Goal: Task Accomplishment & Management: Manage account settings

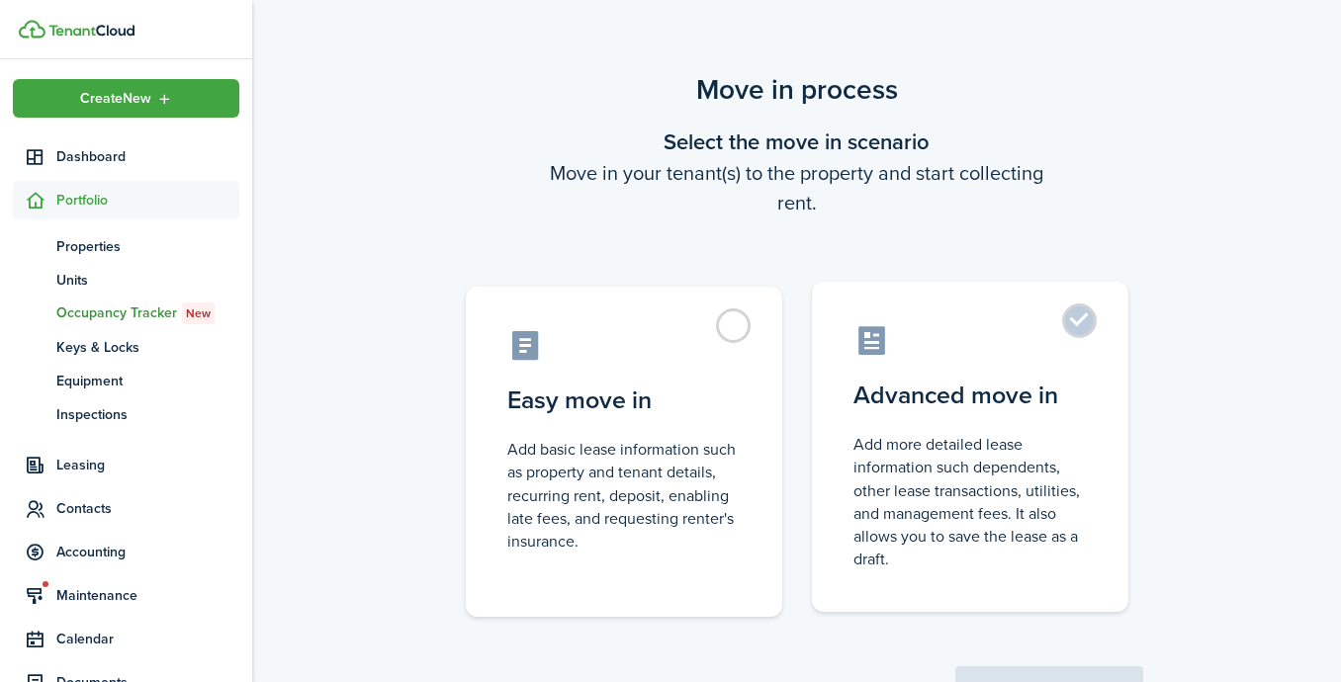
click at [904, 385] on control-radio-card-title "Advanced move in" at bounding box center [969, 396] width 233 height 36
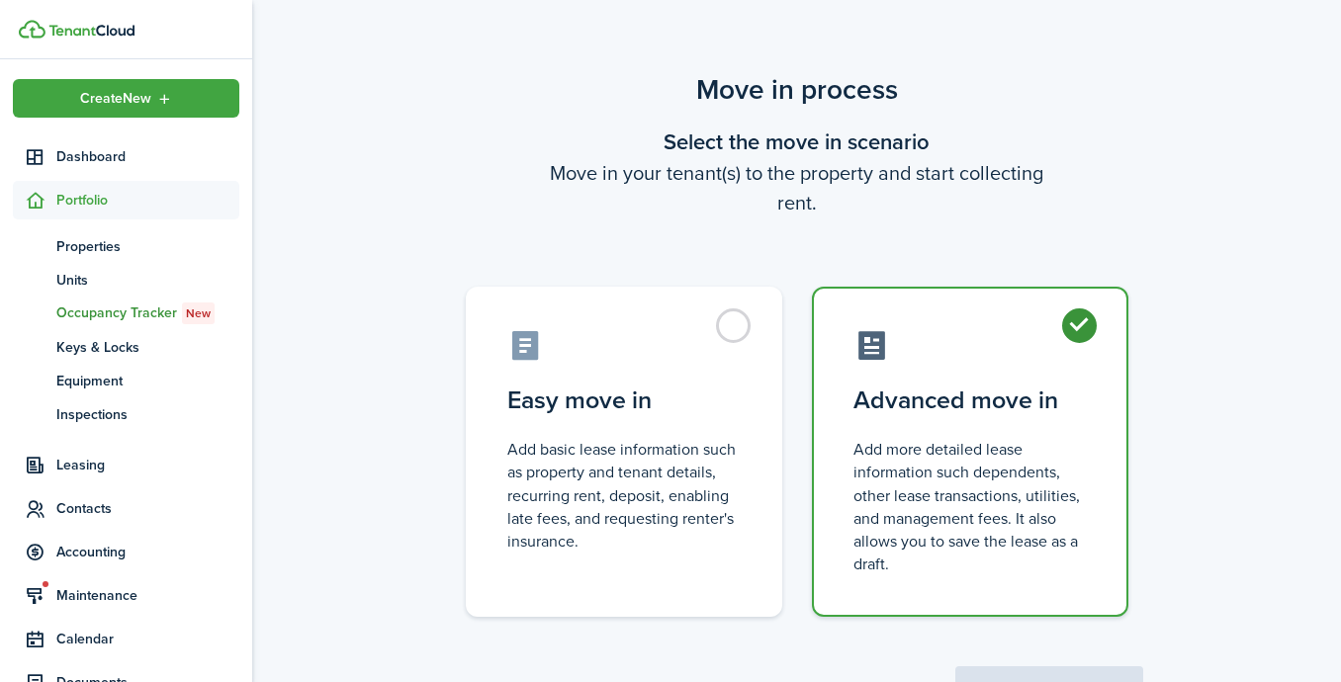
radio input "true"
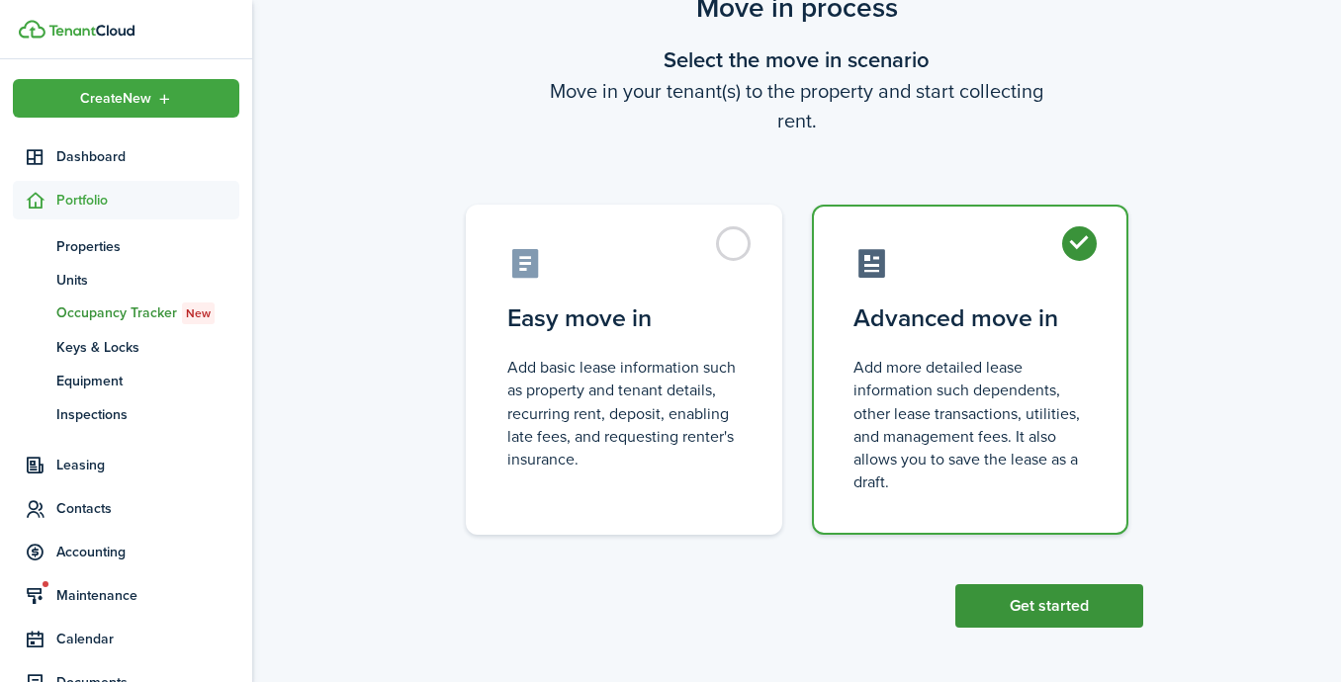
scroll to position [81, 0]
drag, startPoint x: 1066, startPoint y: 618, endPoint x: 933, endPoint y: 584, distance: 136.7
click at [1065, 618] on button "Get started" at bounding box center [1049, 607] width 188 height 44
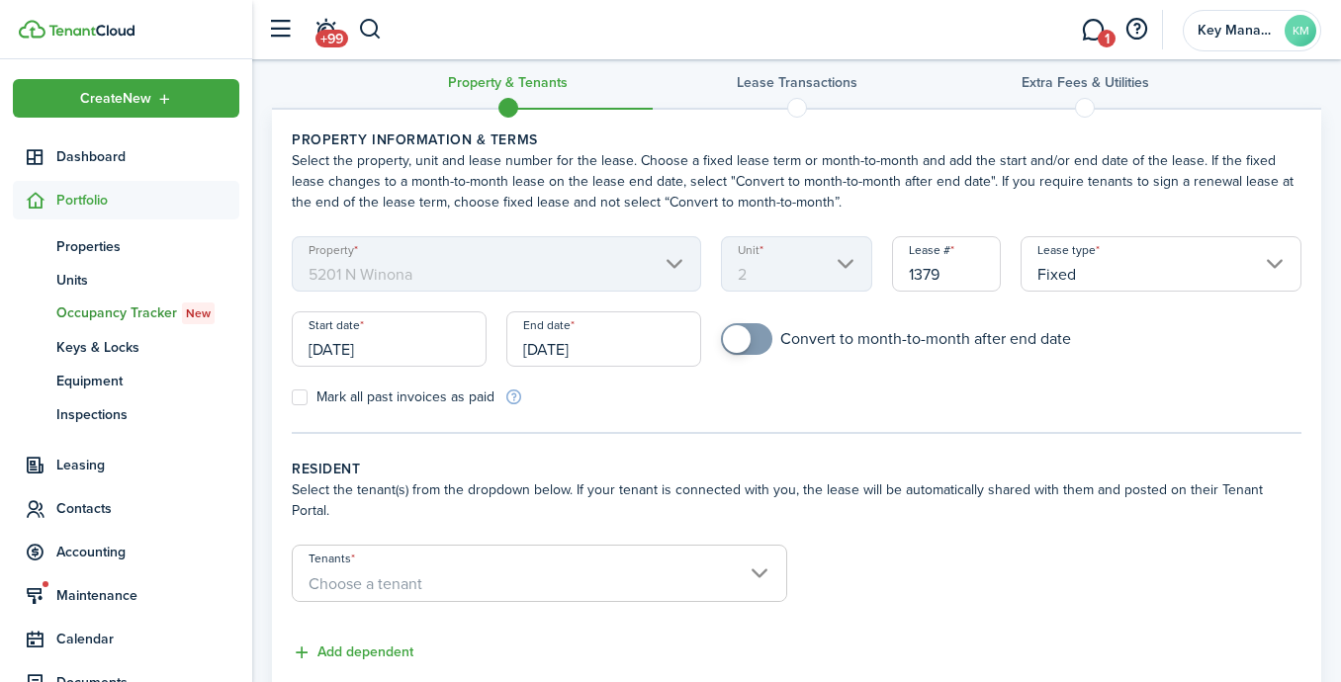
scroll to position [34, 0]
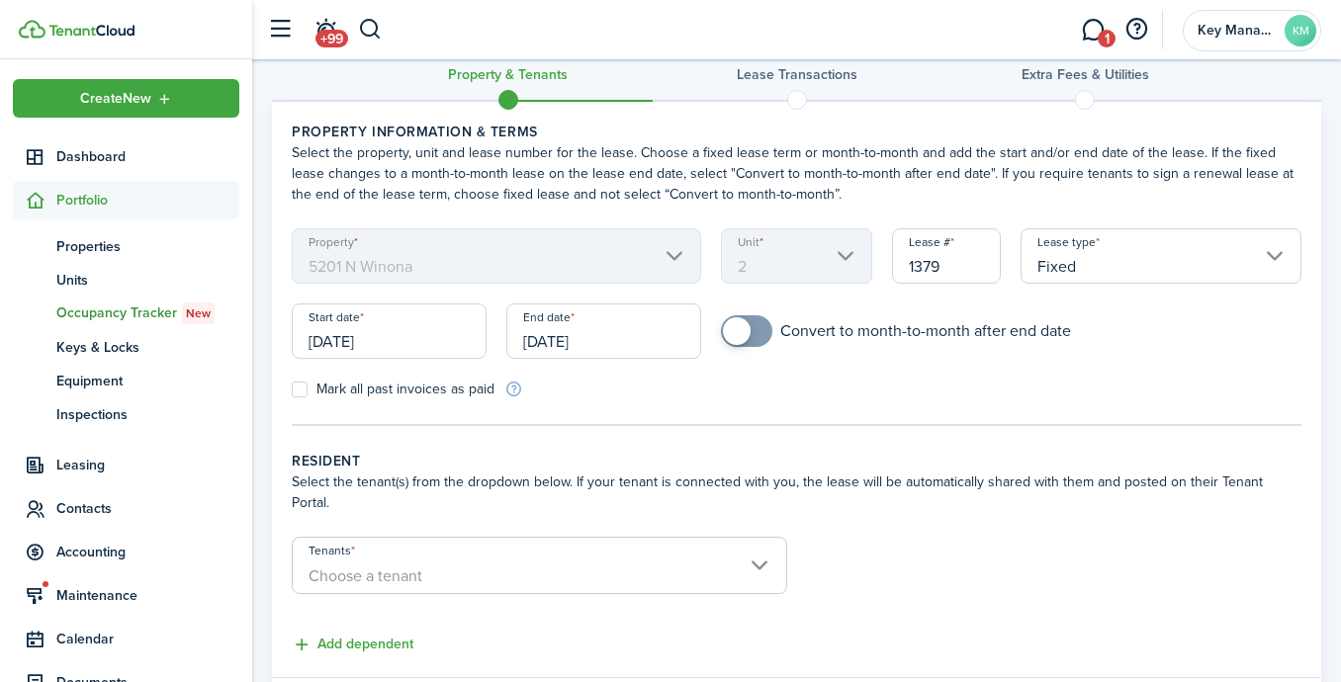
click at [449, 337] on input "[DATE]" at bounding box center [389, 331] width 195 height 55
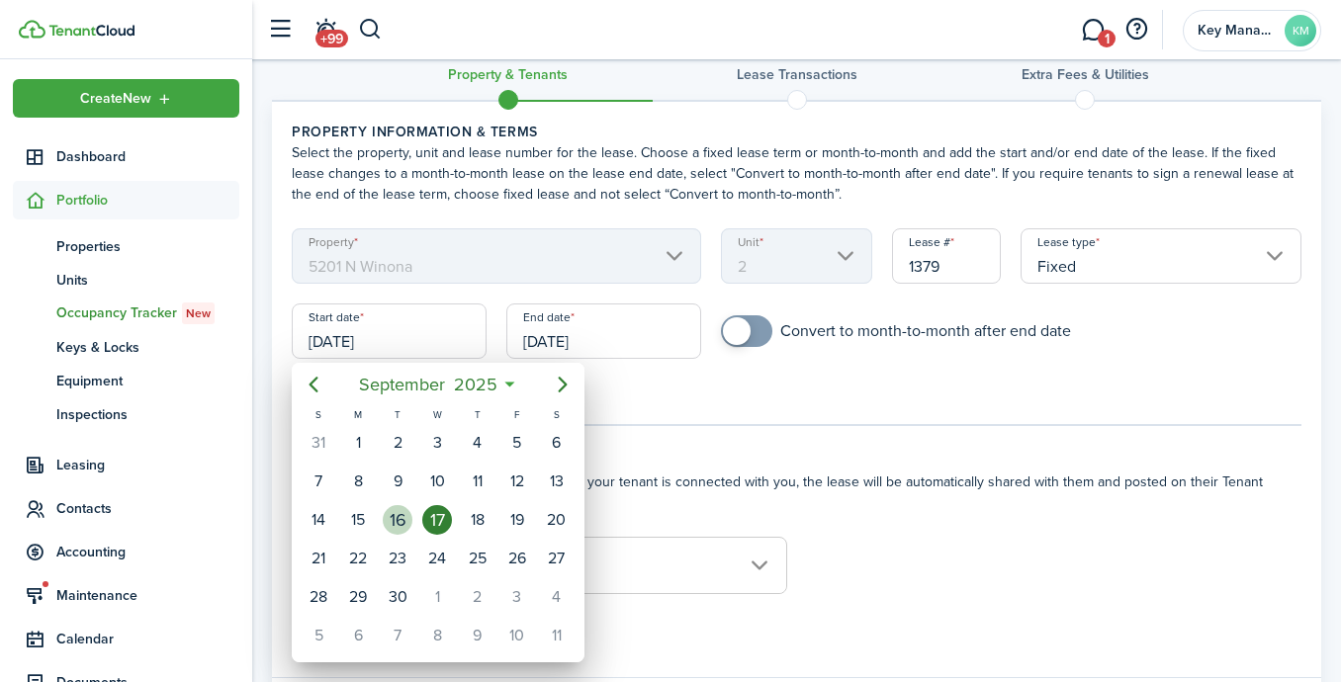
drag, startPoint x: 396, startPoint y: 518, endPoint x: 436, endPoint y: 491, distance: 47.7
click at [396, 517] on div "16" at bounding box center [398, 520] width 30 height 30
type input "[DATE]"
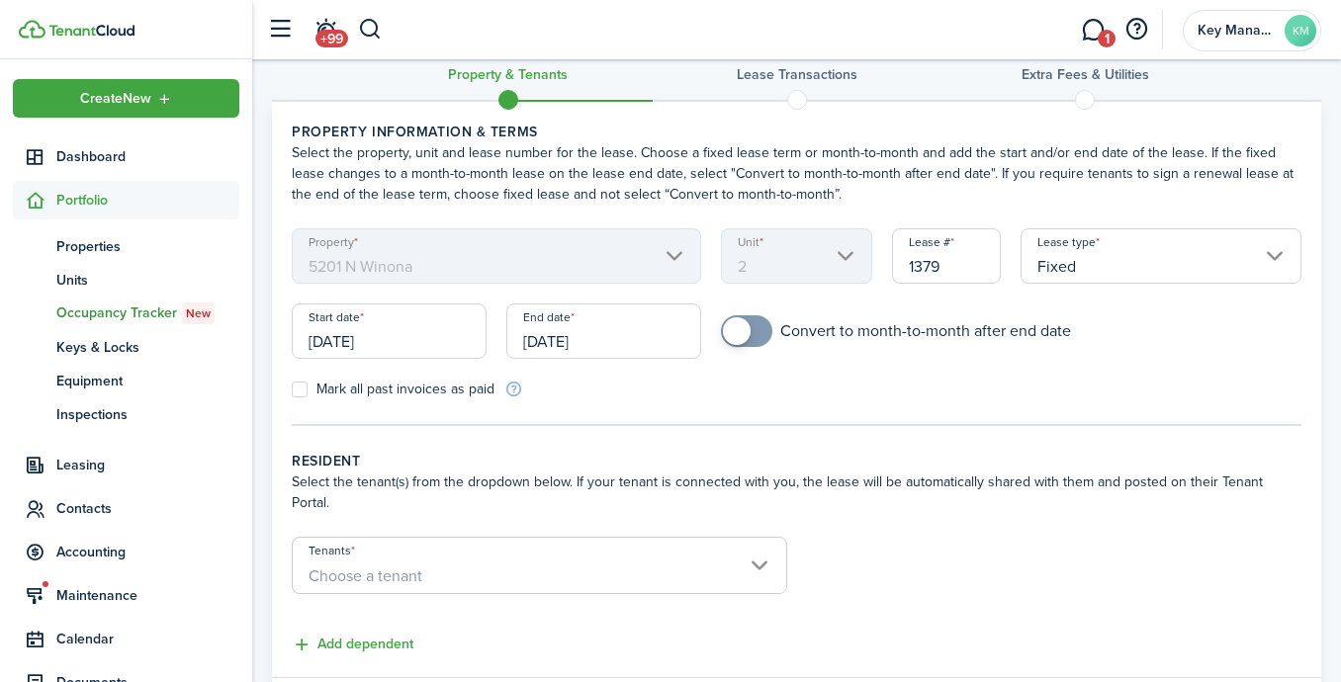
click at [565, 349] on input "[DATE]" at bounding box center [603, 331] width 195 height 55
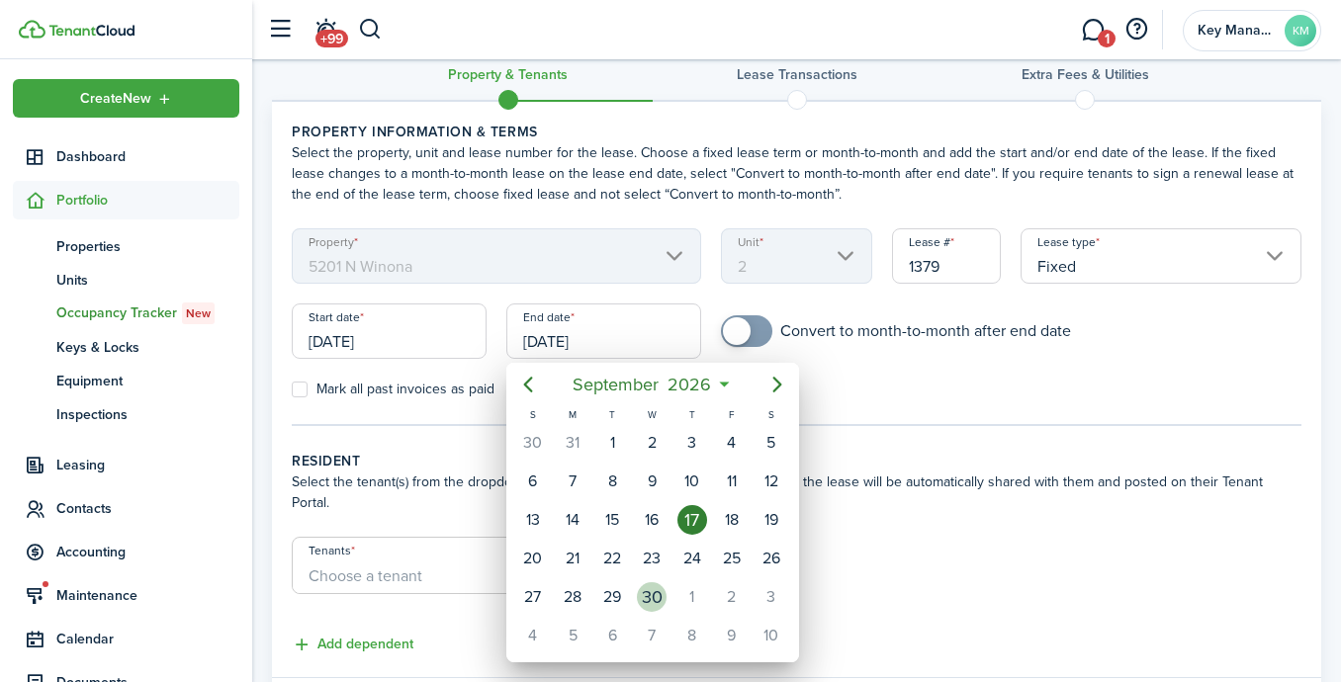
click at [643, 596] on div "30" at bounding box center [652, 597] width 30 height 30
type input "[DATE]"
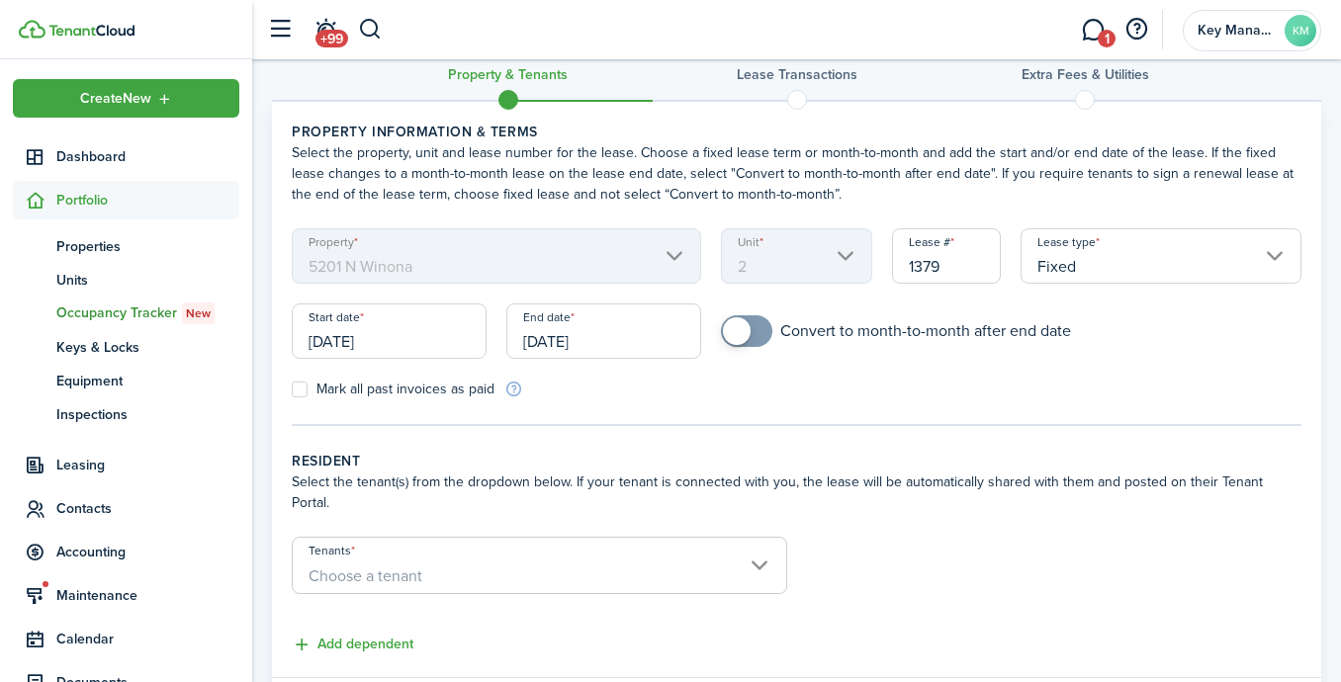
checkbox input "true"
click at [750, 332] on span at bounding box center [747, 331] width 20 height 32
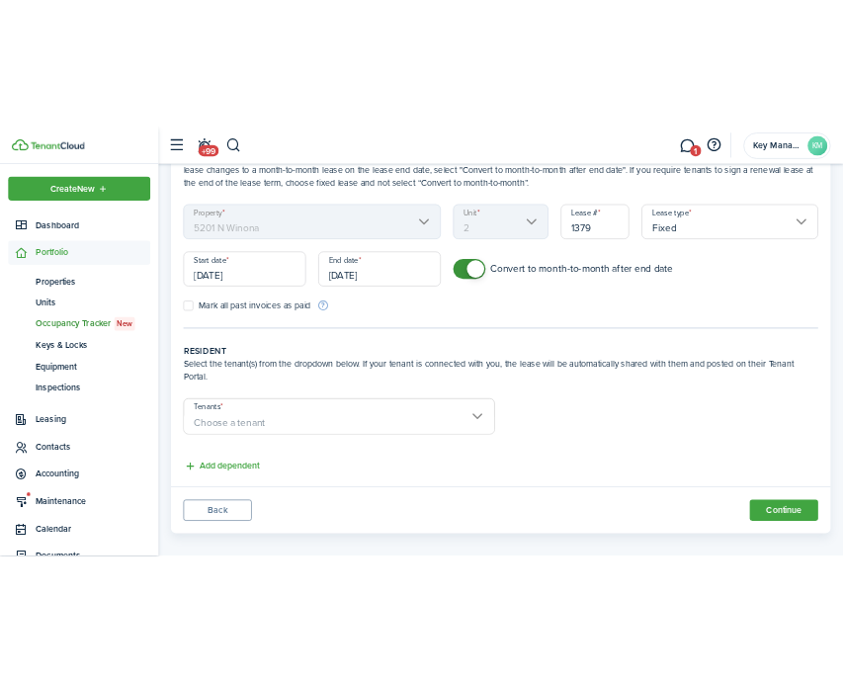
scroll to position [136, 0]
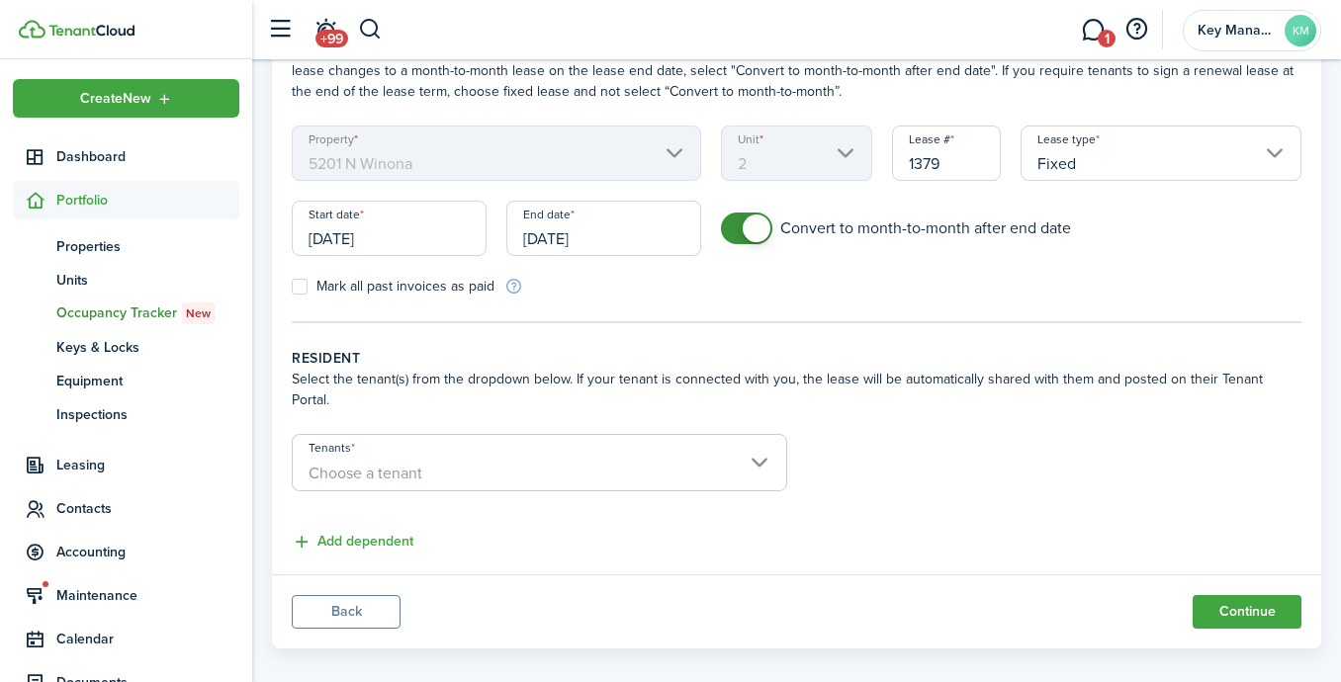
click at [585, 457] on span "Choose a tenant" at bounding box center [539, 474] width 493 height 34
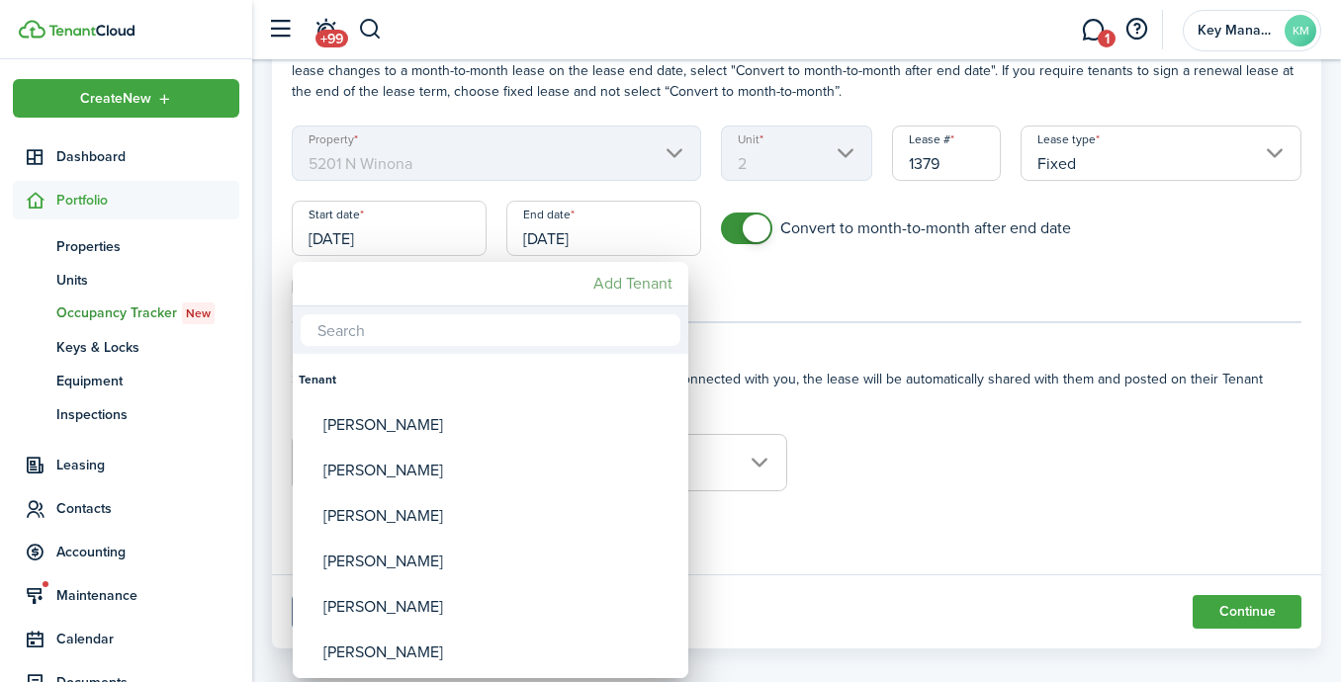
click at [622, 288] on mbsc-button "Add Tenant" at bounding box center [632, 284] width 95 height 36
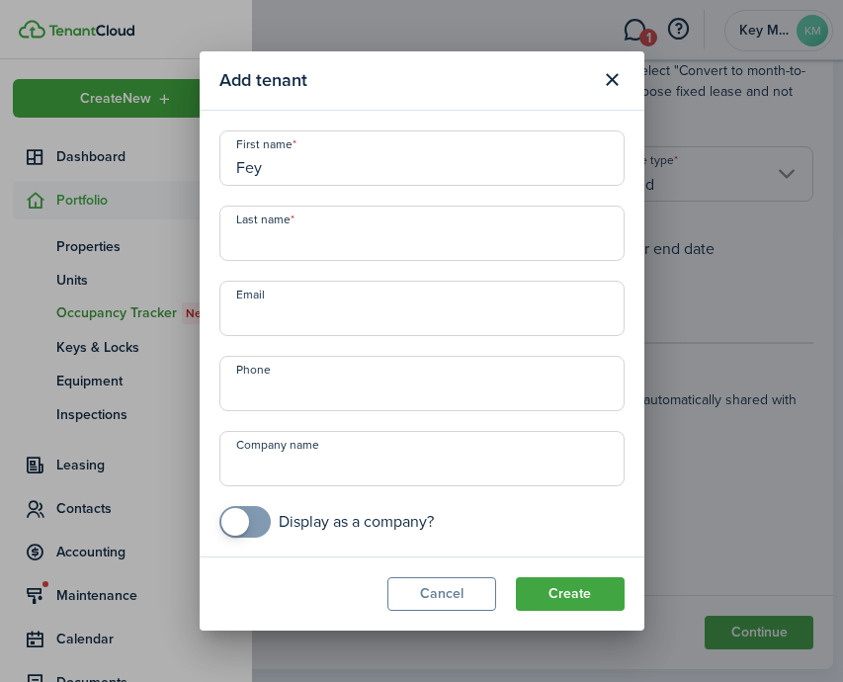
type input "Fey"
type input "[PERSON_NAME]"
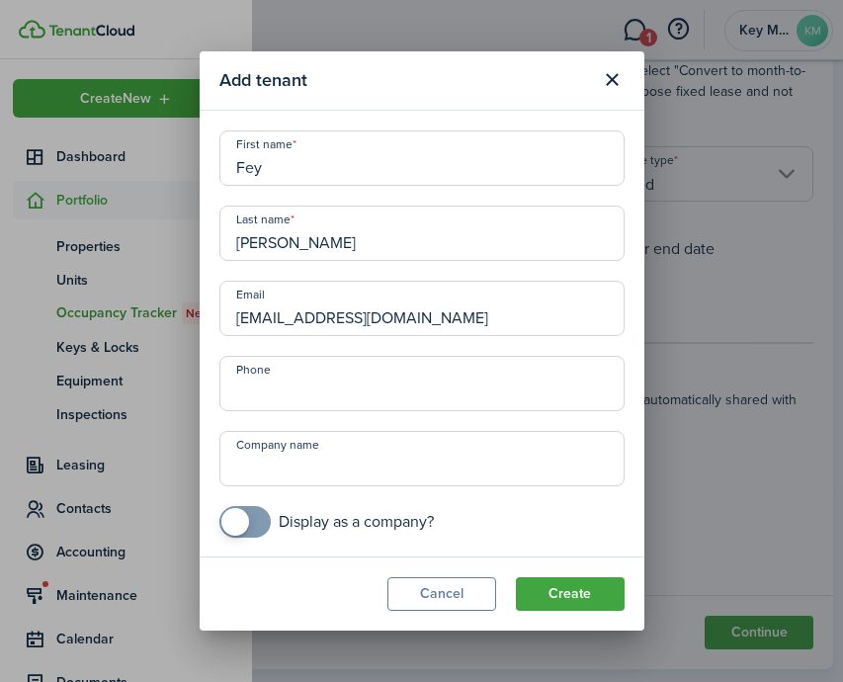
type input "[EMAIL_ADDRESS][DOMAIN_NAME]"
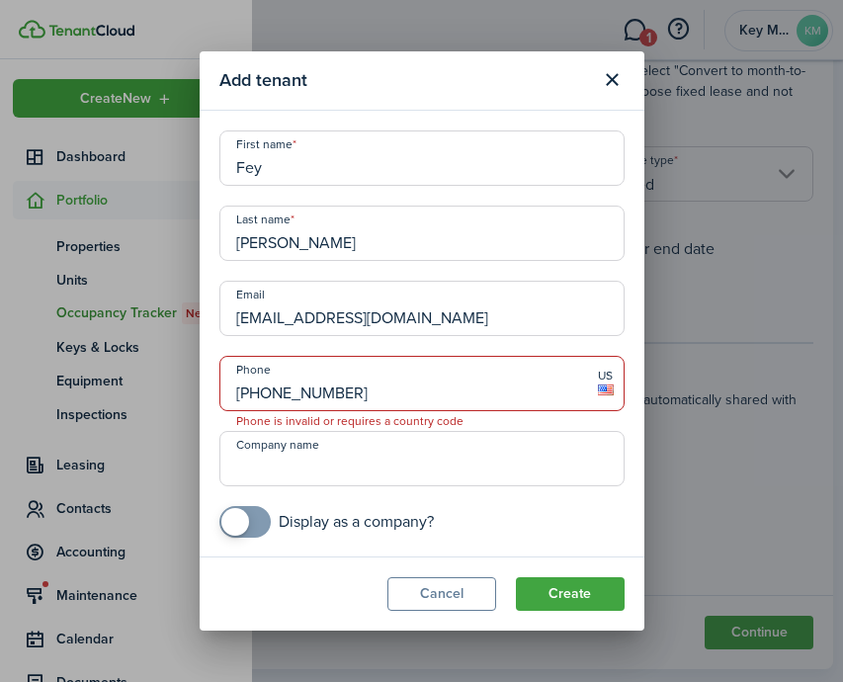
type input "[PHONE_NUMBER]"
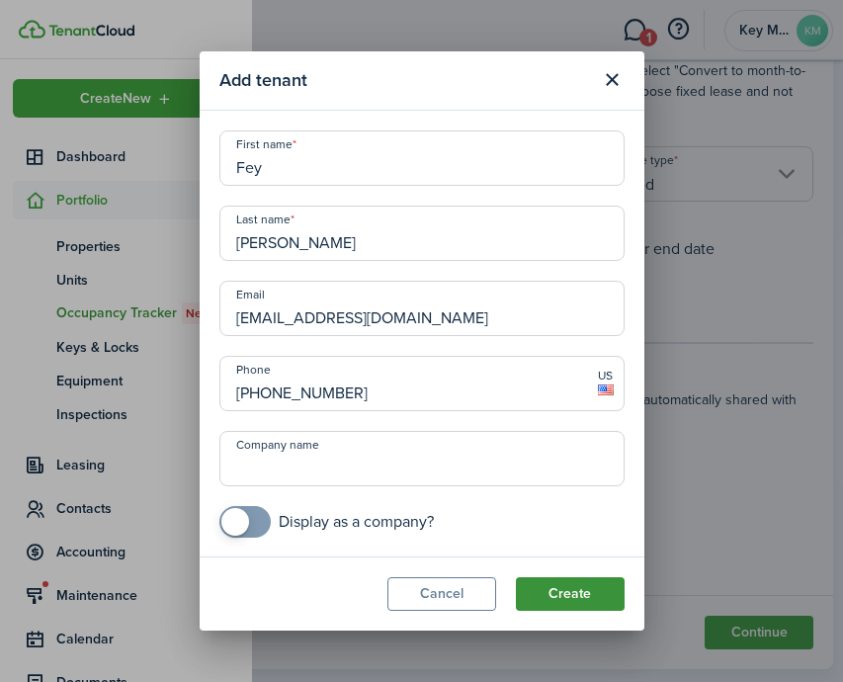
click at [550, 591] on button "Create" at bounding box center [570, 594] width 109 height 34
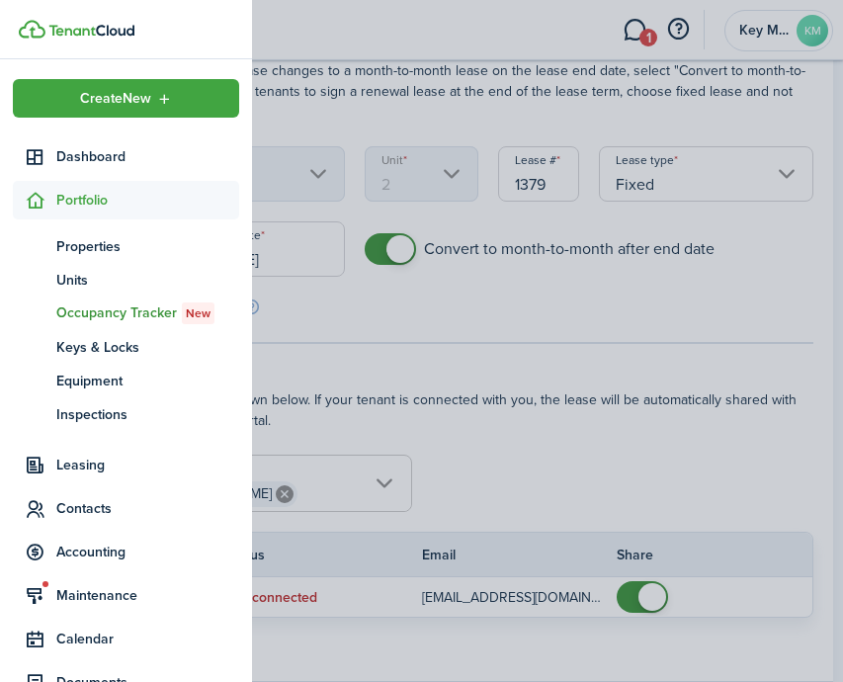
click at [542, 474] on container-opacity at bounding box center [421, 341] width 843 height 682
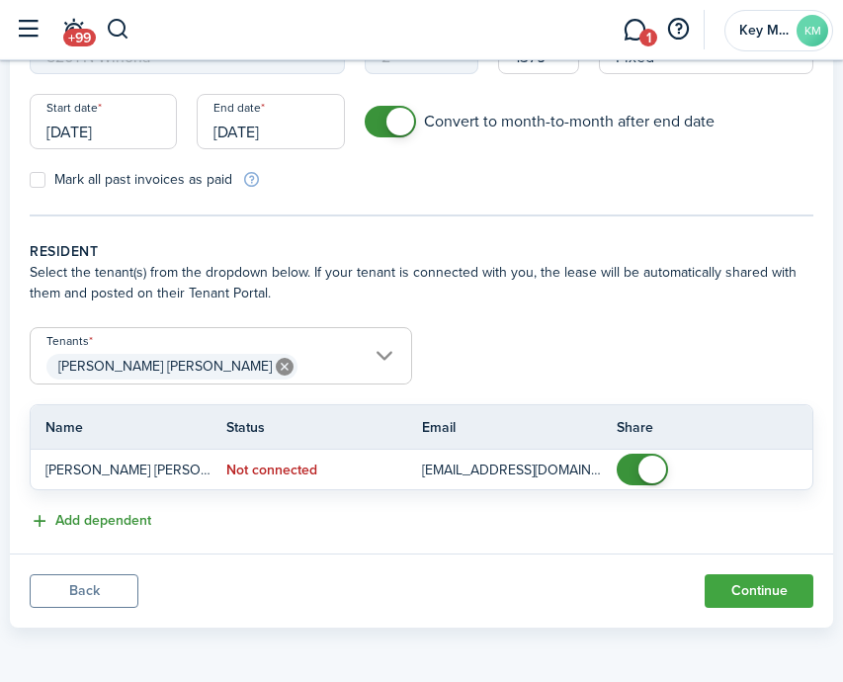
click at [131, 522] on button "Add dependent" at bounding box center [91, 521] width 122 height 23
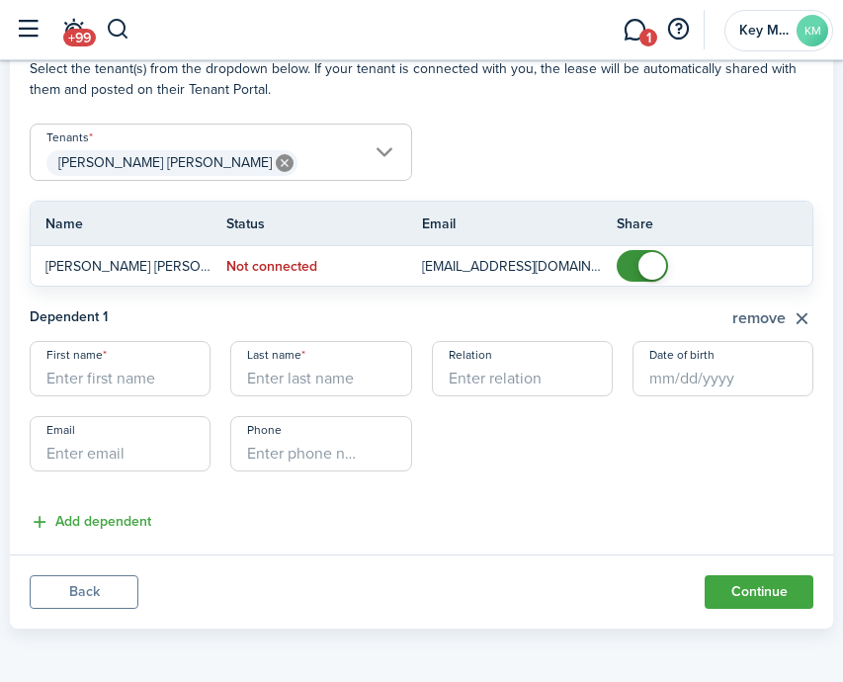
click at [748, 319] on button "remove" at bounding box center [773, 319] width 81 height 25
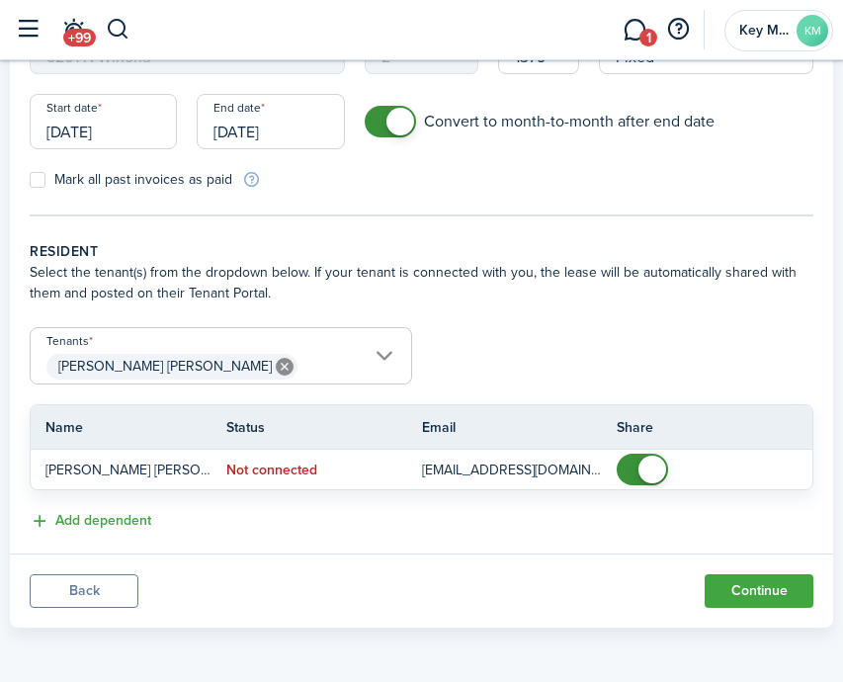
click at [308, 353] on span "[PERSON_NAME] [PERSON_NAME]" at bounding box center [221, 367] width 381 height 34
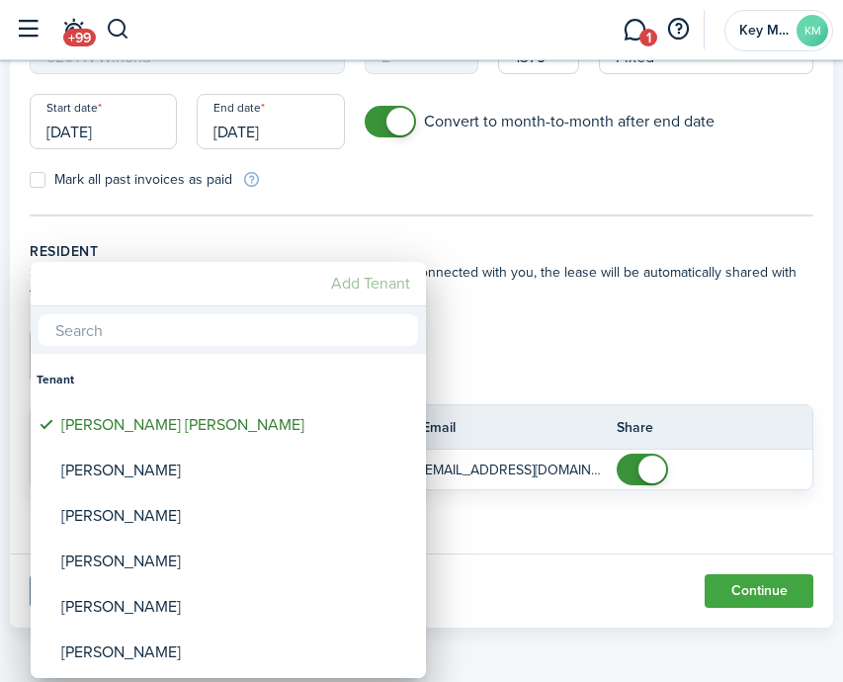
click at [401, 289] on mbsc-button "Add Tenant" at bounding box center [370, 284] width 95 height 36
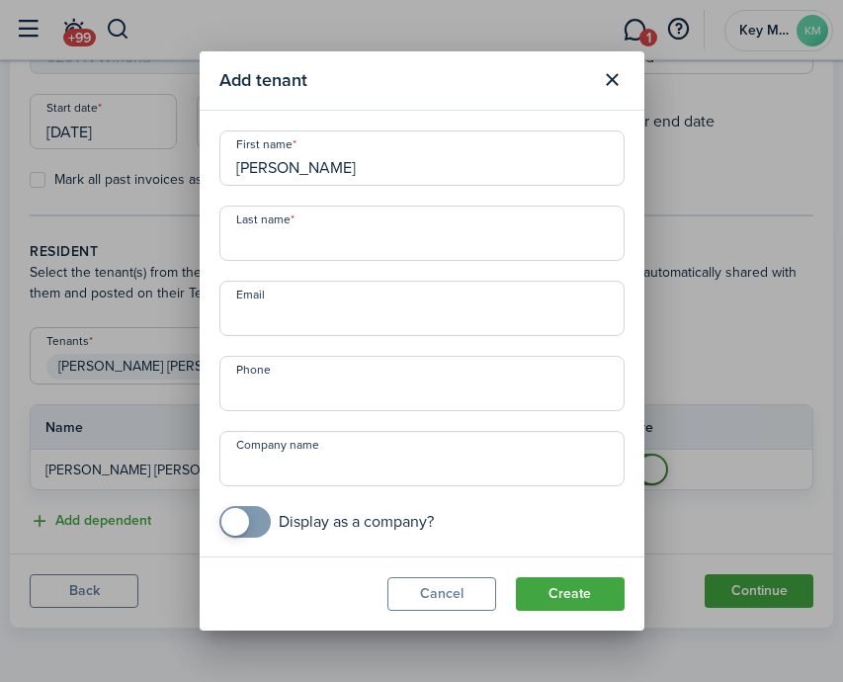
type input "[PERSON_NAME]"
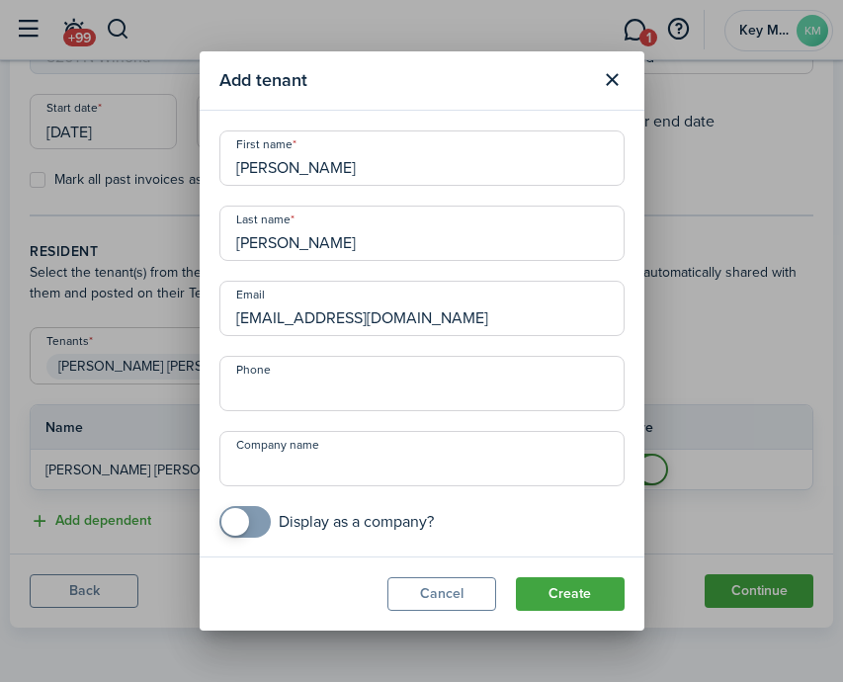
type input "[EMAIL_ADDRESS][DOMAIN_NAME]"
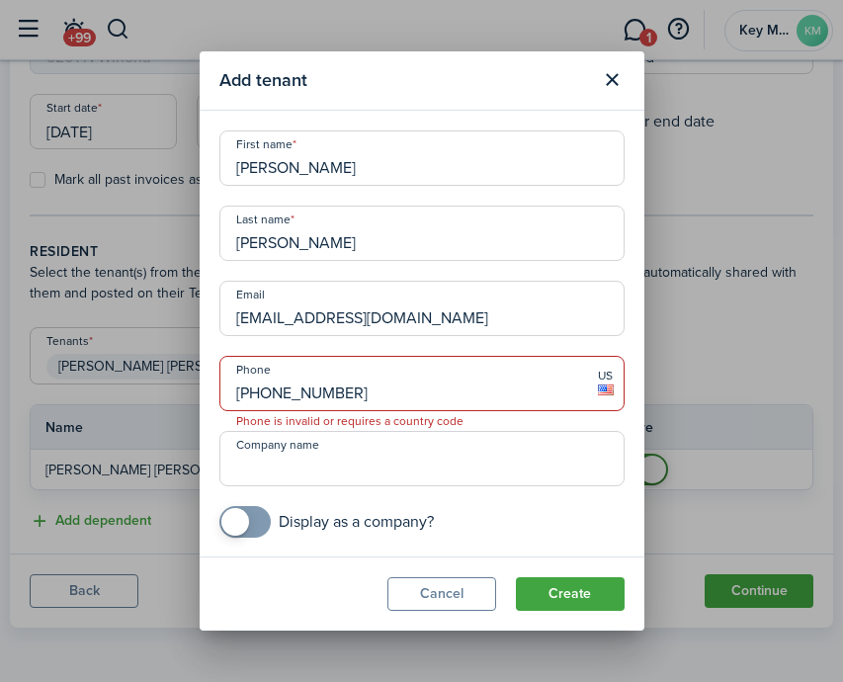
type input "[PHONE_NUMBER]"
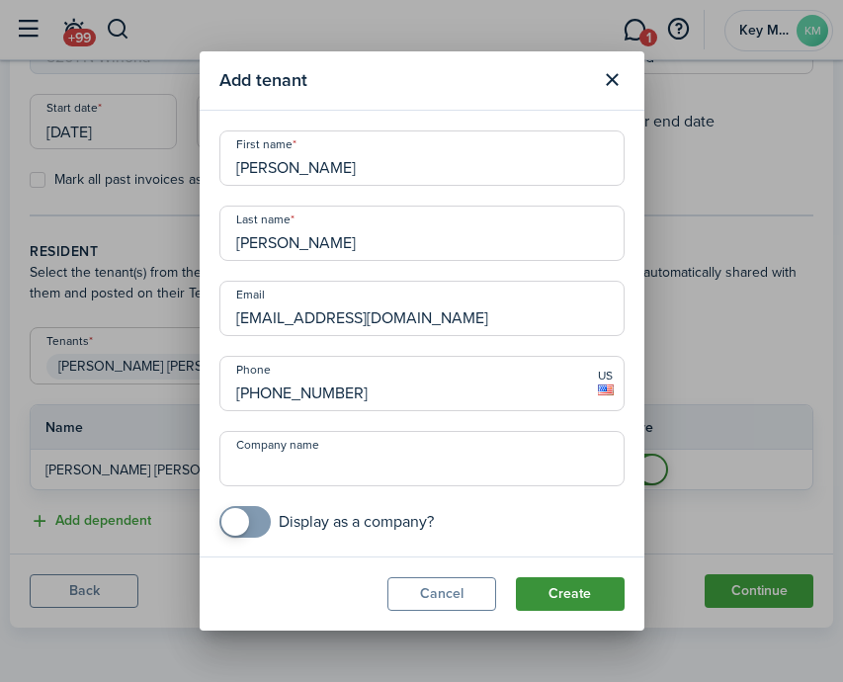
drag, startPoint x: 572, startPoint y: 596, endPoint x: 556, endPoint y: 581, distance: 22.4
click at [573, 596] on button "Create" at bounding box center [570, 594] width 109 height 34
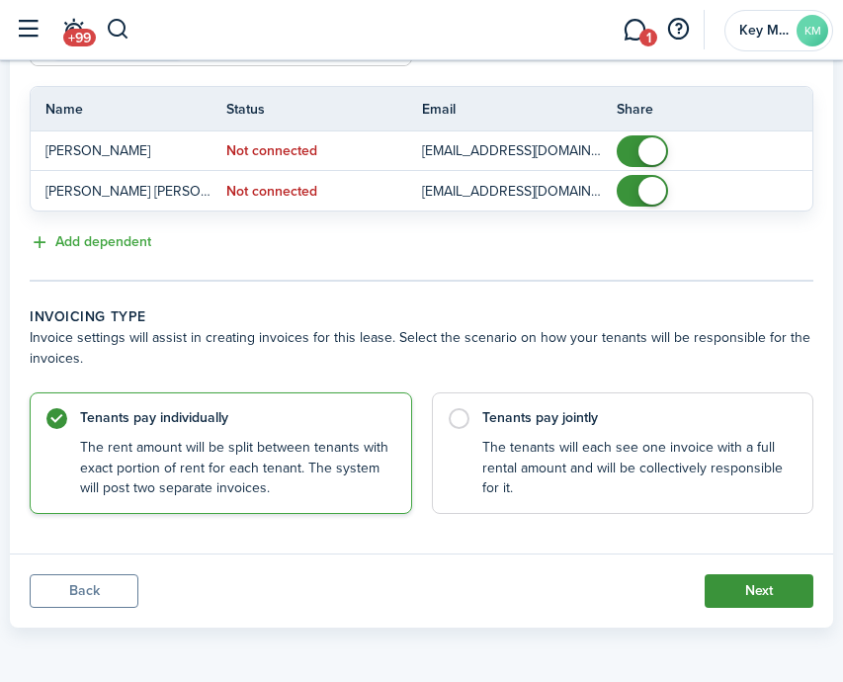
scroll to position [615, 0]
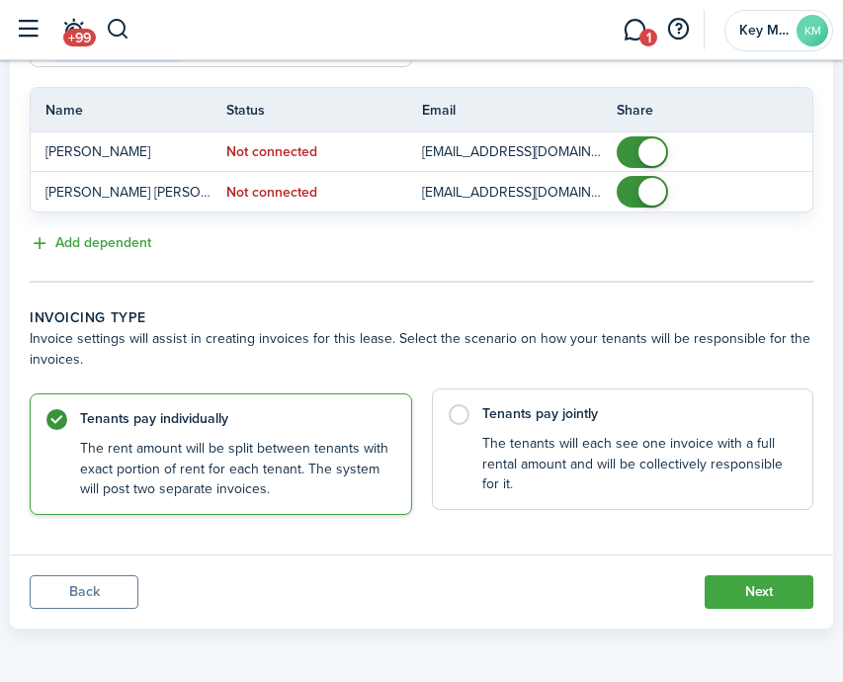
click at [643, 486] on control-radio-card-description "The tenants will each see one invoice with a full rental amount and will be col…" at bounding box center [638, 464] width 311 height 60
radio input "false"
radio input "true"
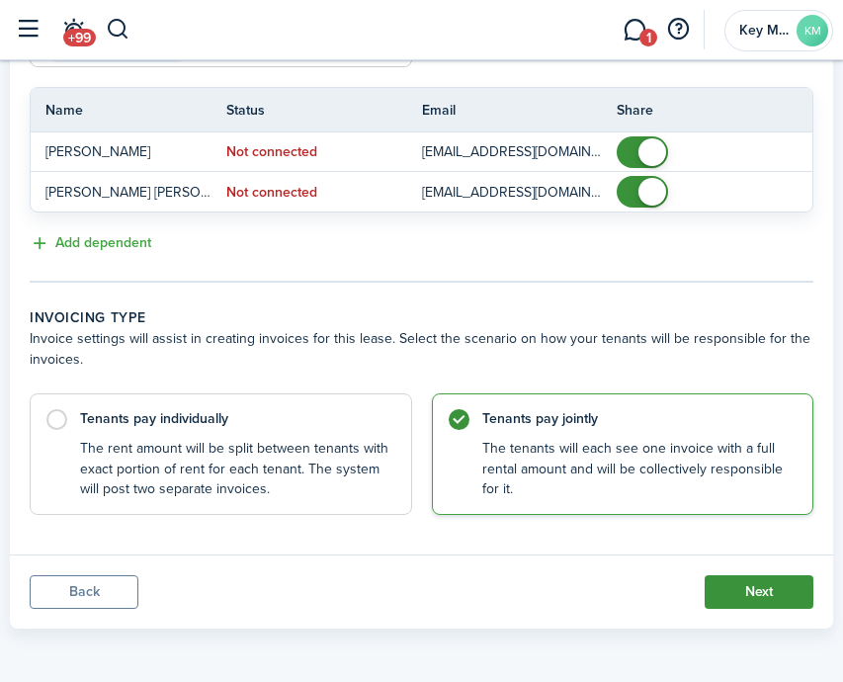
click at [761, 580] on button "Next" at bounding box center [759, 592] width 109 height 34
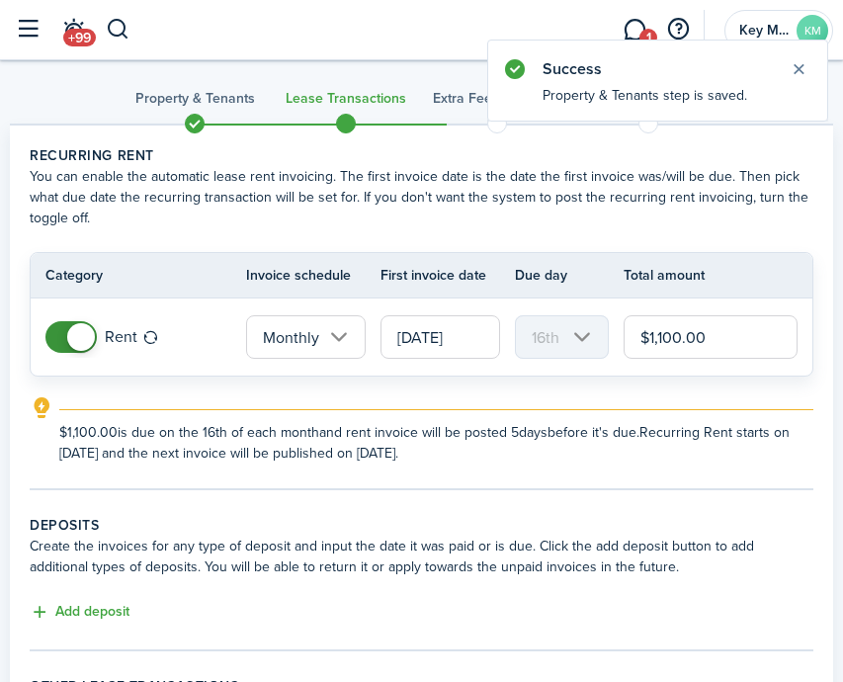
scroll to position [19, 0]
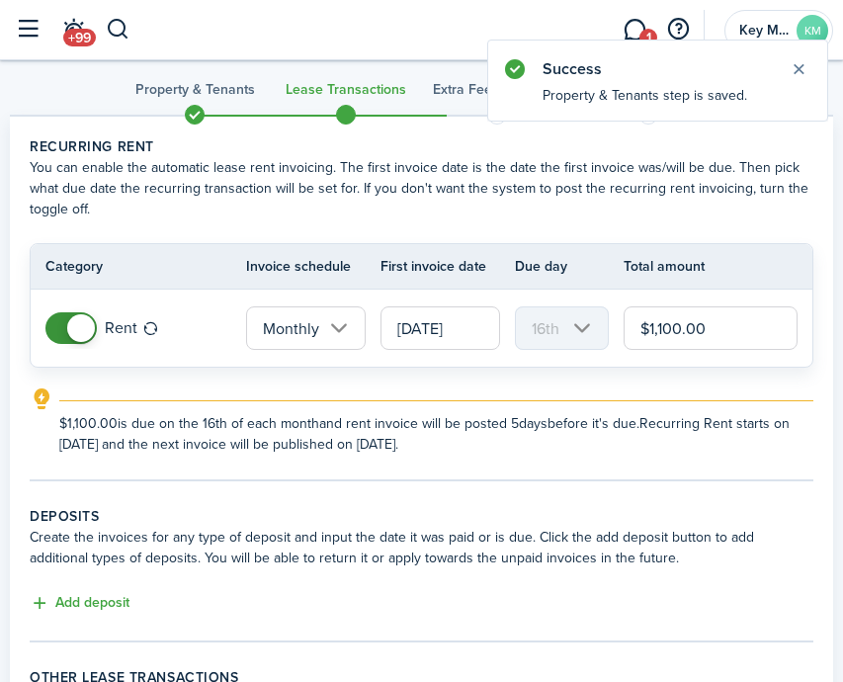
click at [680, 330] on input "$1,100.00" at bounding box center [711, 329] width 174 height 44
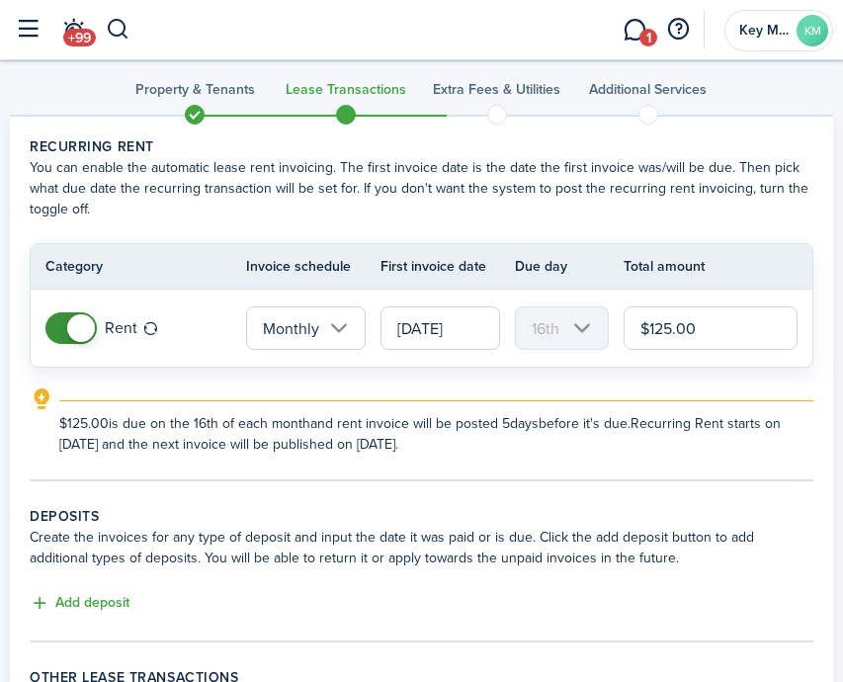
type input "$1,250.00"
click at [689, 440] on explanation-description "$1,250.00 is due on the 16th of each month and rent invoice will be posted 5 da…" at bounding box center [436, 434] width 754 height 42
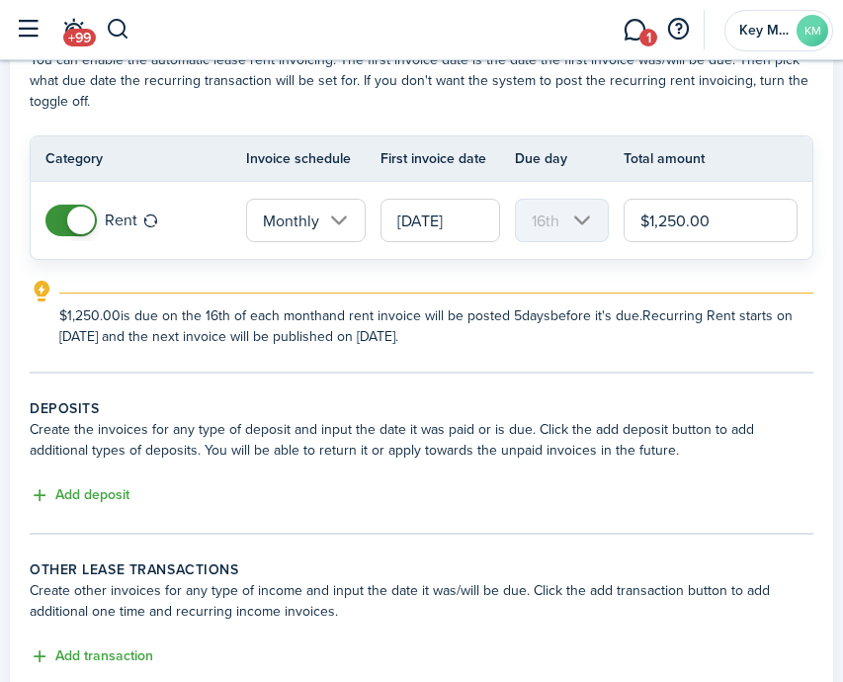
scroll to position [136, 0]
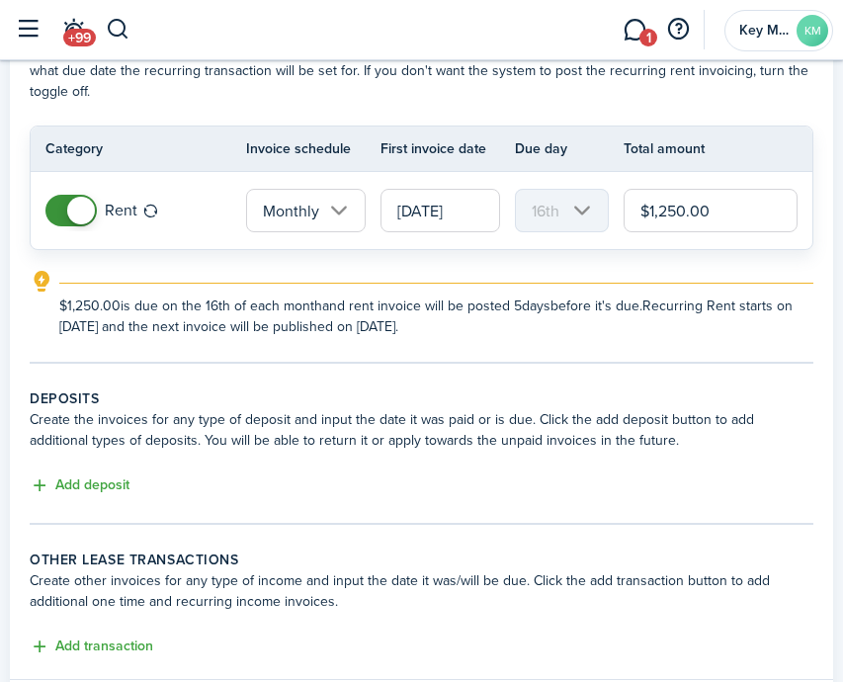
click at [443, 201] on input "[DATE]" at bounding box center [441, 211] width 120 height 44
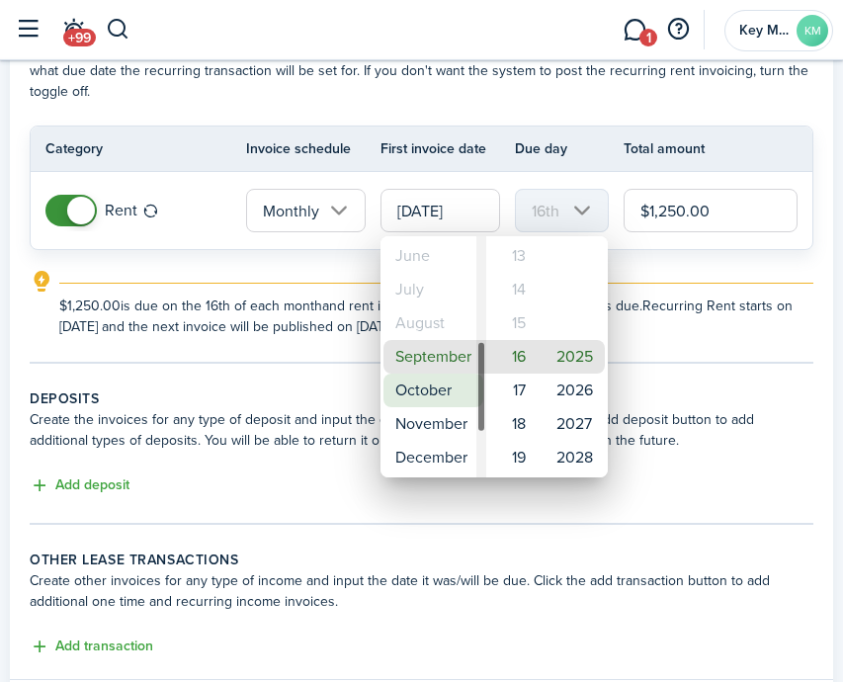
click at [454, 392] on mbsc-wheel-item "October" at bounding box center [434, 391] width 100 height 34
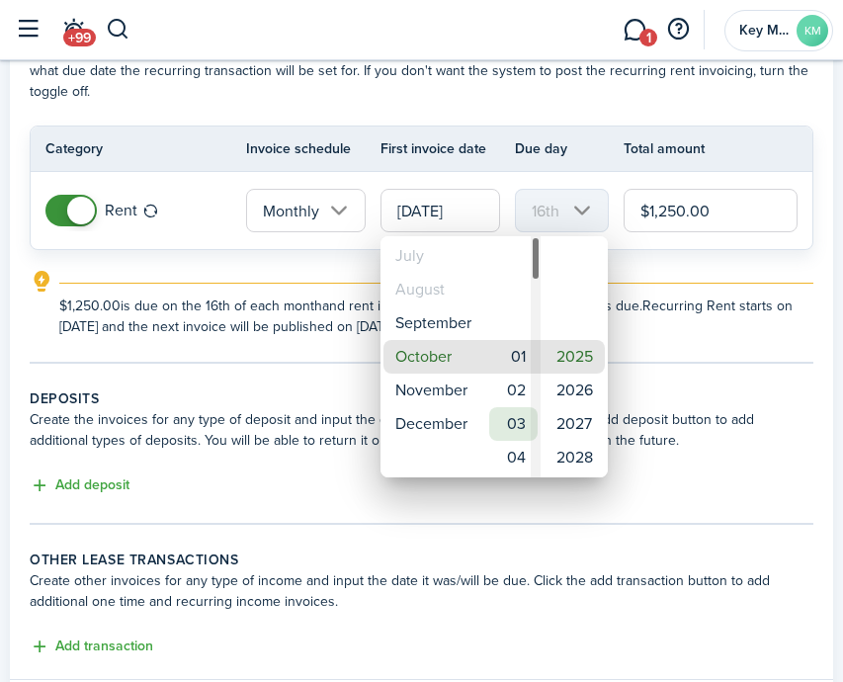
type input "[DATE]"
type input "1st"
click at [517, 367] on mbsc-wheel-item "01" at bounding box center [513, 357] width 48 height 34
click at [709, 386] on div at bounding box center [422, 341] width 1160 height 999
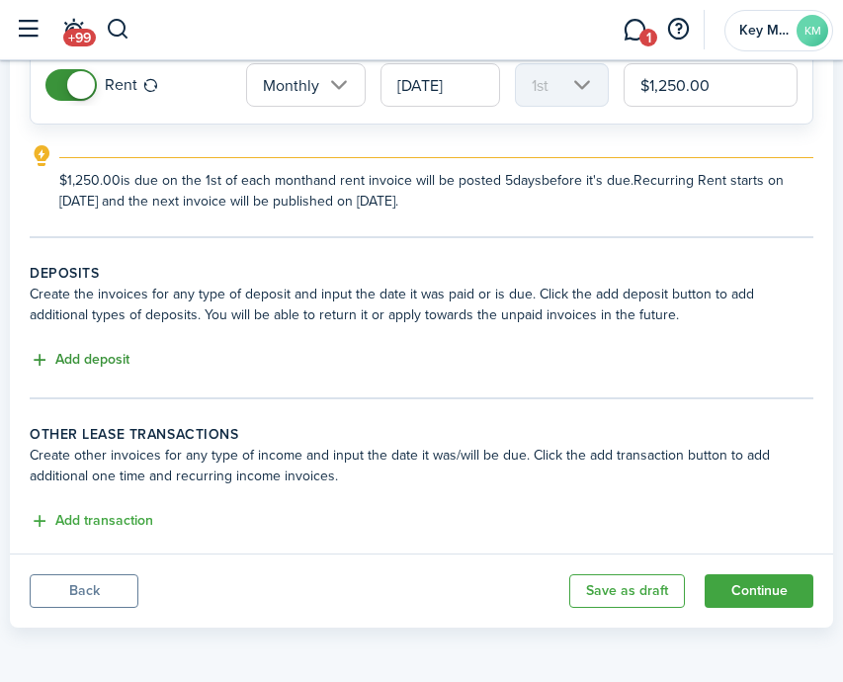
scroll to position [262, 0]
click at [90, 356] on button "Add deposit" at bounding box center [80, 360] width 100 height 23
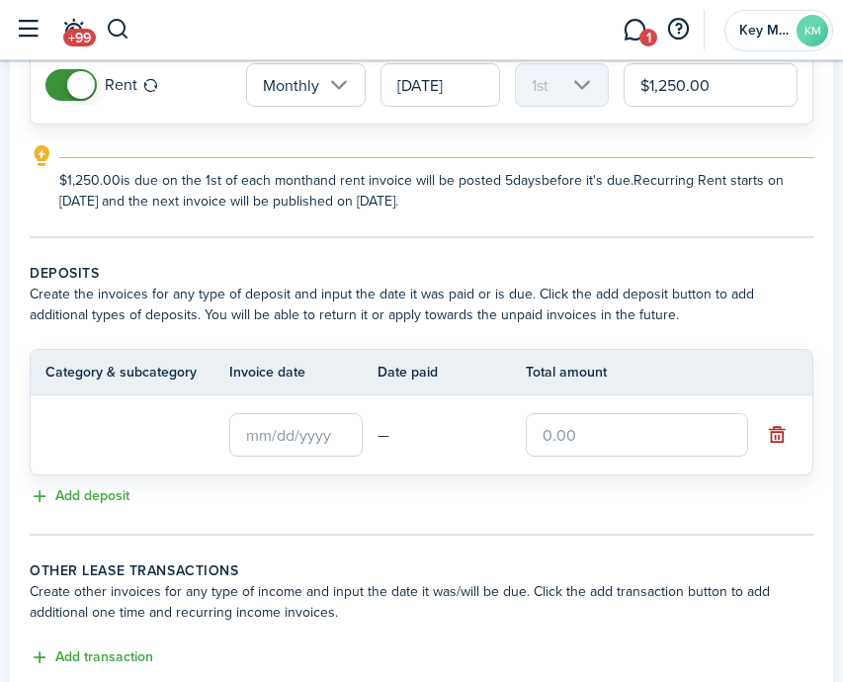
click at [292, 431] on input "text" at bounding box center [295, 435] width 133 height 44
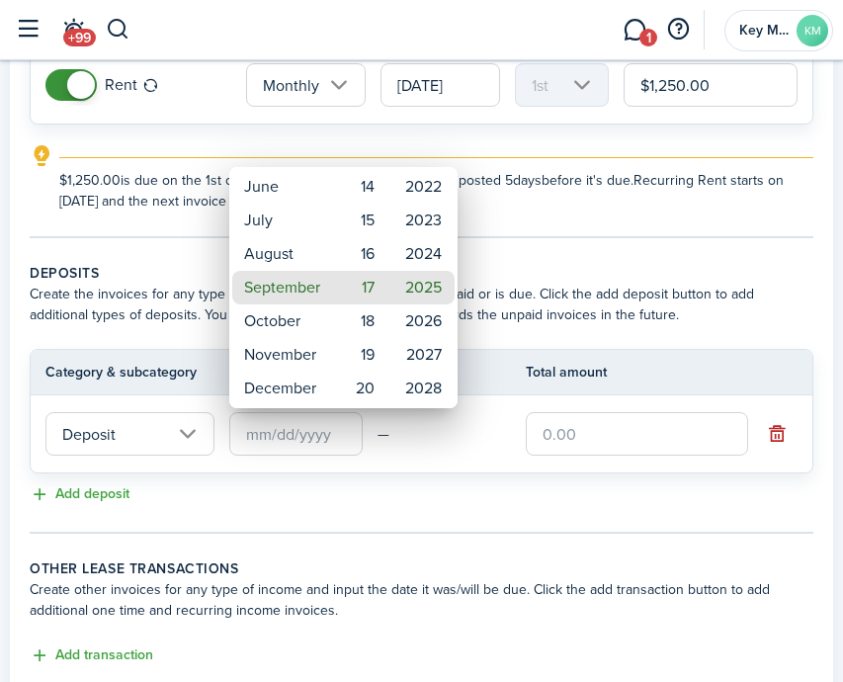
click at [637, 434] on div at bounding box center [422, 341] width 1160 height 999
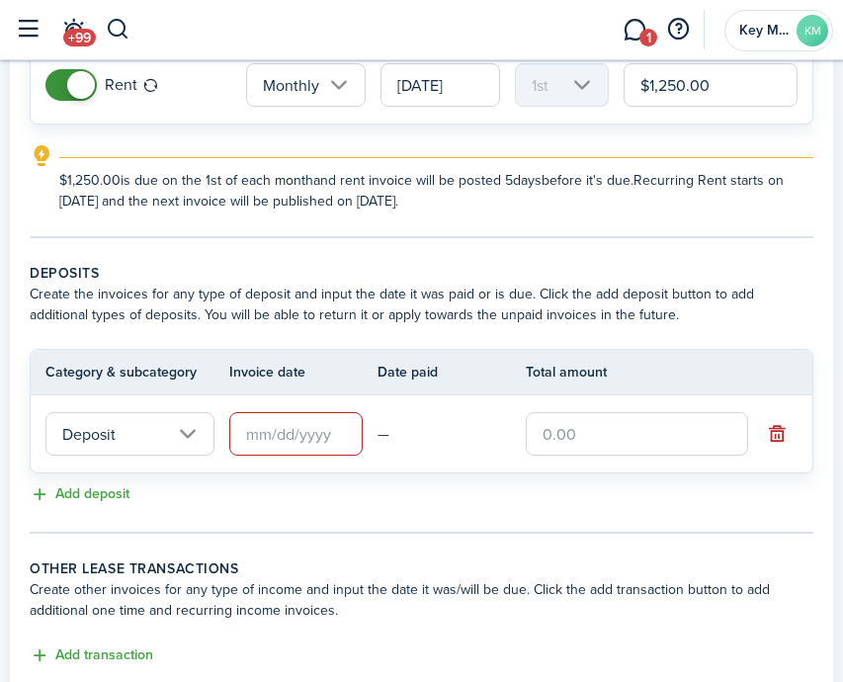
click at [627, 433] on input "text" at bounding box center [637, 434] width 222 height 44
click at [296, 445] on input "text" at bounding box center [295, 434] width 133 height 44
type input "$750.00"
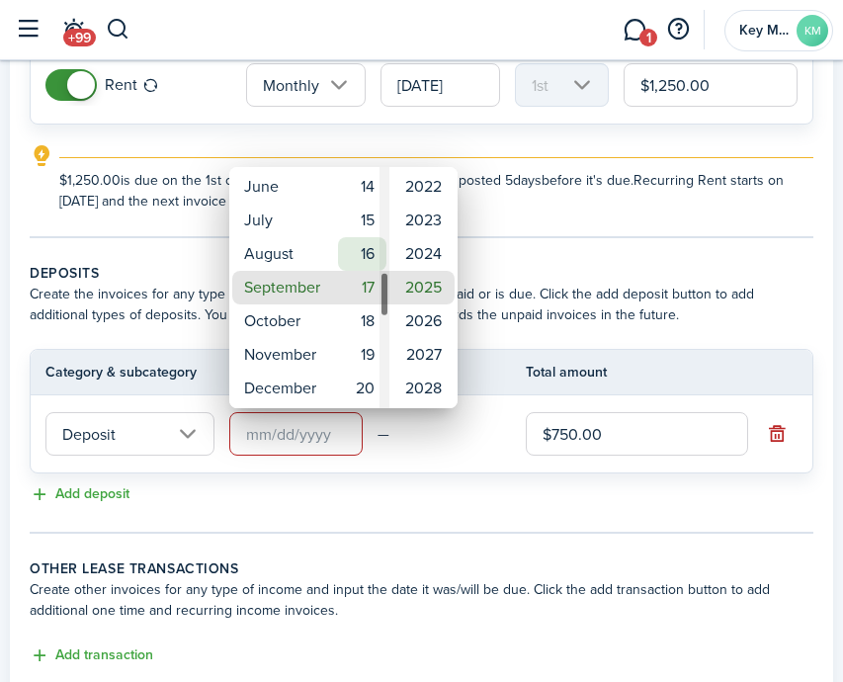
click at [349, 252] on mbsc-wheel-item "16" at bounding box center [362, 254] width 48 height 34
type input "[DATE]"
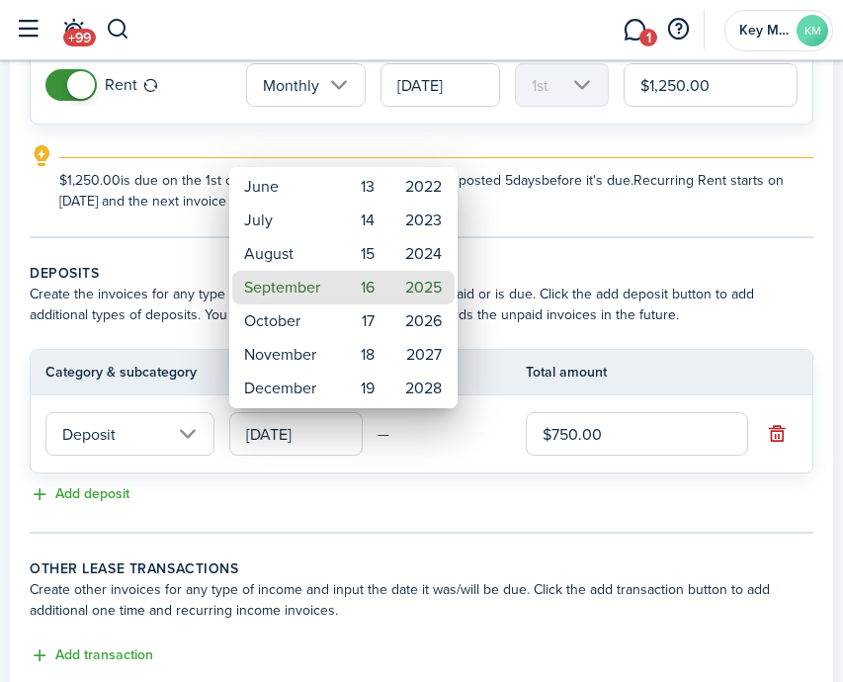
click at [480, 476] on div at bounding box center [422, 341] width 1160 height 999
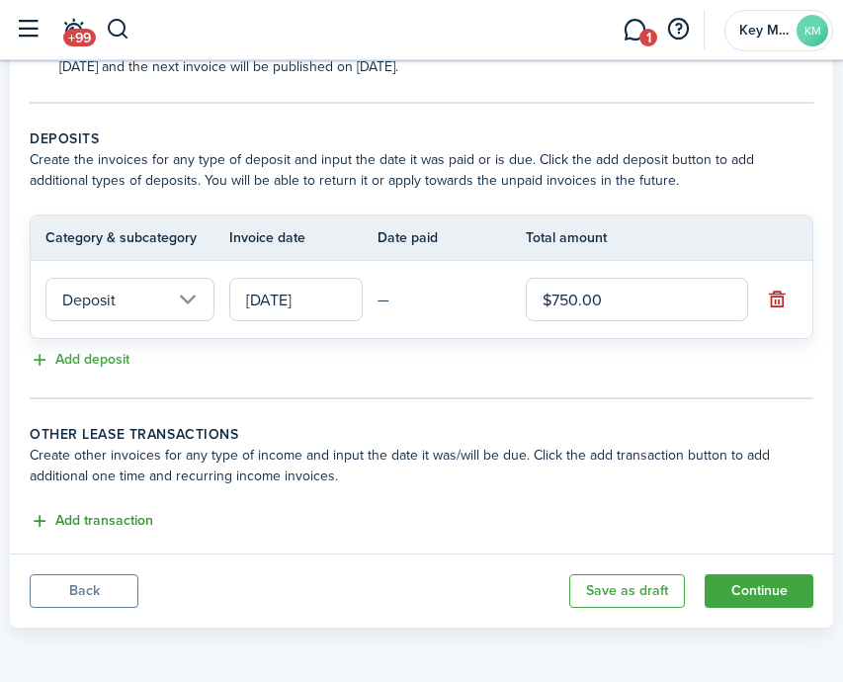
scroll to position [396, 0]
click at [90, 527] on button "Add transaction" at bounding box center [92, 521] width 124 height 23
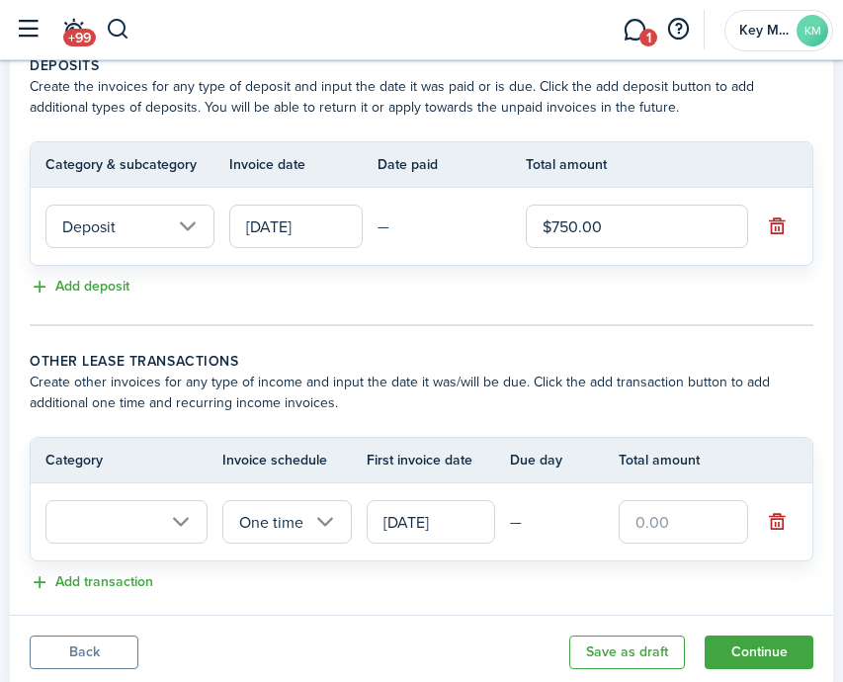
scroll to position [469, 0]
click at [154, 518] on input "text" at bounding box center [126, 523] width 162 height 44
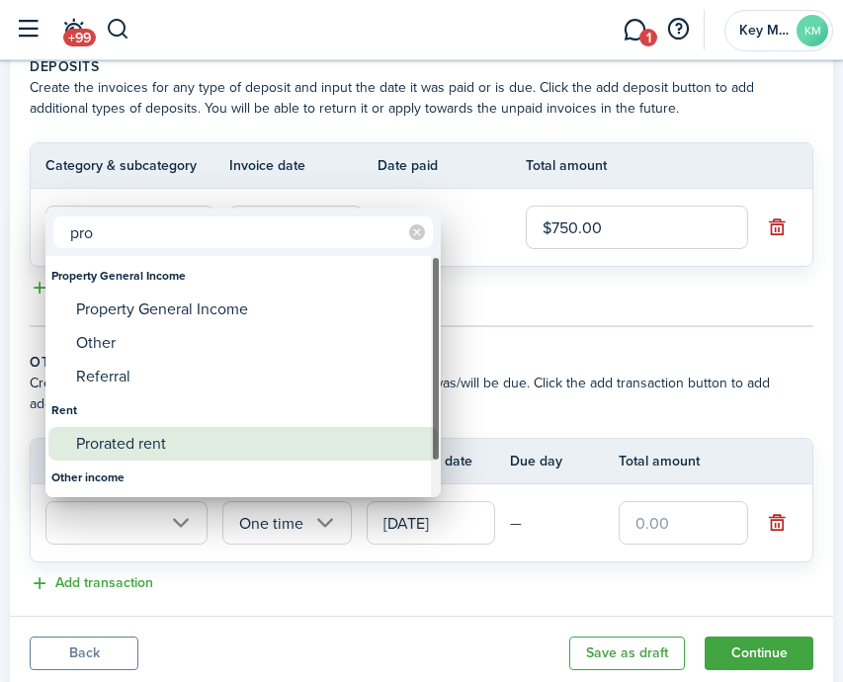
type input "pro"
click at [201, 450] on div "Prorated rent" at bounding box center [251, 444] width 350 height 34
type input "Rent / Prorated rent"
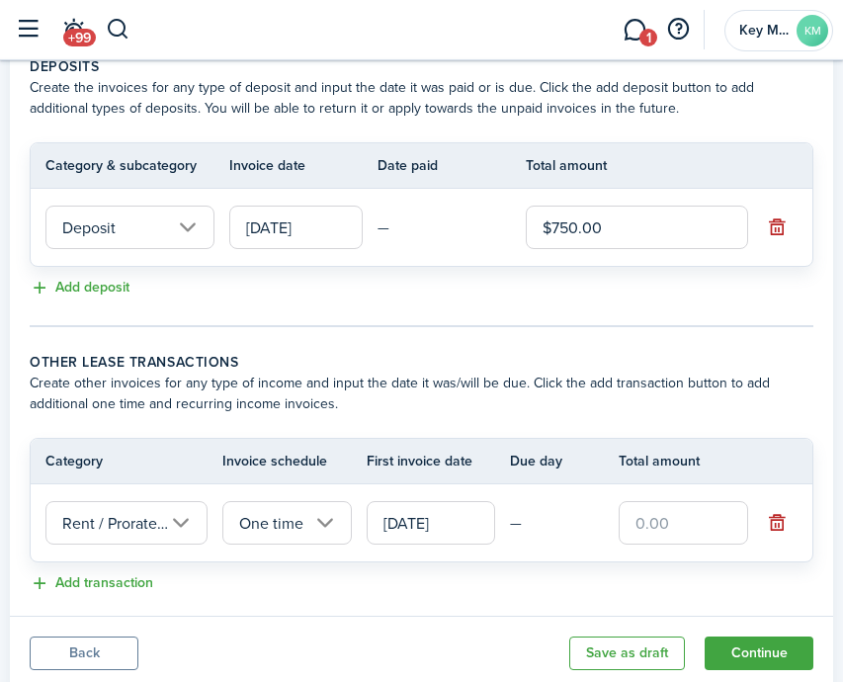
click at [682, 516] on input "text" at bounding box center [684, 523] width 130 height 44
type input "$630.00"
click at [479, 550] on tr "Rent / Prorated rent One time [DATE] — $630.00" at bounding box center [422, 522] width 782 height 77
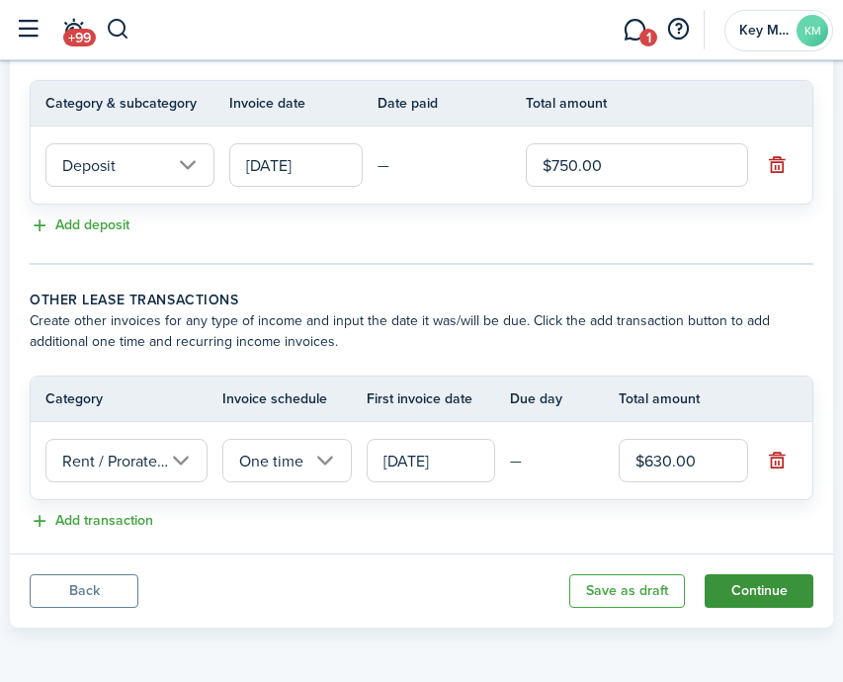
scroll to position [531, 0]
drag, startPoint x: 765, startPoint y: 588, endPoint x: 740, endPoint y: 583, distance: 26.2
click at [765, 588] on button "Continue" at bounding box center [759, 591] width 109 height 34
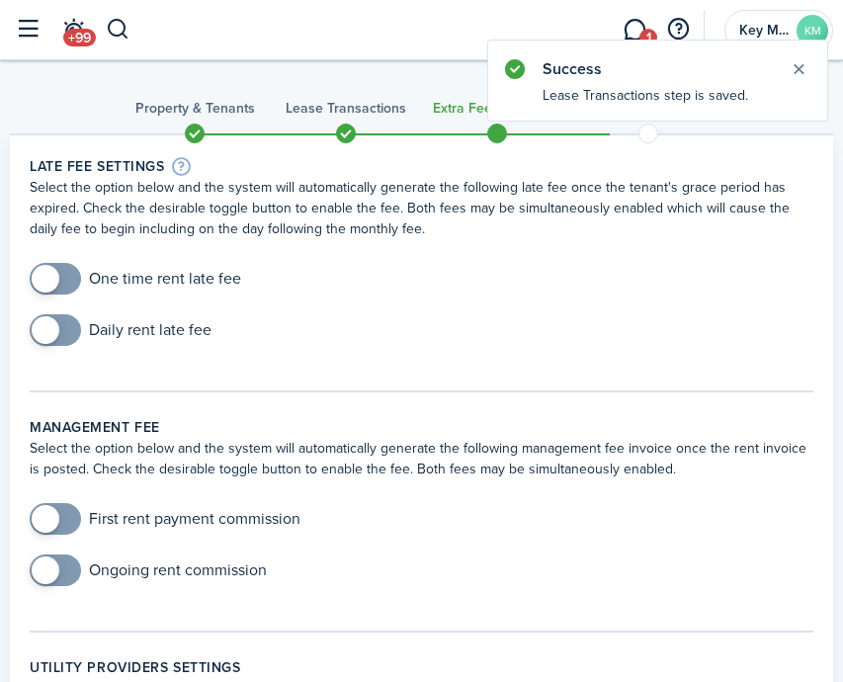
checkbox input "true"
click at [55, 270] on span at bounding box center [46, 279] width 28 height 28
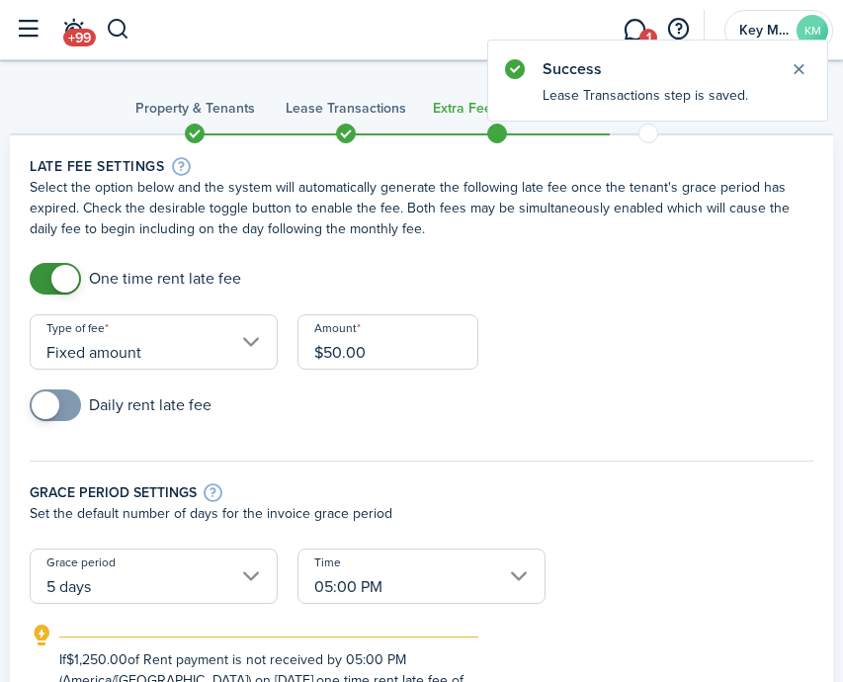
drag, startPoint x: 60, startPoint y: 393, endPoint x: 184, endPoint y: 365, distance: 126.7
checkbox input "true"
click at [60, 393] on span at bounding box center [55, 406] width 20 height 32
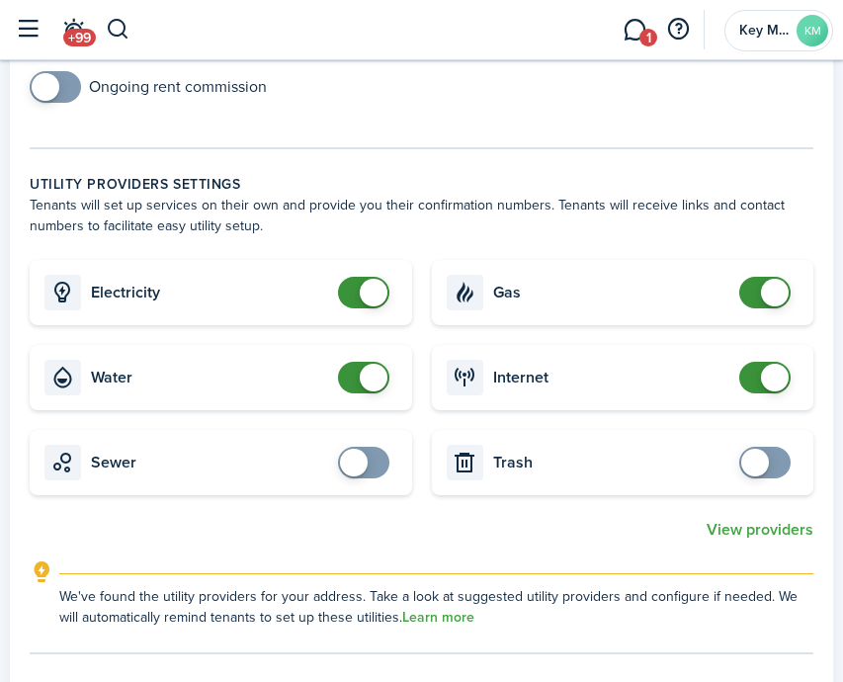
scroll to position [994, 0]
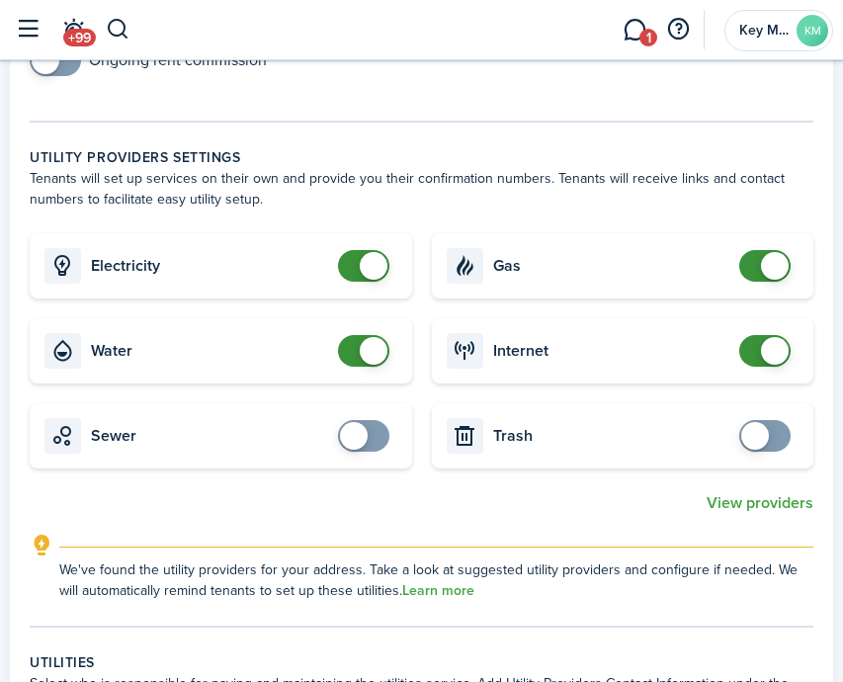
checkbox input "false"
click at [354, 260] on span at bounding box center [364, 266] width 20 height 32
checkbox input "false"
click at [364, 348] on span at bounding box center [374, 351] width 28 height 28
checkbox input "false"
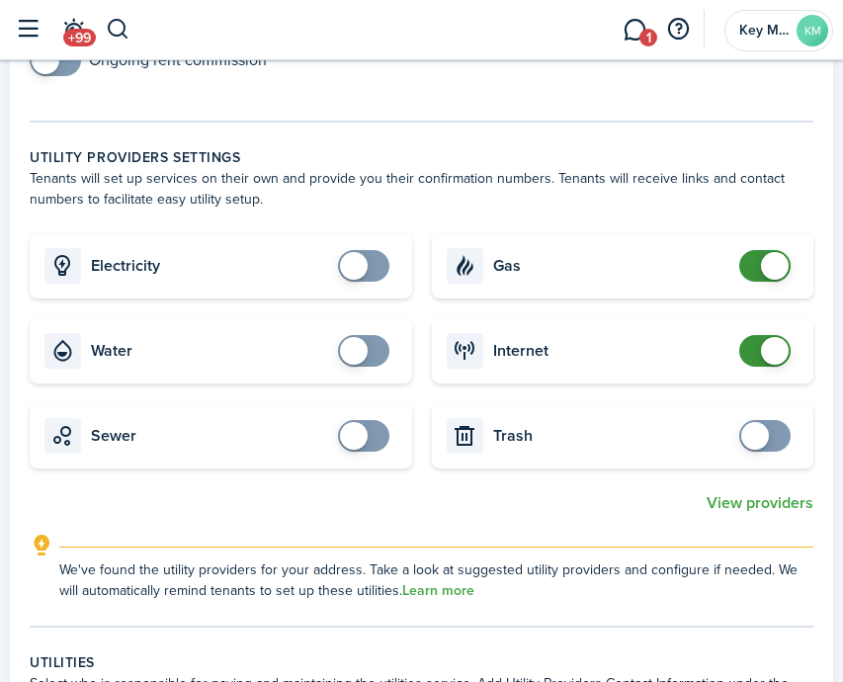
click at [767, 263] on span at bounding box center [775, 266] width 28 height 28
checkbox input "false"
click at [759, 352] on span at bounding box center [765, 351] width 20 height 32
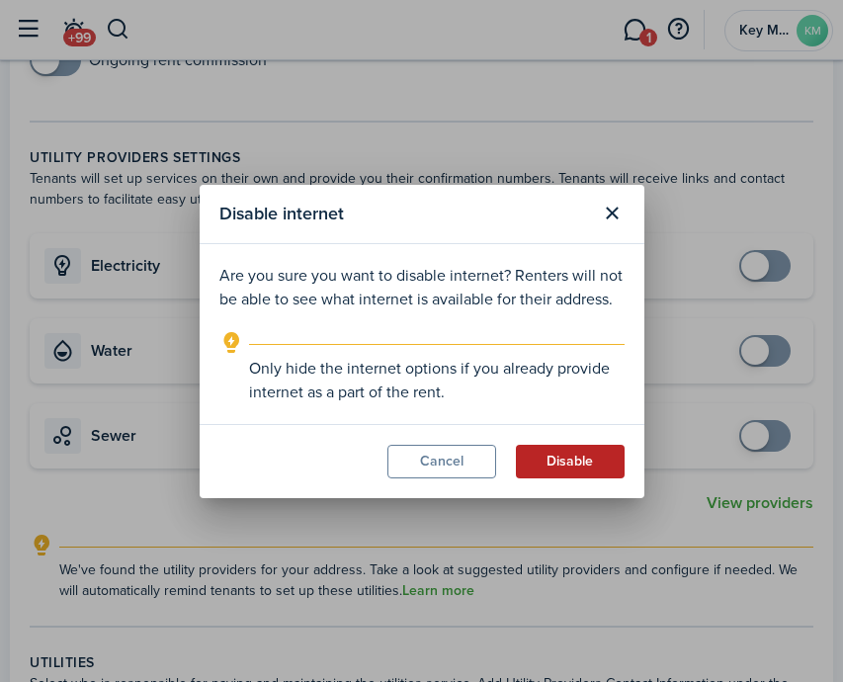
click at [584, 456] on button "Disable" at bounding box center [570, 462] width 109 height 34
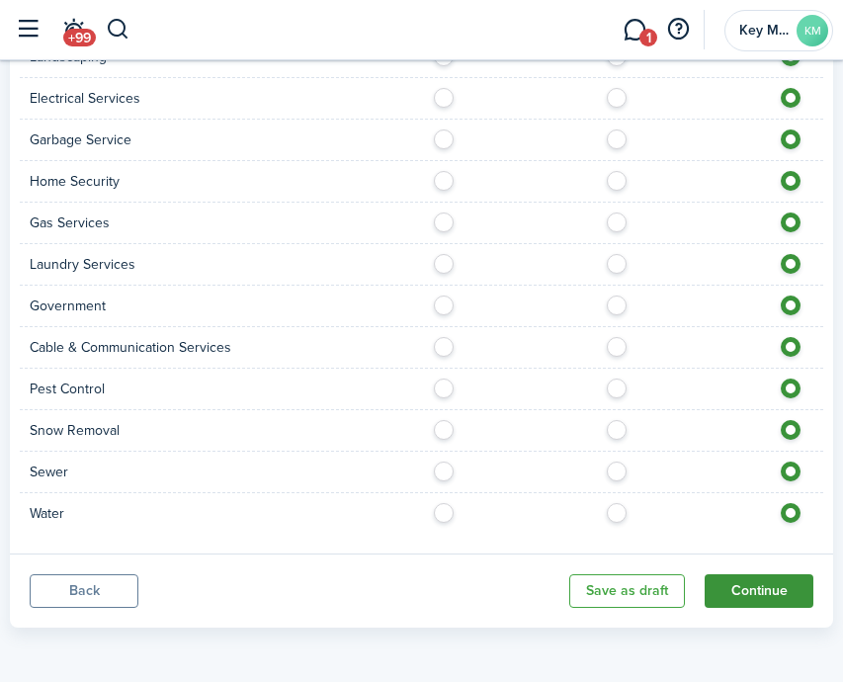
scroll to position [1959, 0]
drag, startPoint x: 758, startPoint y: 587, endPoint x: 718, endPoint y: 572, distance: 43.2
click at [758, 585] on button "Continue" at bounding box center [759, 591] width 109 height 34
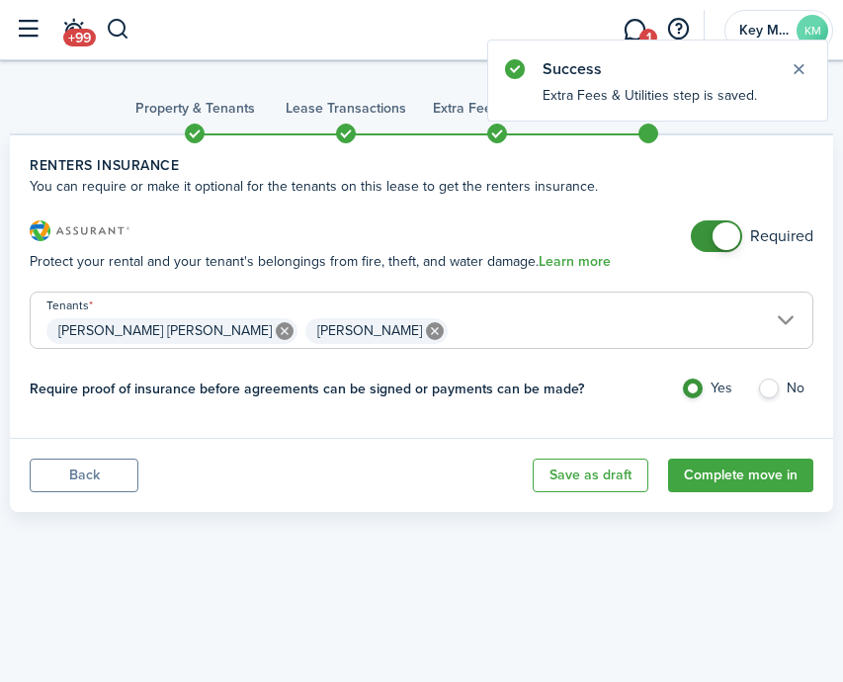
checkbox input "false"
click at [729, 222] on span at bounding box center [727, 236] width 28 height 28
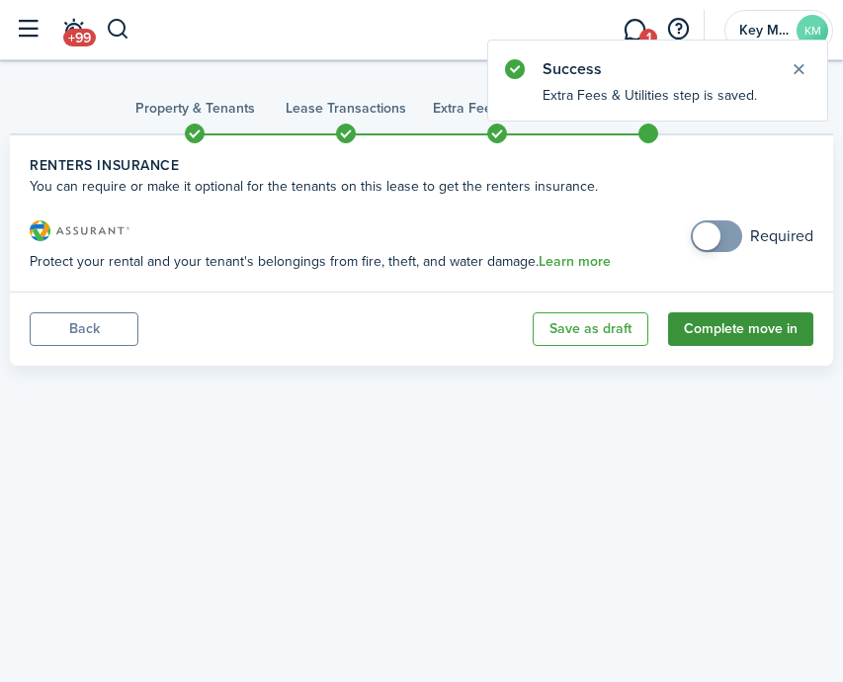
click at [772, 331] on button "Complete move in" at bounding box center [740, 329] width 145 height 34
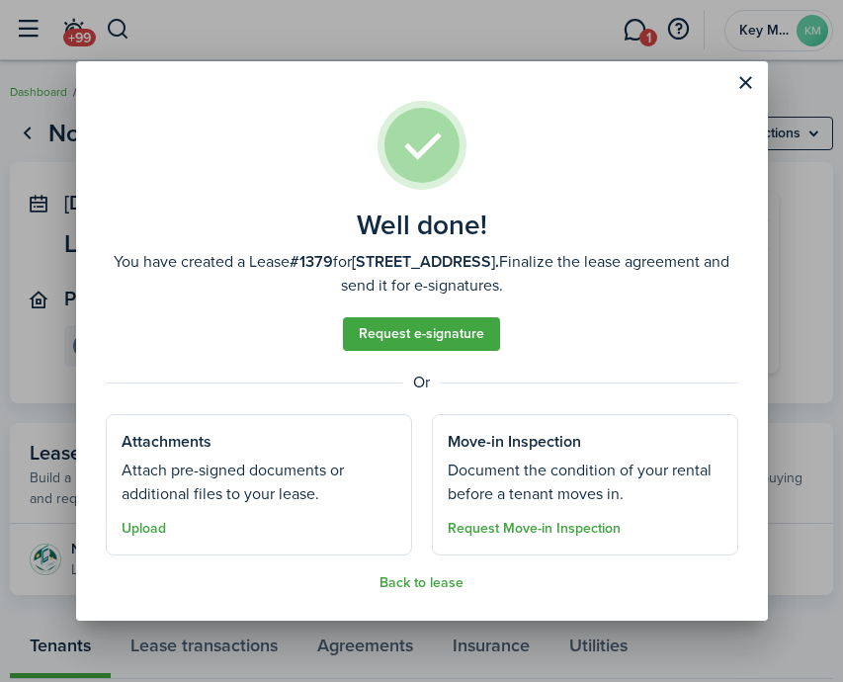
click at [168, 520] on well-done-section "Attachments Attach pre-signed documents or additional files to your lease. Uplo…" at bounding box center [259, 484] width 307 height 141
click at [156, 523] on span "Upload" at bounding box center [144, 527] width 44 height 23
click at [160, 526] on button "Upload" at bounding box center [144, 529] width 44 height 16
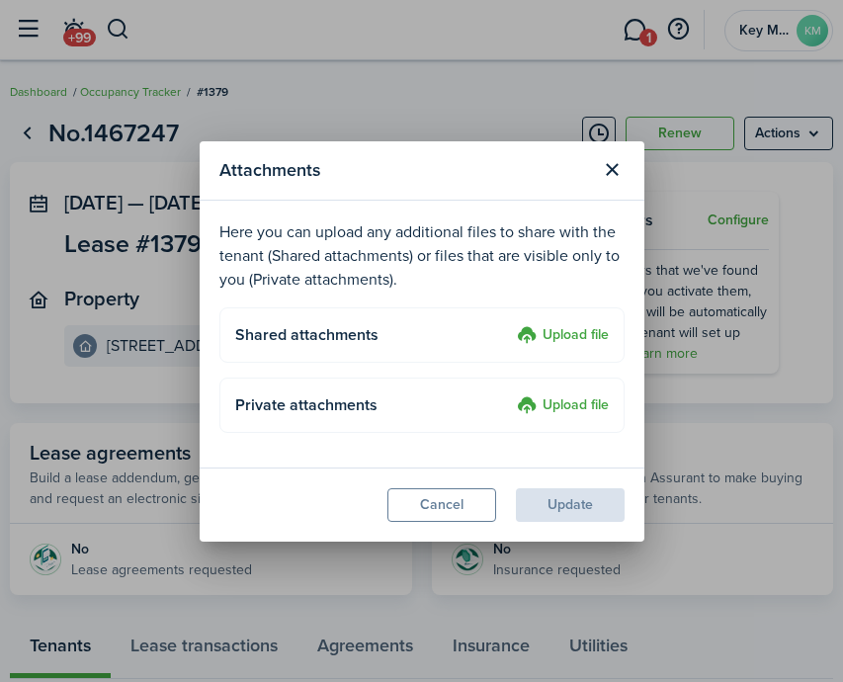
click at [572, 338] on label "Upload file" at bounding box center [563, 336] width 92 height 24
click at [510, 324] on input "Upload file" at bounding box center [510, 324] width 0 height 0
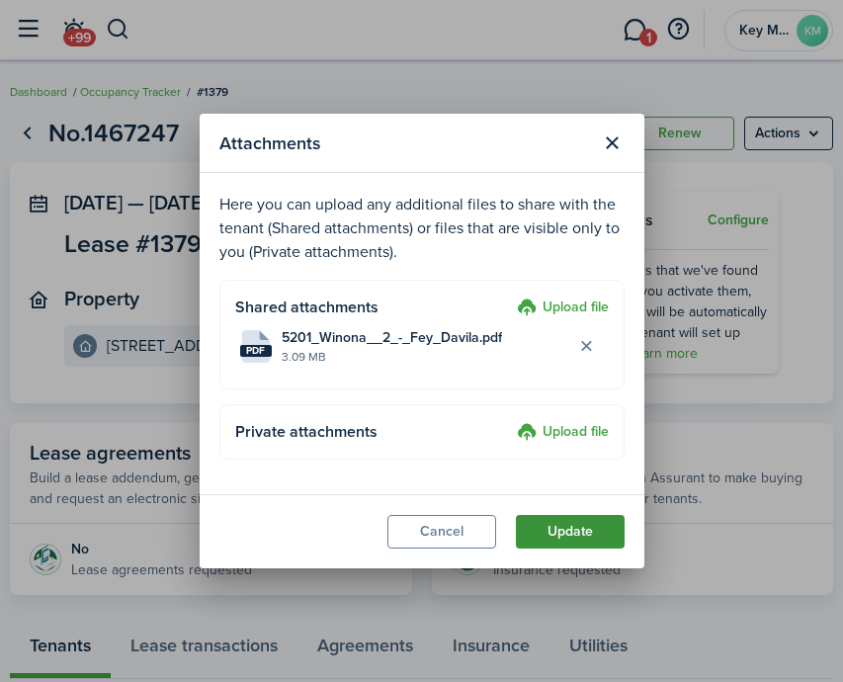
click at [583, 530] on button "Update" at bounding box center [570, 532] width 109 height 34
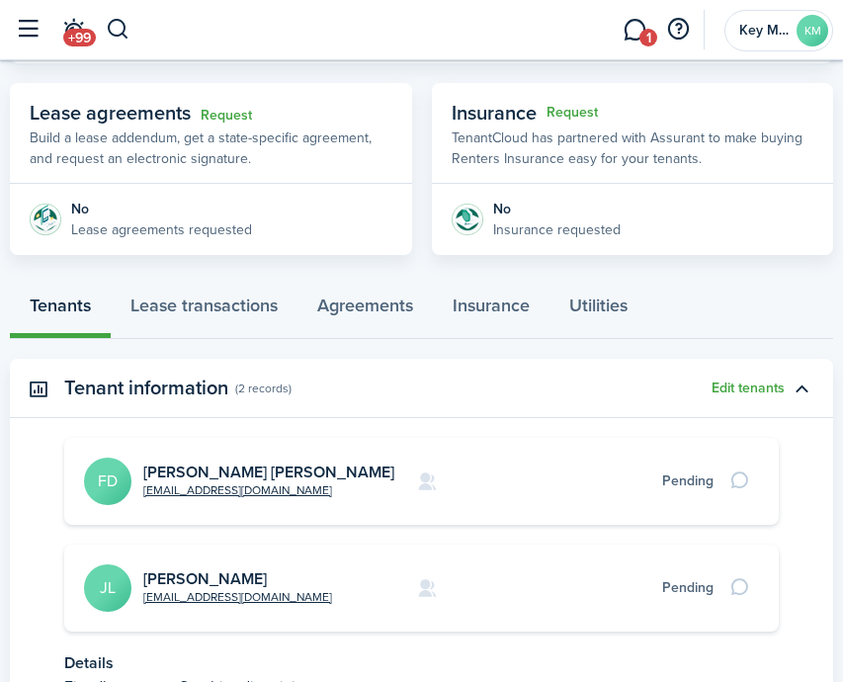
scroll to position [345, 0]
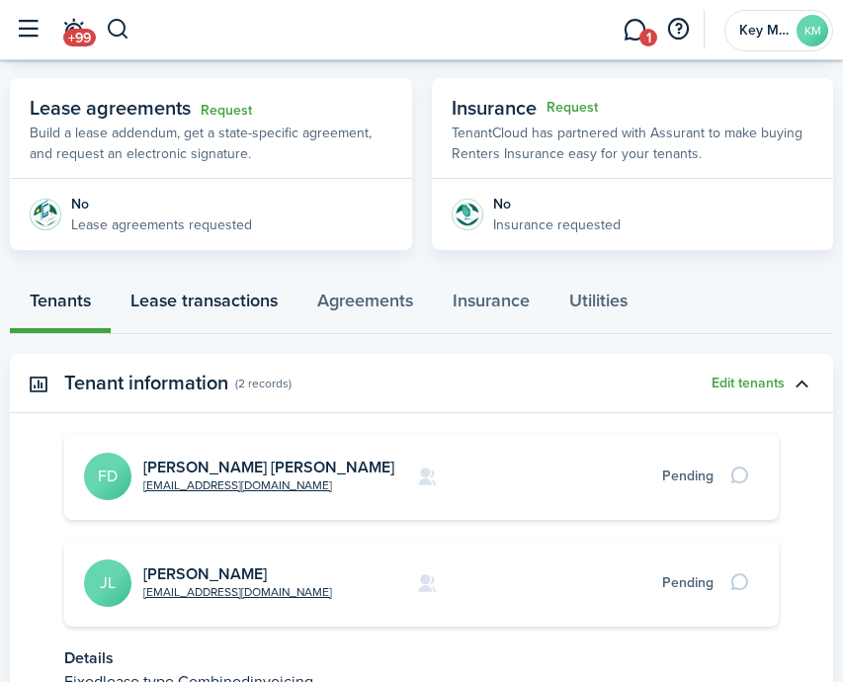
click at [225, 316] on link "Lease transactions" at bounding box center [204, 304] width 187 height 58
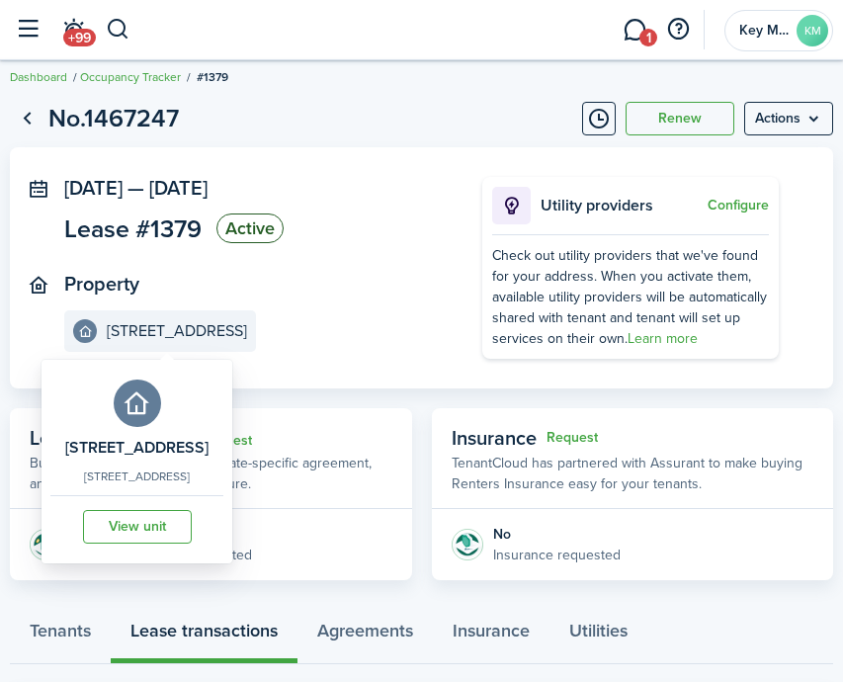
scroll to position [25, 0]
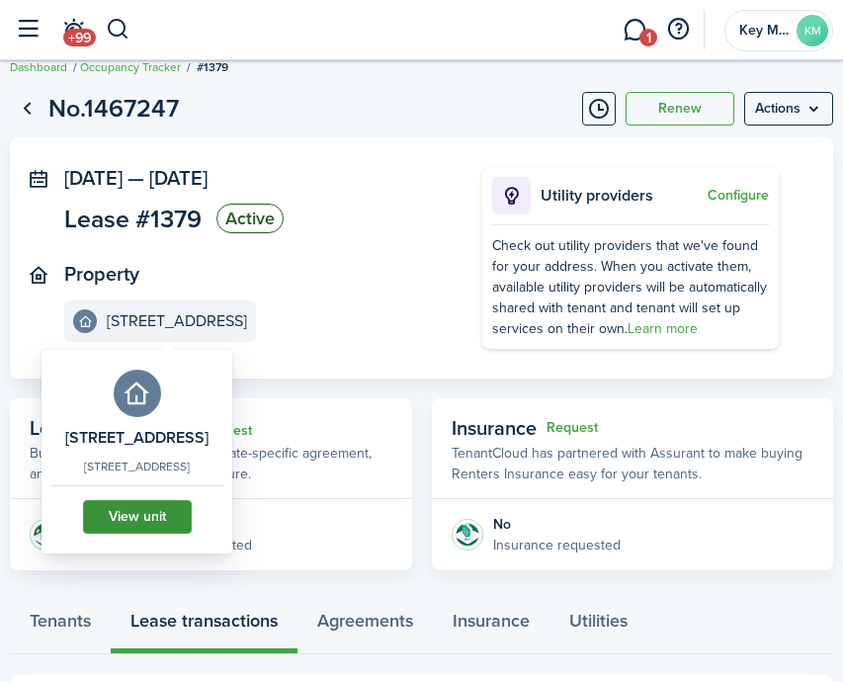
drag, startPoint x: 193, startPoint y: 510, endPoint x: 215, endPoint y: 500, distance: 23.9
click at [192, 509] on link "View unit" at bounding box center [137, 517] width 109 height 34
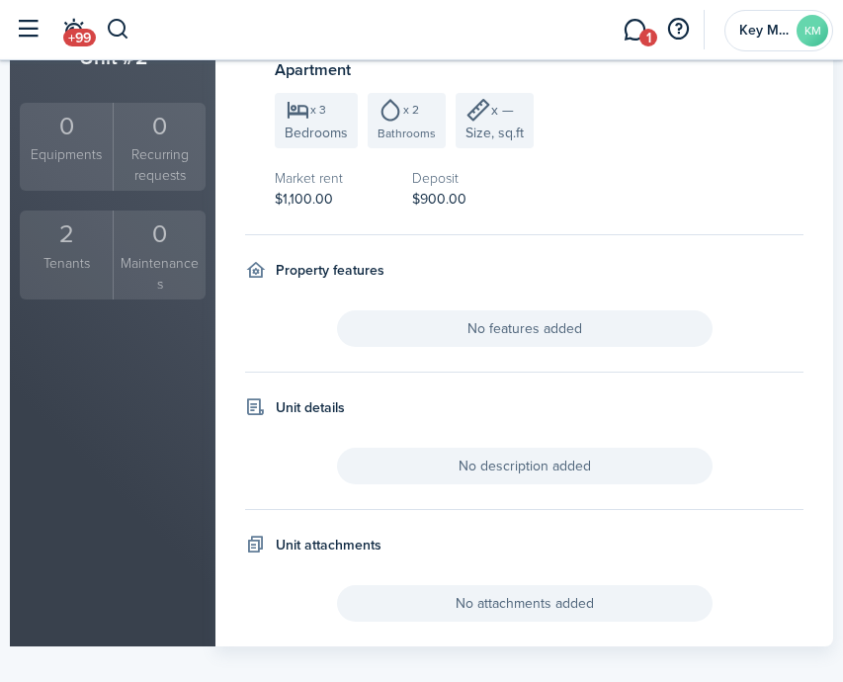
scroll to position [370, 0]
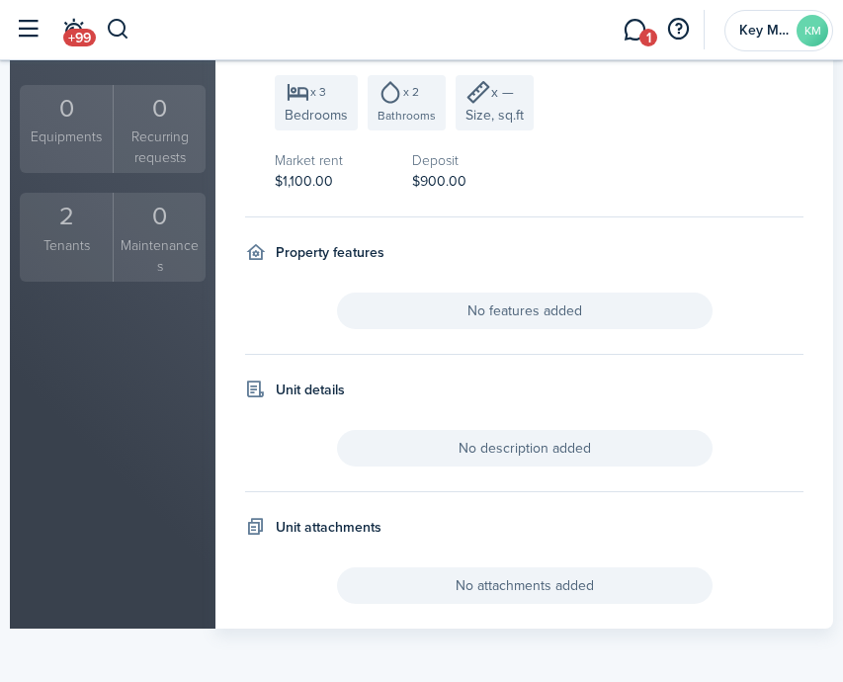
click at [101, 240] on small "Tenants" at bounding box center [66, 245] width 83 height 21
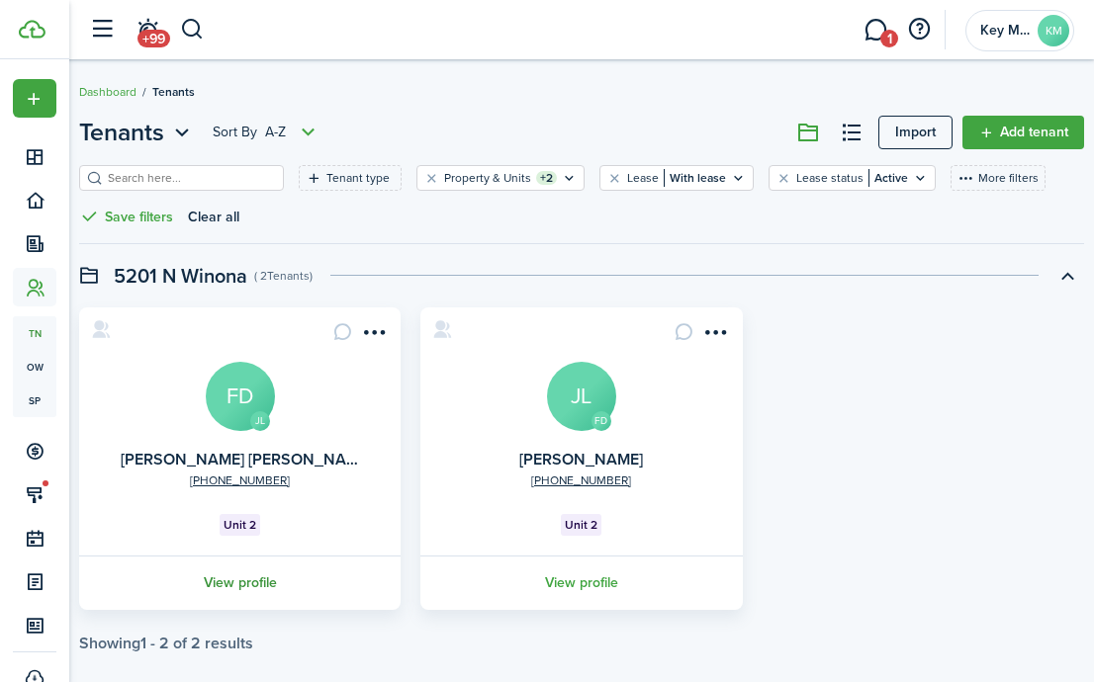
click at [251, 578] on link "View profile" at bounding box center [239, 583] width 327 height 54
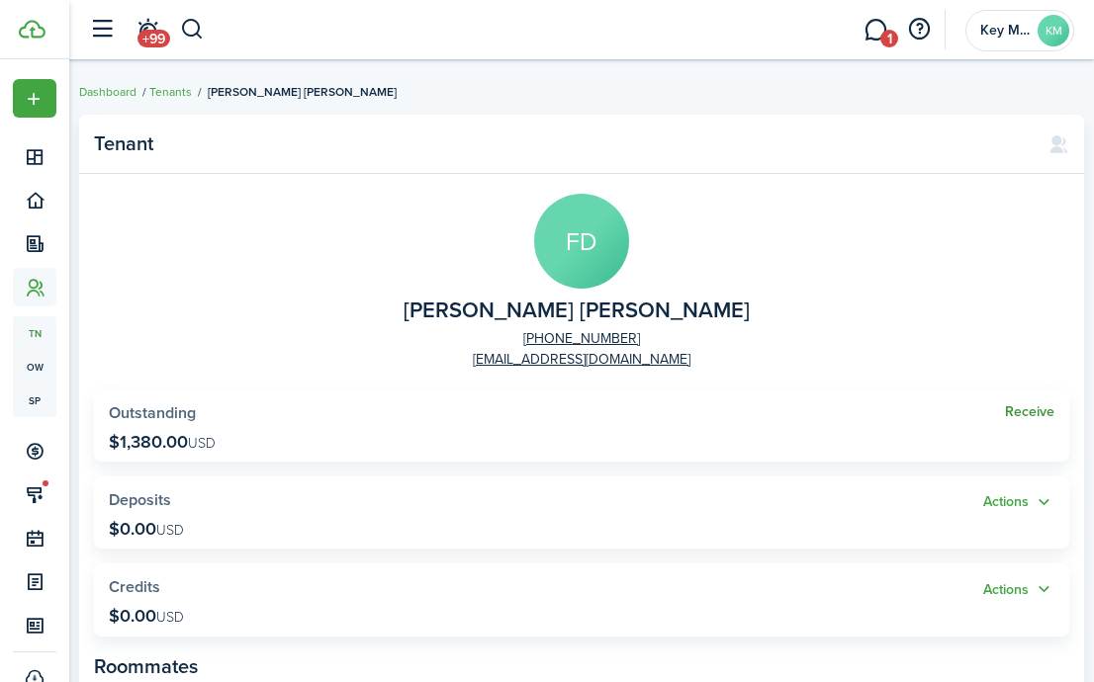
click at [1037, 413] on link "Receive" at bounding box center [1029, 412] width 49 height 16
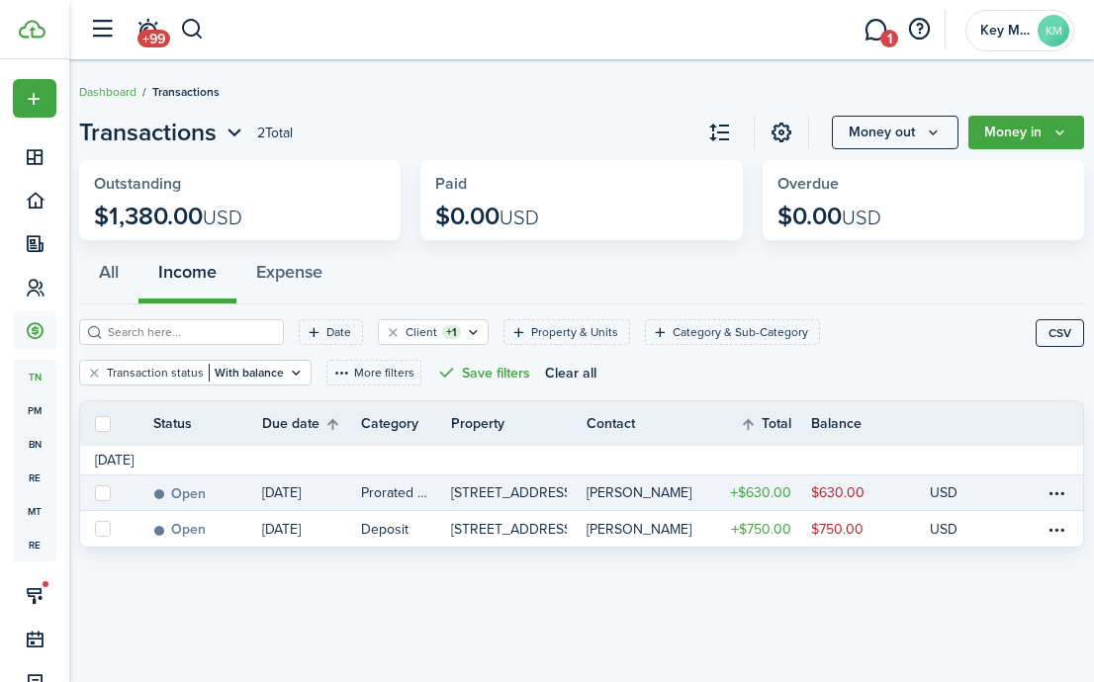
drag, startPoint x: 102, startPoint y: 531, endPoint x: 98, endPoint y: 507, distance: 24.1
click at [103, 530] on label at bounding box center [103, 529] width 16 height 16
click at [95, 530] on input "checkbox" at bounding box center [94, 529] width 1 height 1
checkbox input "true"
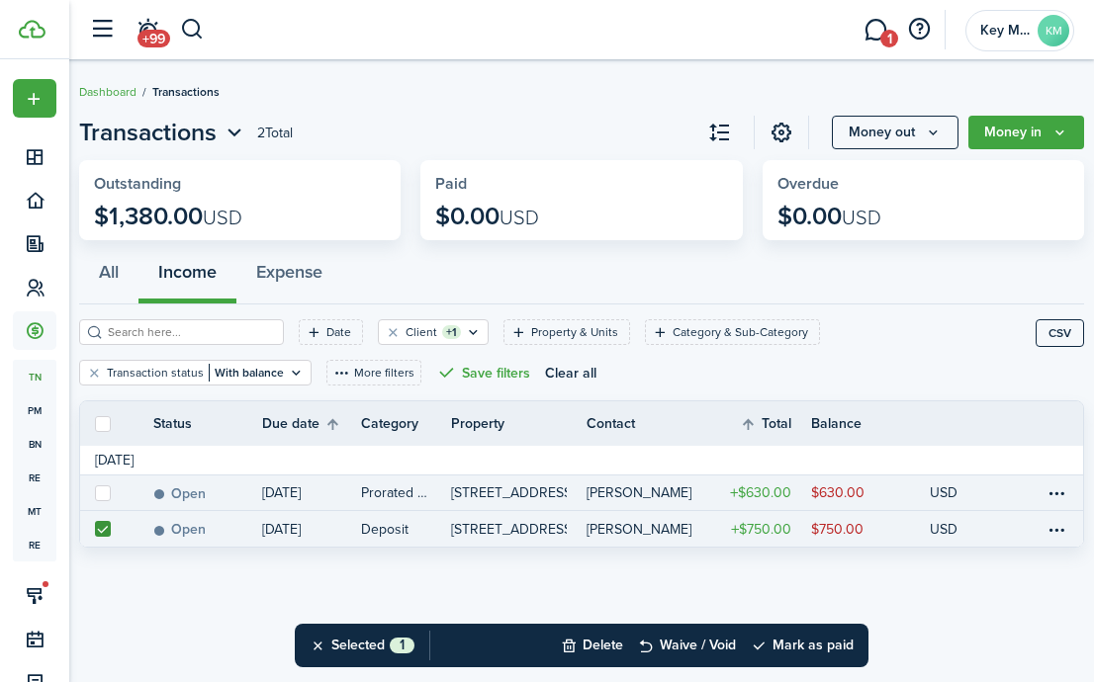
drag, startPoint x: 105, startPoint y: 491, endPoint x: 206, endPoint y: 507, distance: 102.1
click at [105, 491] on label at bounding box center [103, 493] width 16 height 16
click at [95, 492] on input "checkbox" at bounding box center [94, 492] width 1 height 1
checkbox input "true"
click at [817, 650] on button "Mark as paid" at bounding box center [801, 646] width 103 height 44
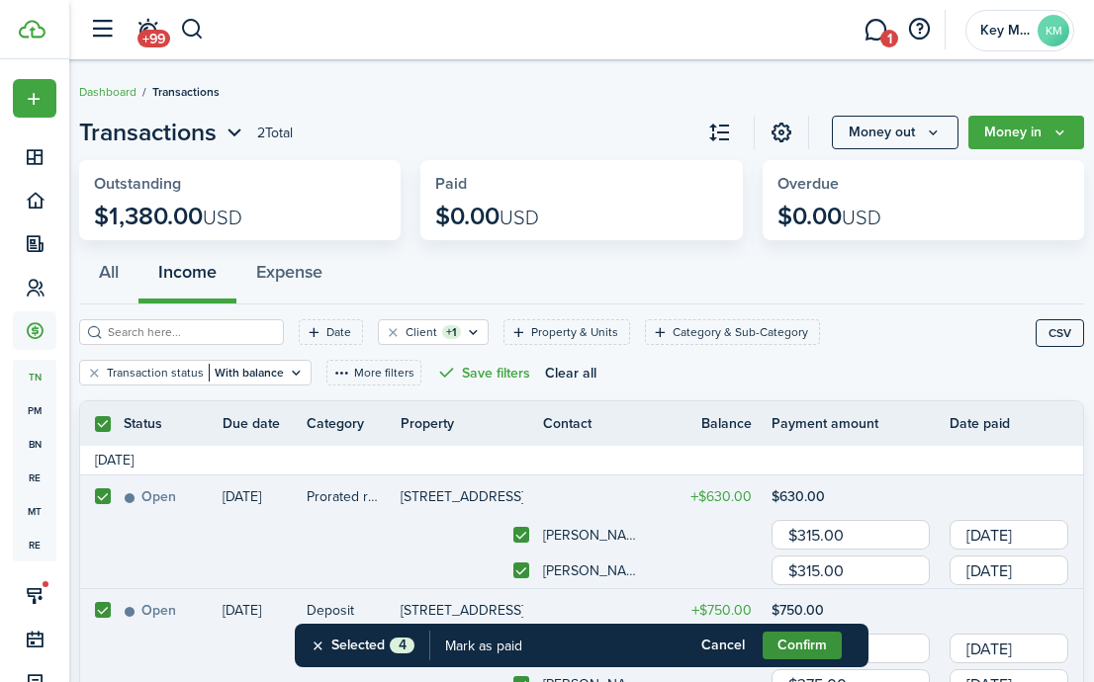
click at [815, 649] on button "Confirm" at bounding box center [801, 646] width 79 height 28
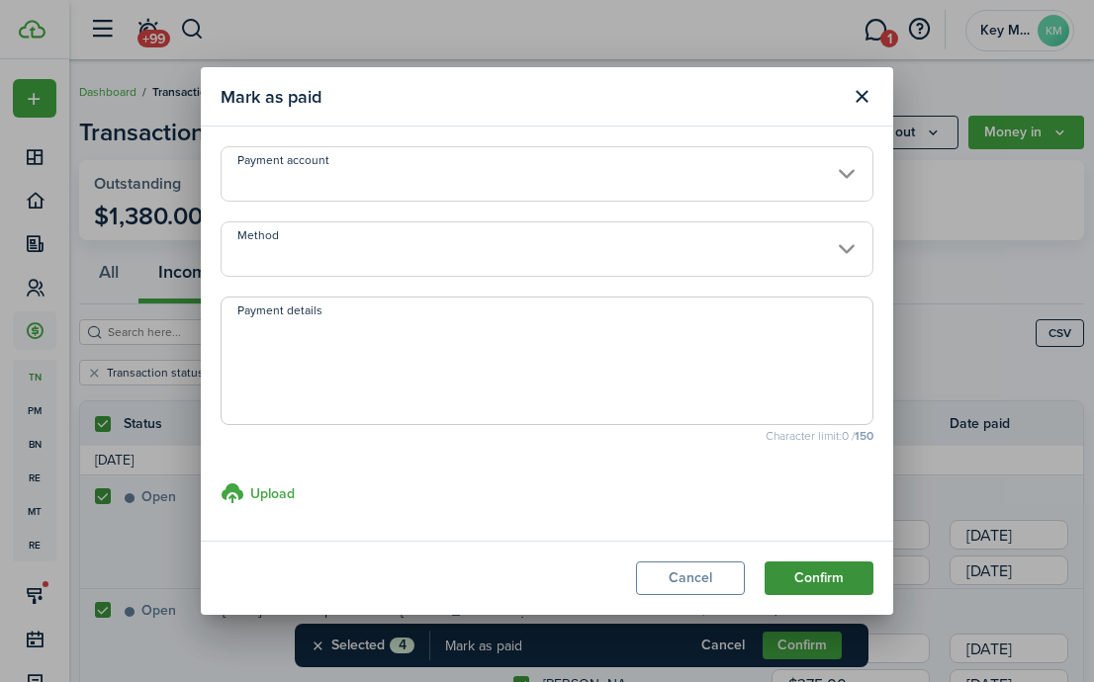
click at [821, 571] on button "Confirm" at bounding box center [818, 579] width 109 height 34
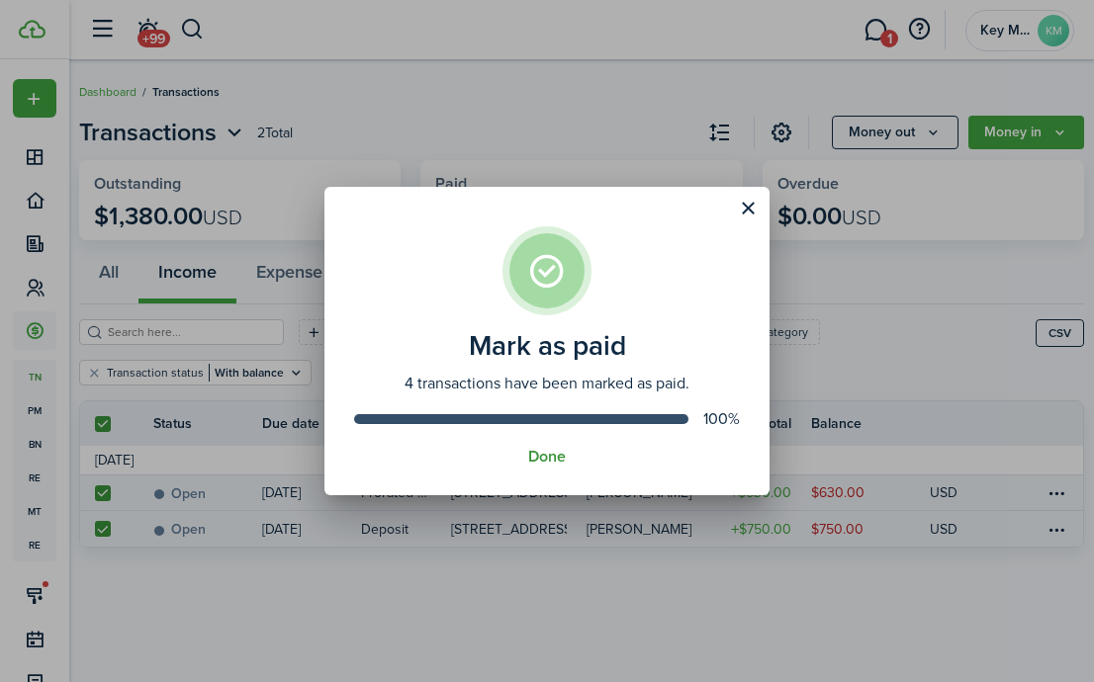
click at [563, 460] on button "Done" at bounding box center [547, 457] width 38 height 18
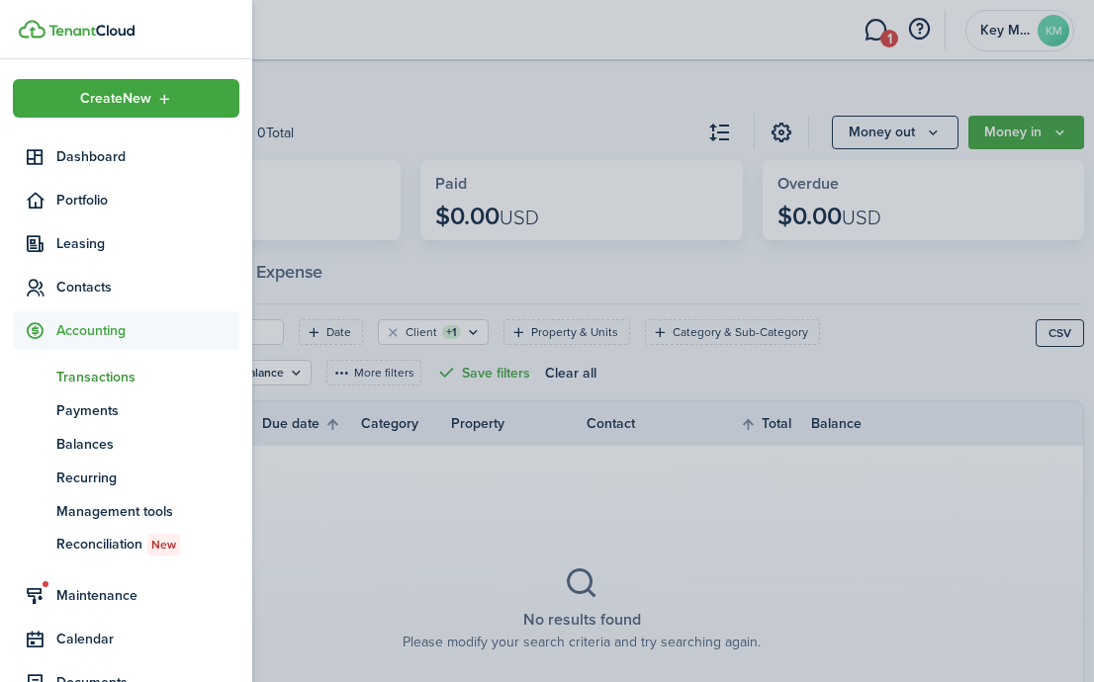
click at [81, 26] on img at bounding box center [91, 31] width 86 height 12
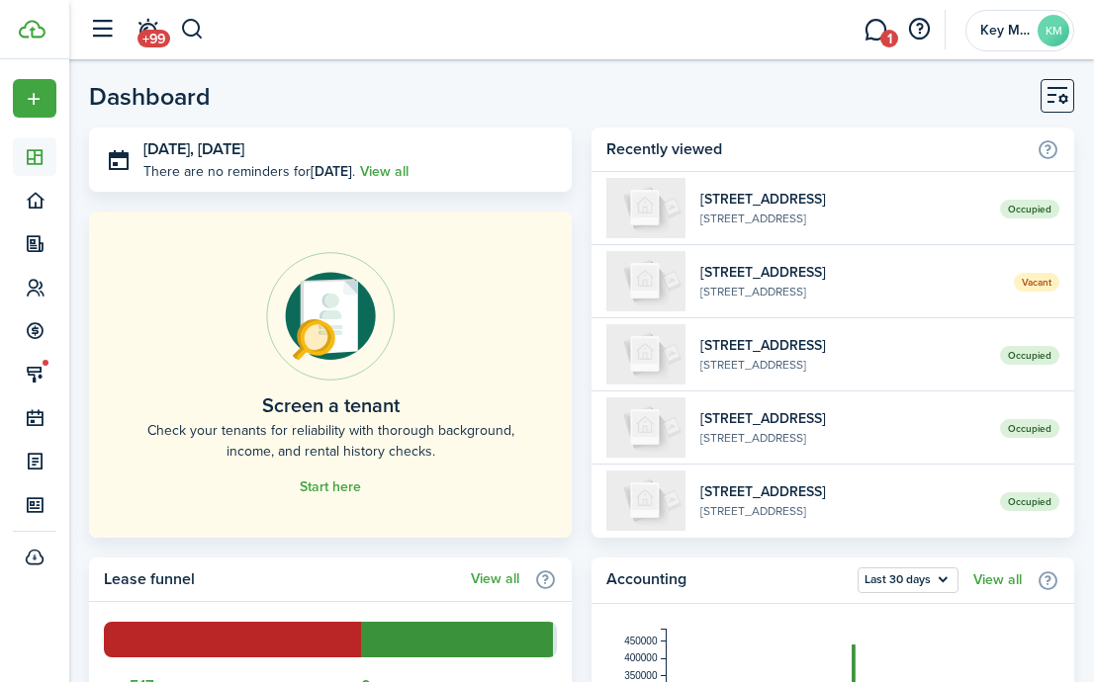
click at [364, 51] on header-wrapper "+99 1 Key Management KM" at bounding box center [576, 29] width 995 height 59
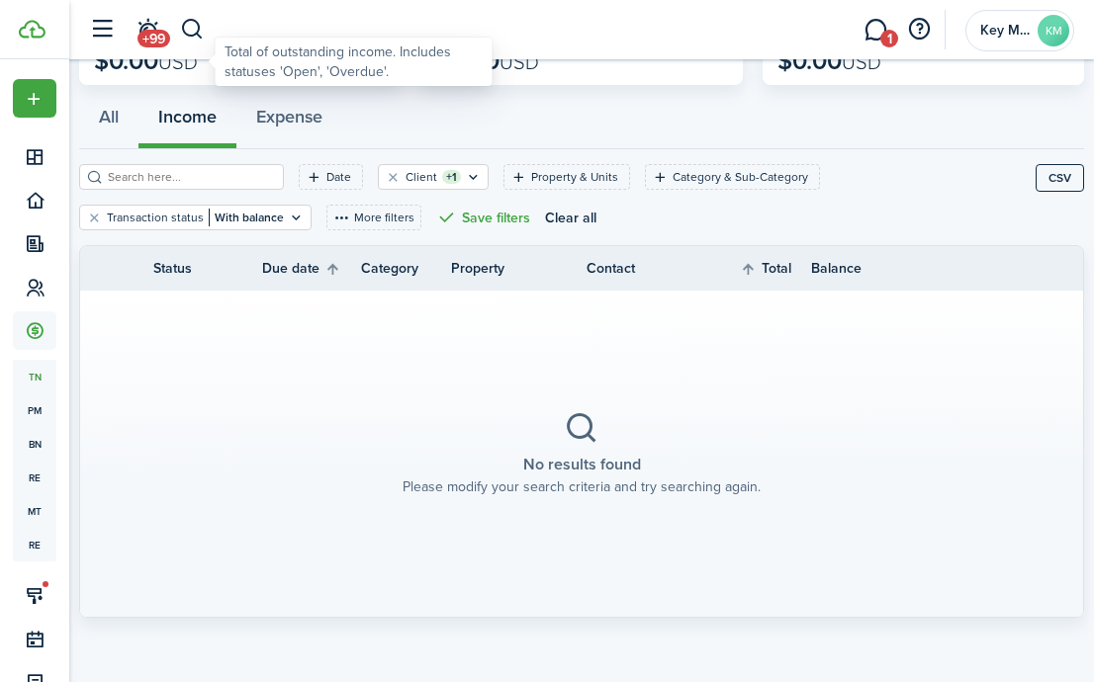
scroll to position [155, 0]
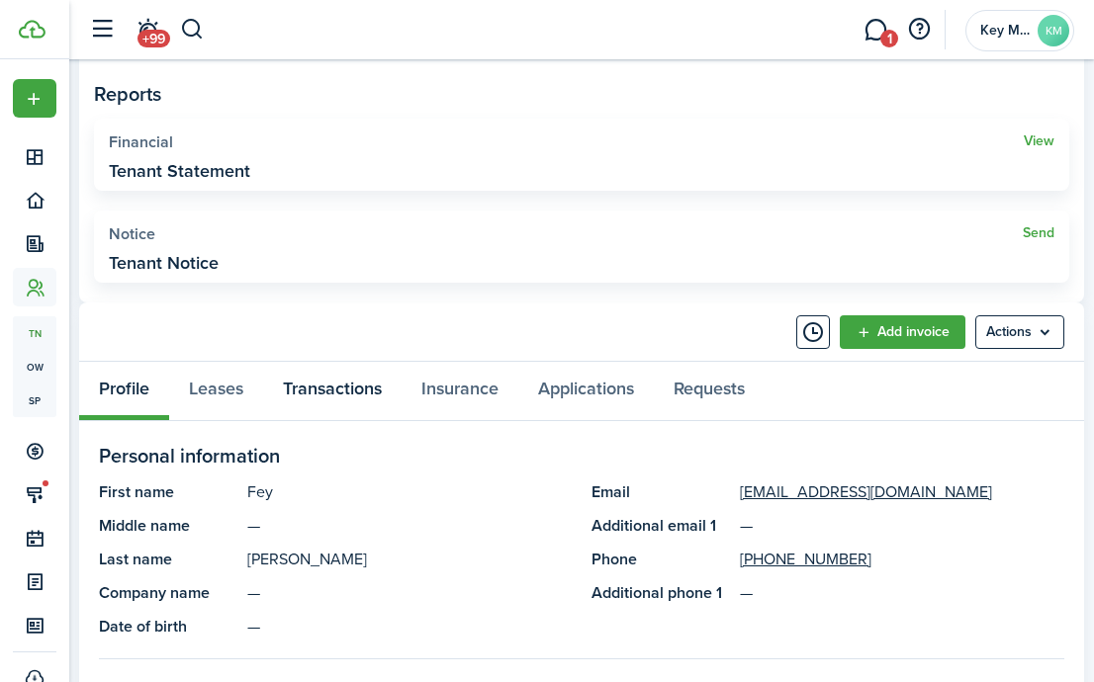
scroll to position [674, 0]
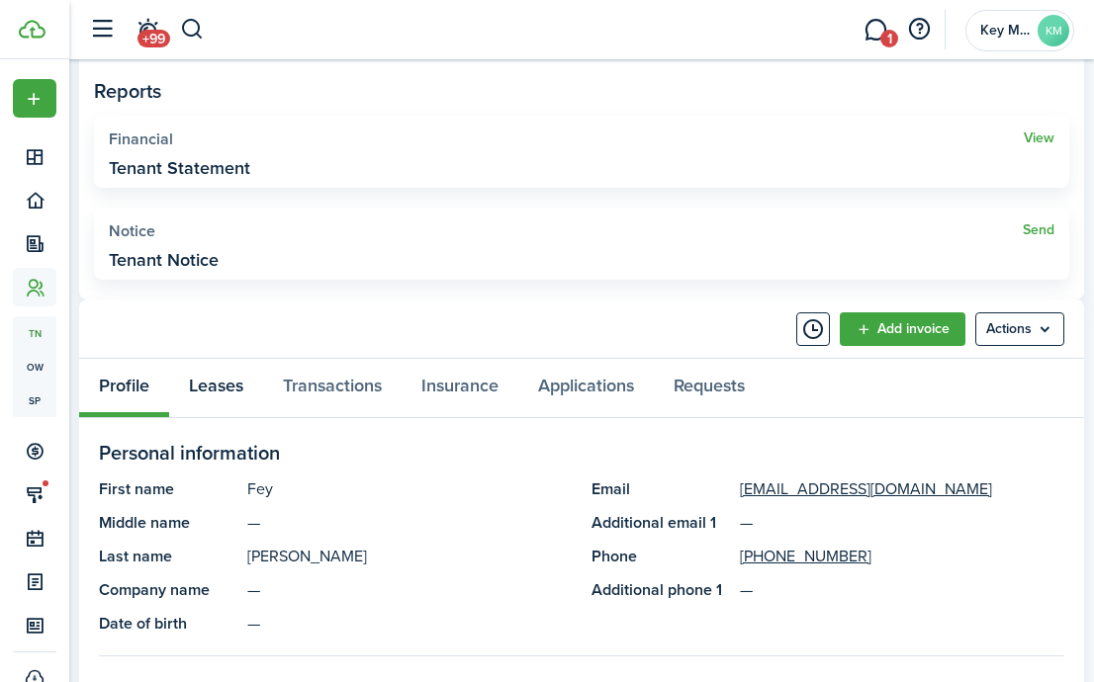
drag, startPoint x: 178, startPoint y: 386, endPoint x: 196, endPoint y: 386, distance: 17.8
click at [178, 386] on link "Leases" at bounding box center [216, 388] width 94 height 58
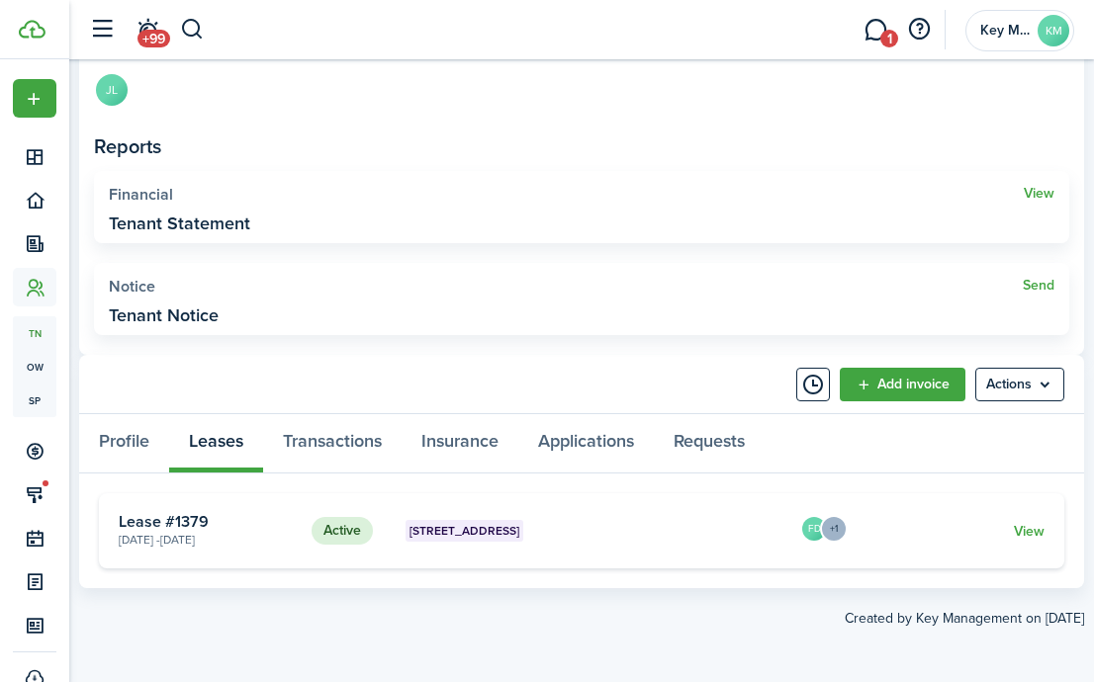
scroll to position [618, 0]
click at [1043, 529] on link "View" at bounding box center [1028, 532] width 31 height 21
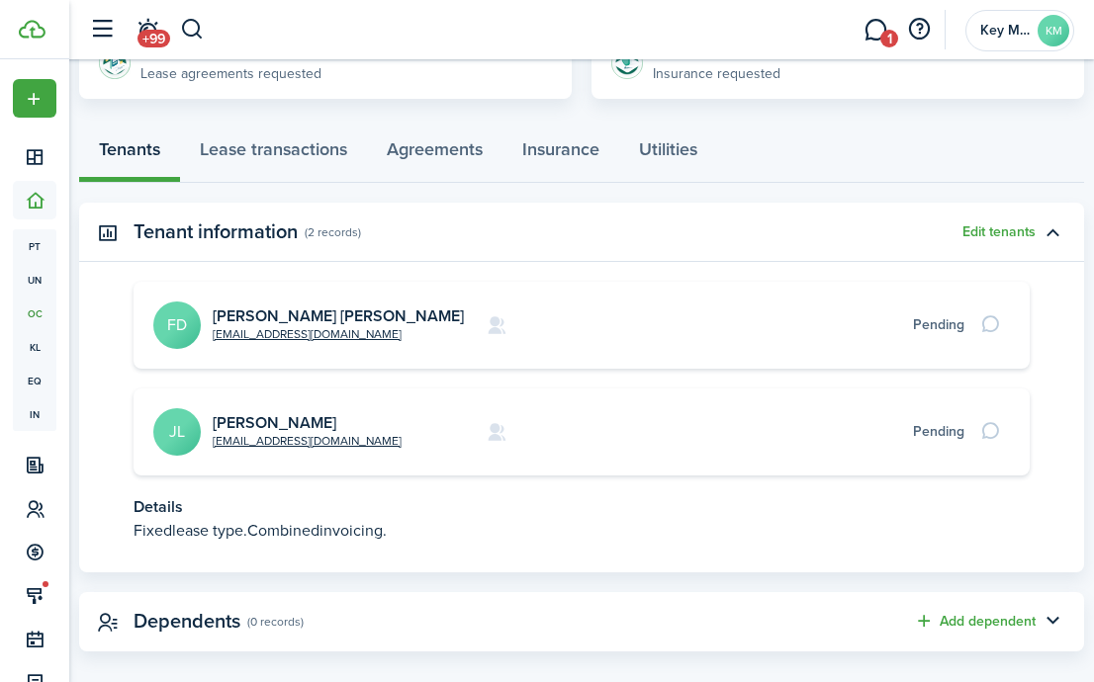
scroll to position [498, 0]
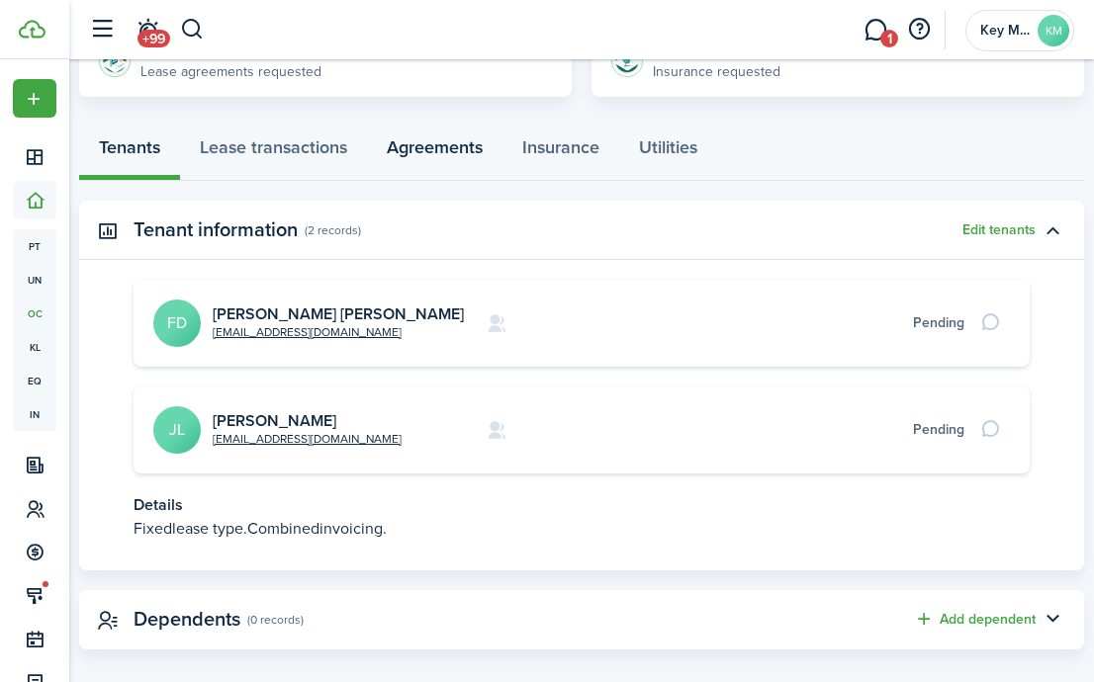
click at [426, 163] on link "Agreements" at bounding box center [434, 151] width 135 height 58
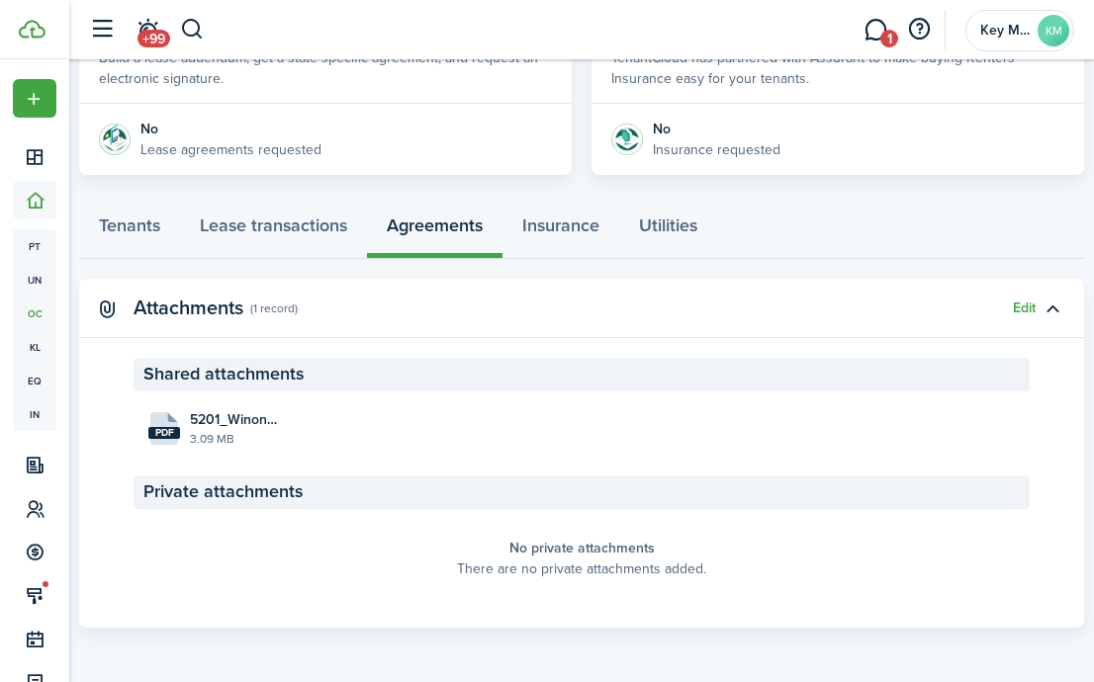
scroll to position [419, 0]
click at [1024, 313] on button "Edit" at bounding box center [1023, 310] width 23 height 16
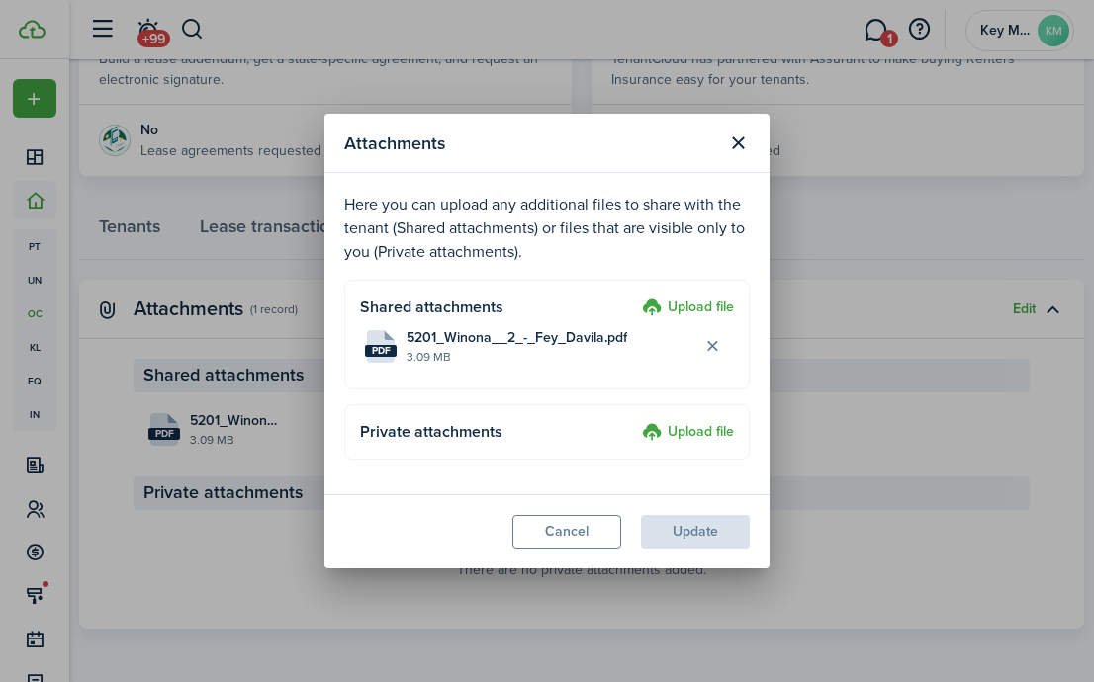
click at [713, 437] on label "Upload file" at bounding box center [688, 433] width 92 height 24
click at [635, 421] on input "Upload file" at bounding box center [635, 421] width 0 height 0
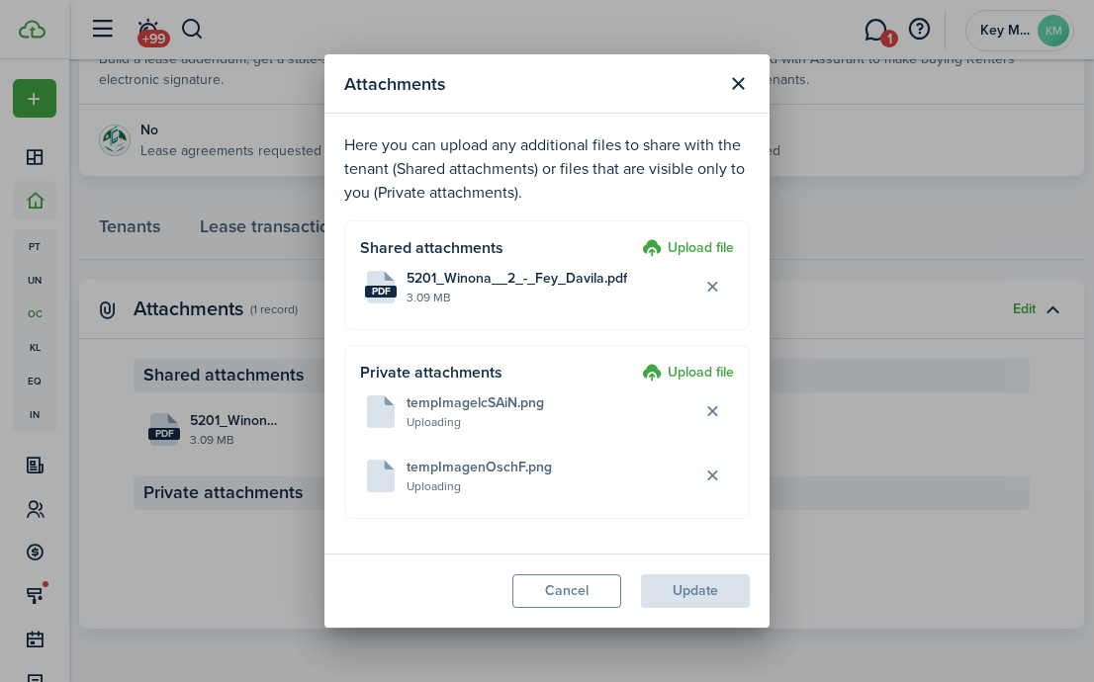
click at [703, 379] on label "Upload file" at bounding box center [688, 374] width 92 height 24
click at [635, 362] on input "Upload file" at bounding box center [635, 362] width 0 height 0
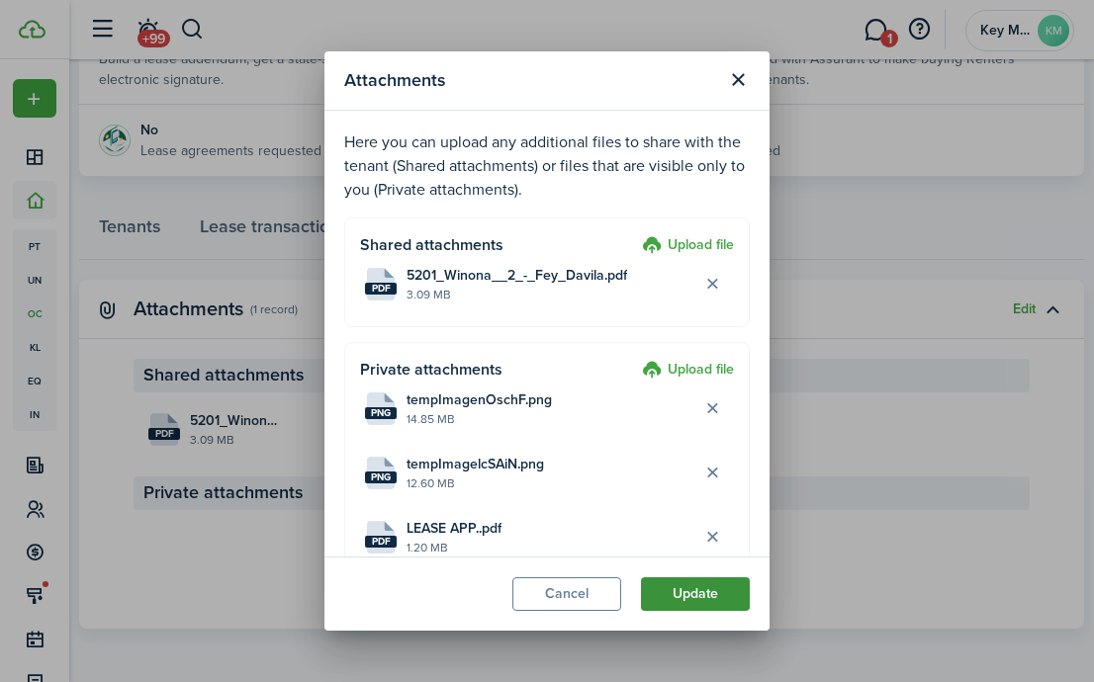
click at [682, 591] on button "Update" at bounding box center [695, 594] width 109 height 34
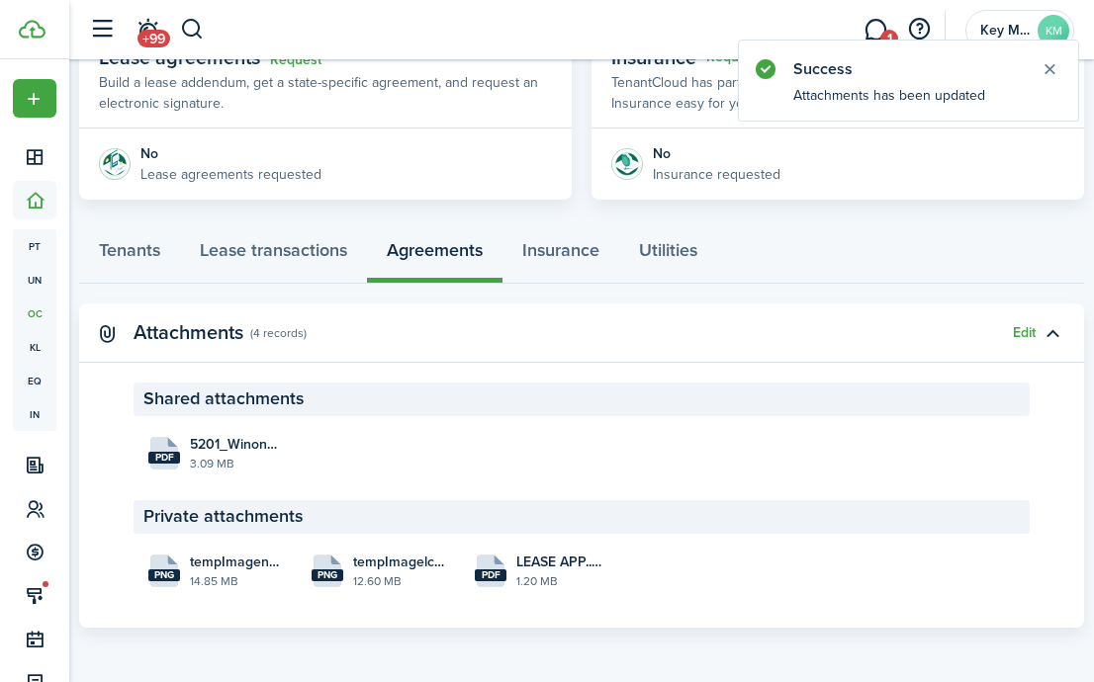
scroll to position [395, 0]
click at [552, 567] on span "LEASE APP..pdf" at bounding box center [562, 563] width 92 height 21
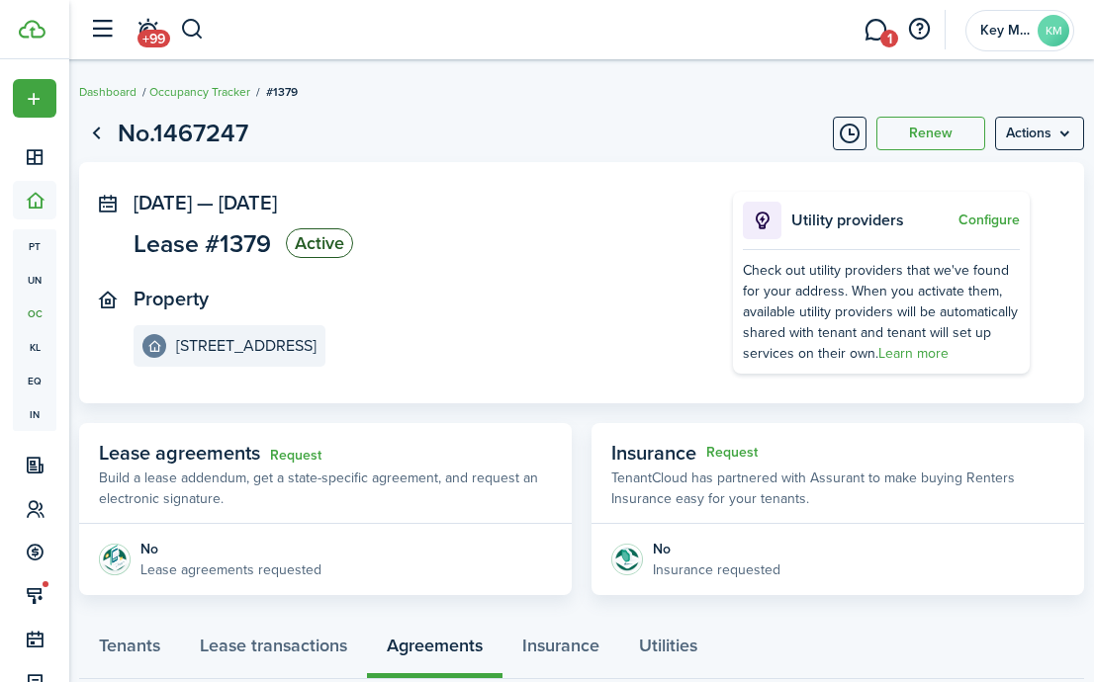
scroll to position [0, 0]
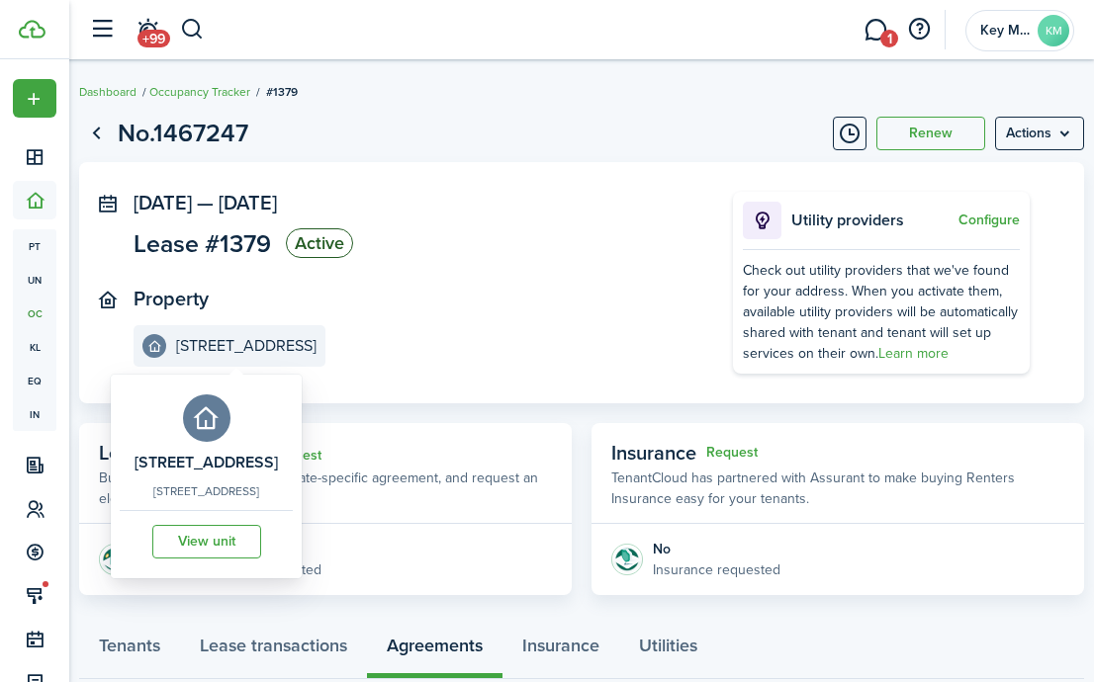
click at [265, 347] on e-details-info-title "[STREET_ADDRESS]" at bounding box center [246, 346] width 140 height 18
click at [261, 540] on link "View unit" at bounding box center [206, 542] width 109 height 34
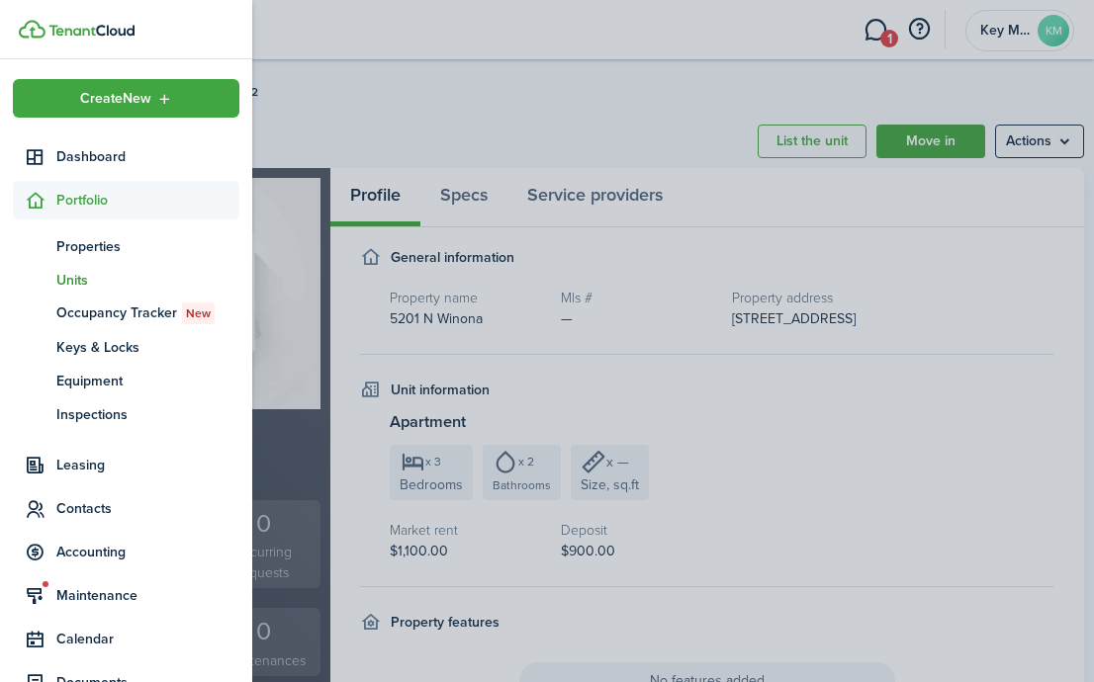
click at [79, 27] on img at bounding box center [91, 31] width 86 height 12
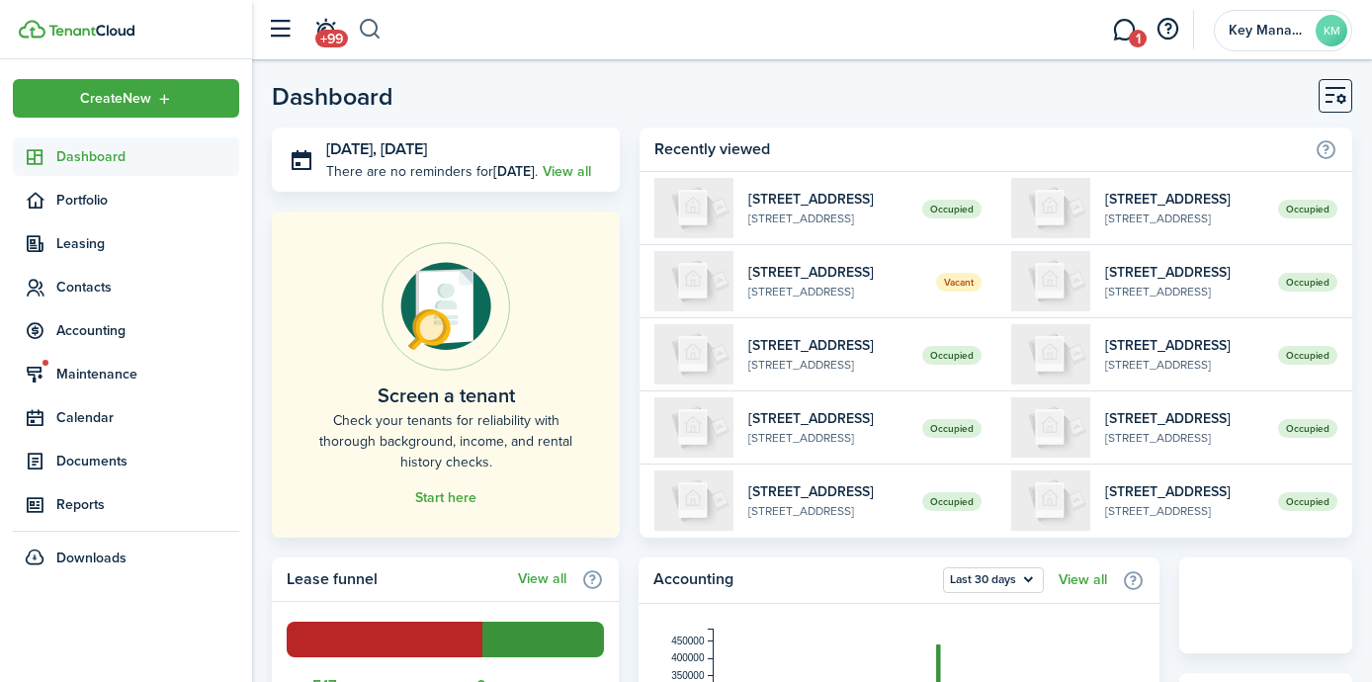
click at [370, 26] on button "button" at bounding box center [370, 30] width 25 height 34
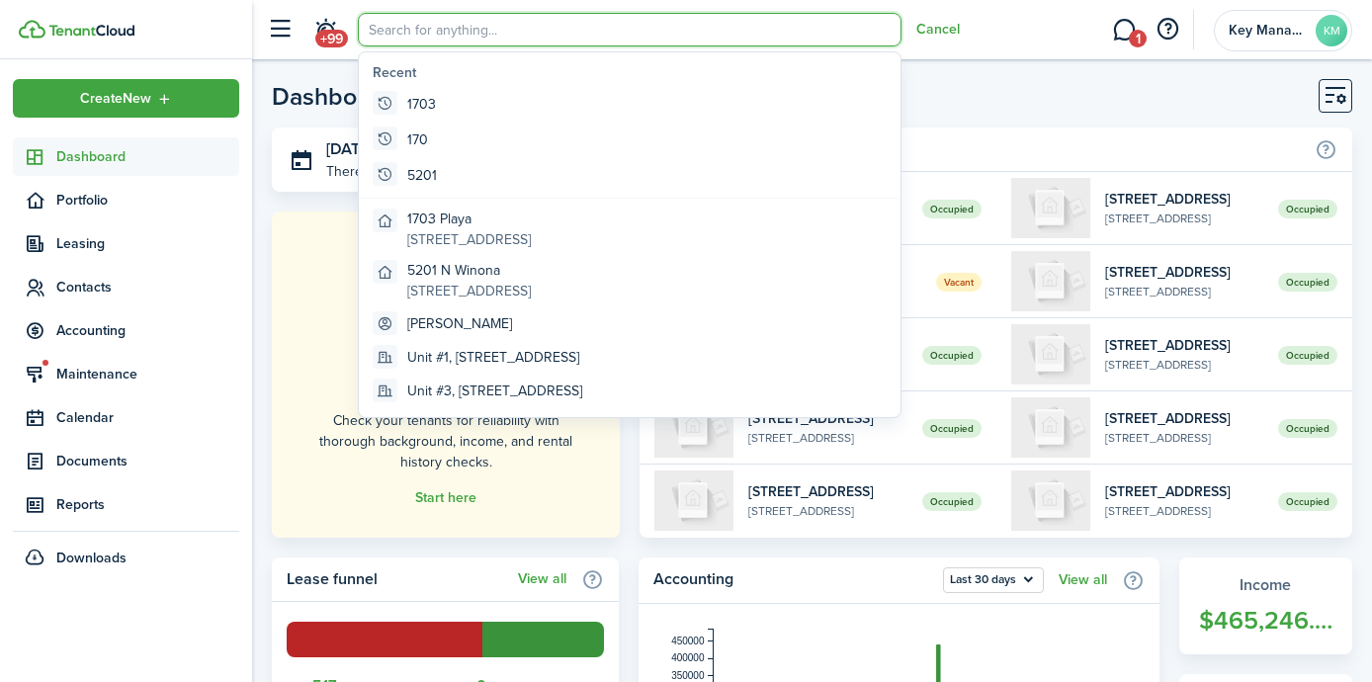
drag, startPoint x: 1093, startPoint y: 106, endPoint x: 869, endPoint y: 85, distance: 224.4
click at [1093, 106] on header-page "Dashboard" at bounding box center [812, 103] width 1081 height 48
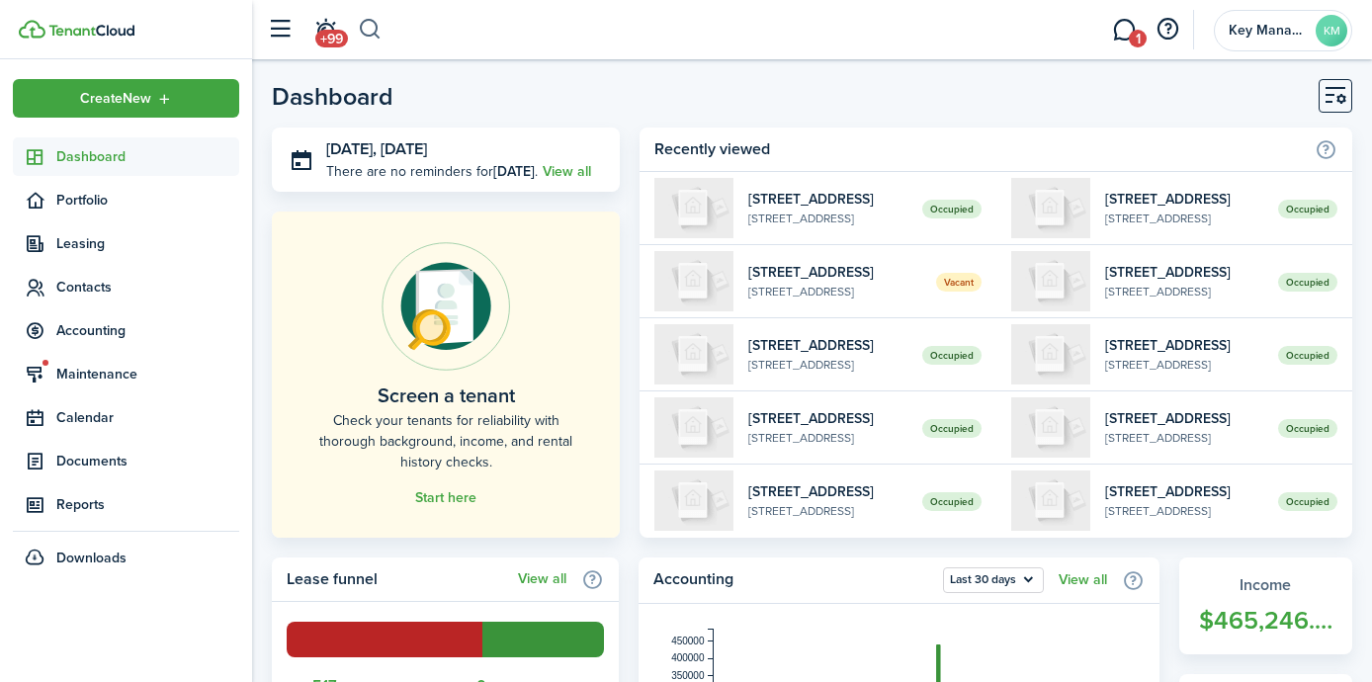
click at [372, 22] on button "button" at bounding box center [370, 30] width 25 height 34
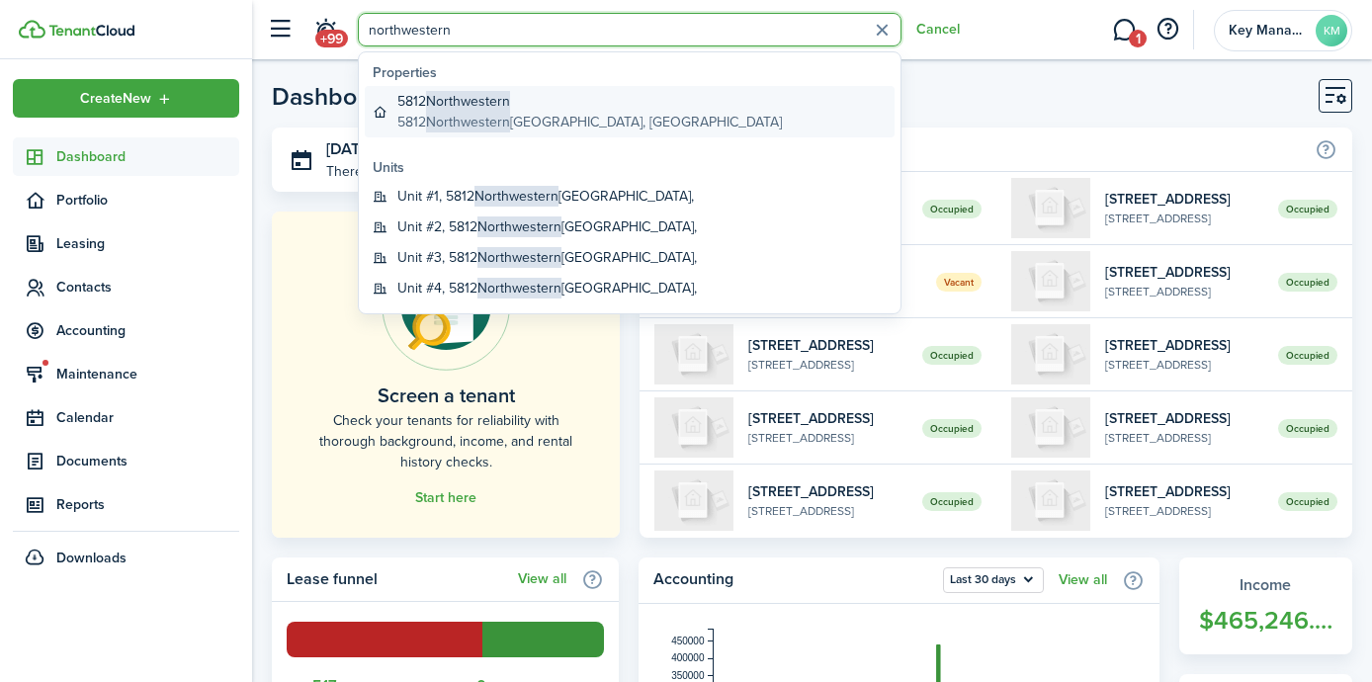
type input "northwestern"
click at [521, 111] on global-search-item-title "5812 Northwestern" at bounding box center [589, 101] width 385 height 21
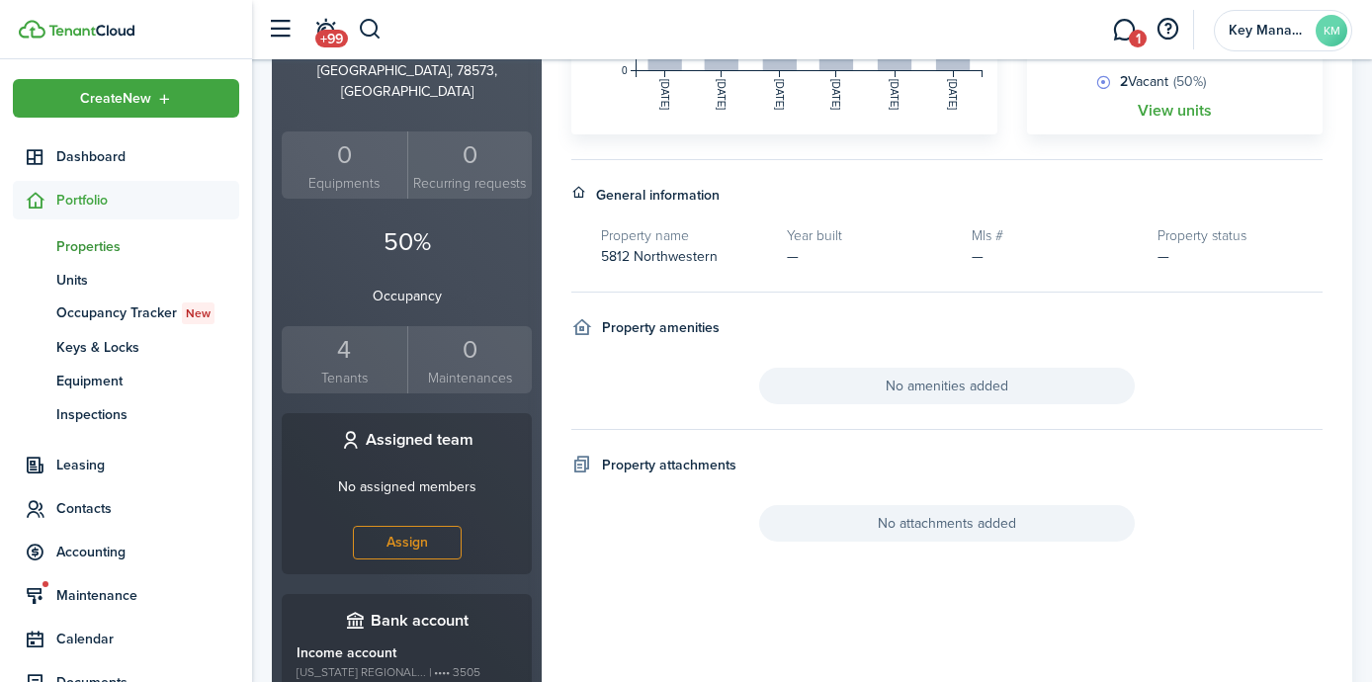
scroll to position [491, 0]
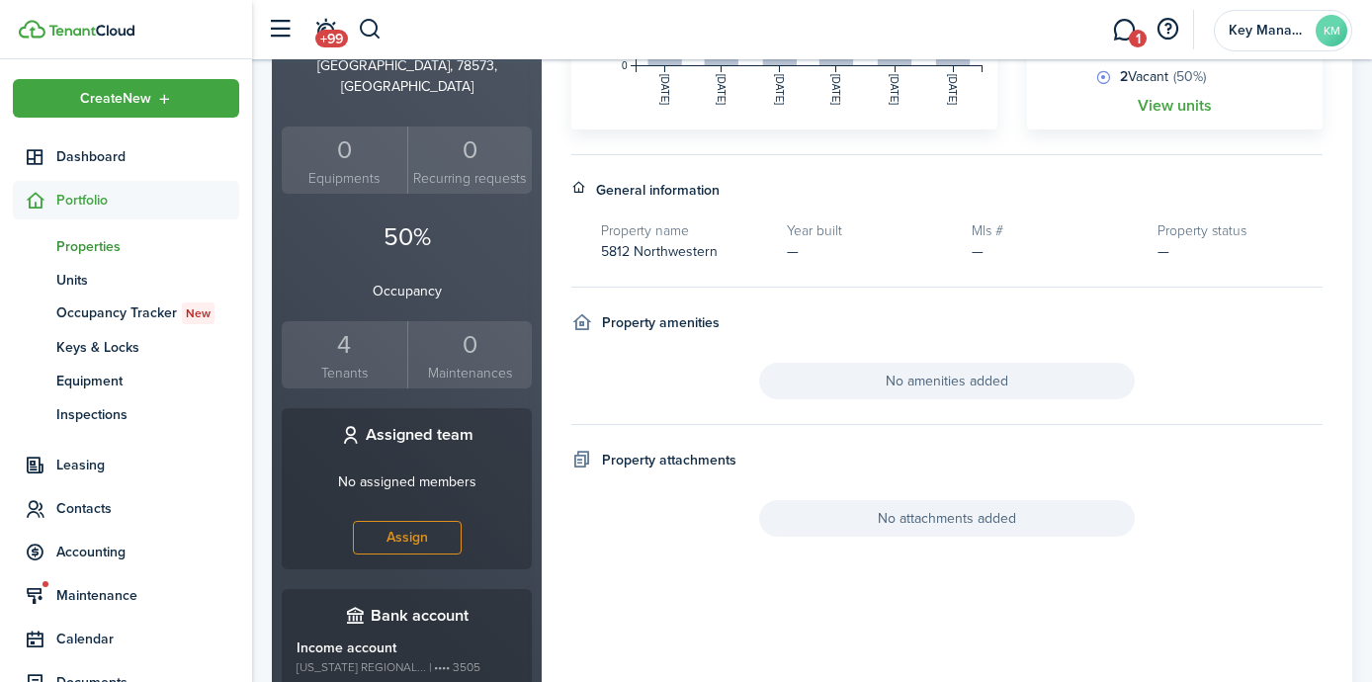
click at [343, 326] on div "4" at bounding box center [345, 345] width 116 height 38
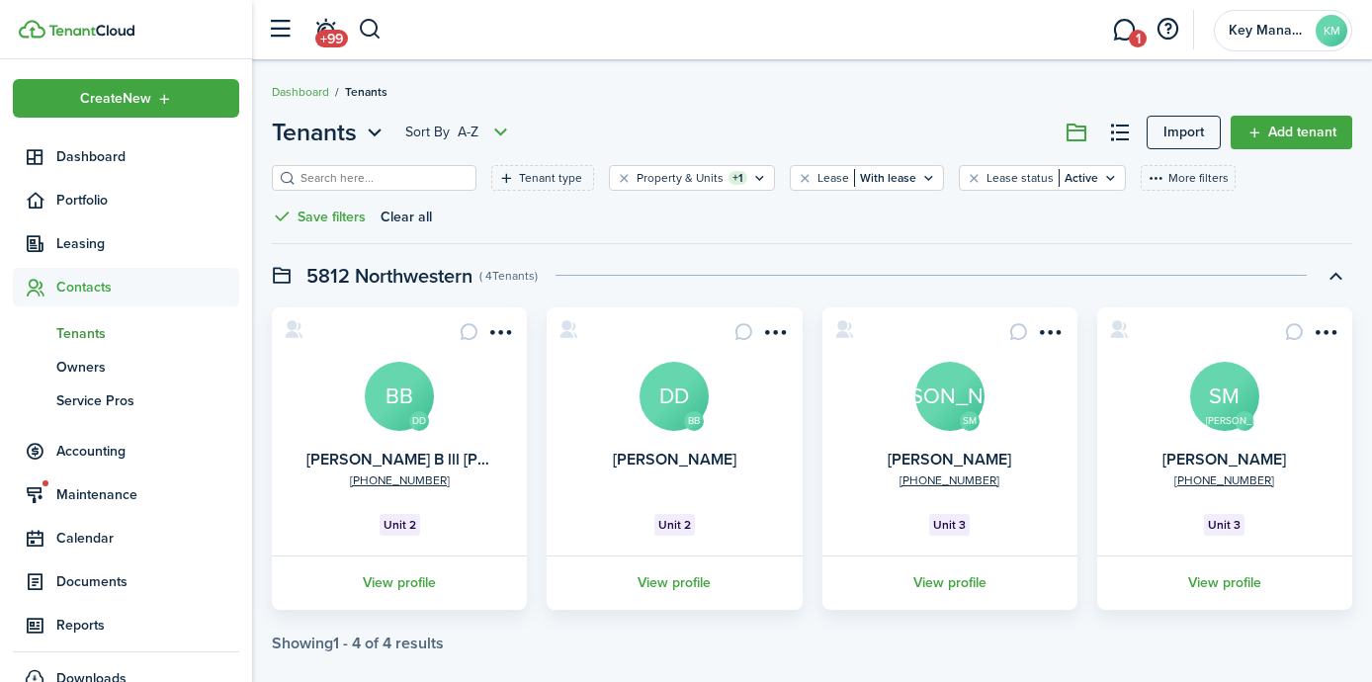
scroll to position [17, 0]
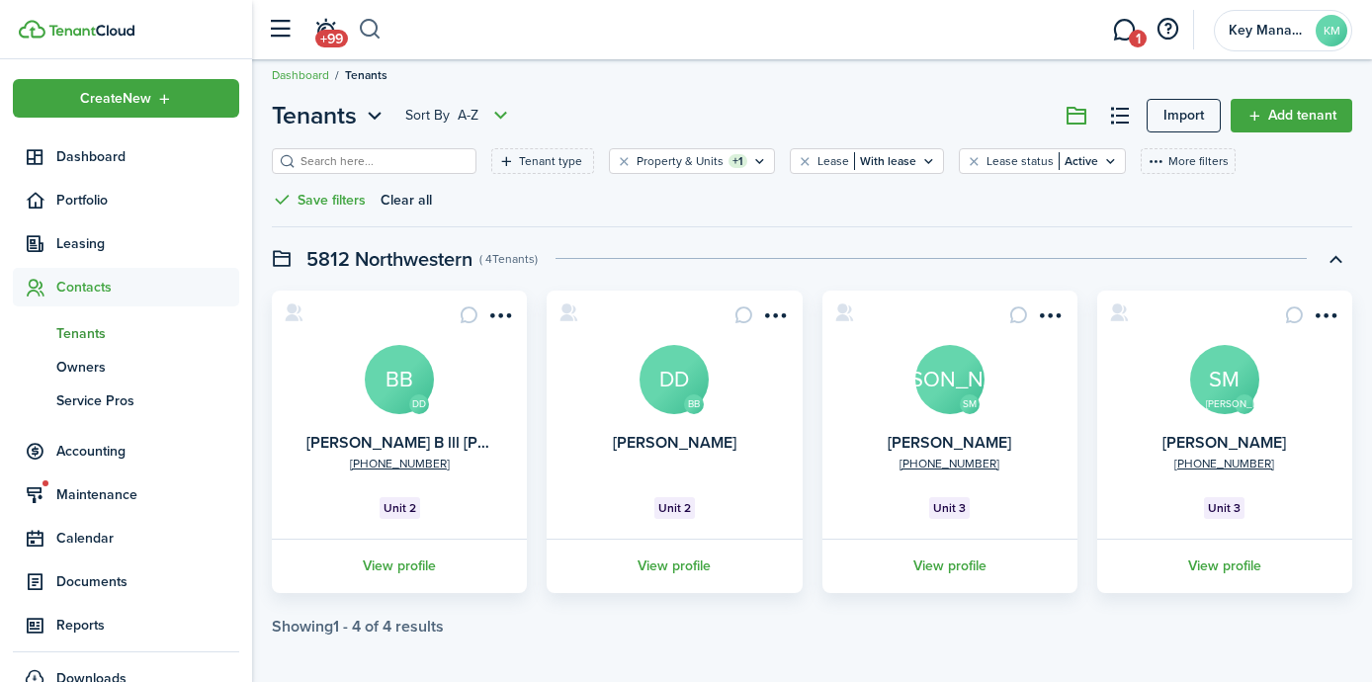
click at [375, 35] on button "button" at bounding box center [370, 30] width 25 height 34
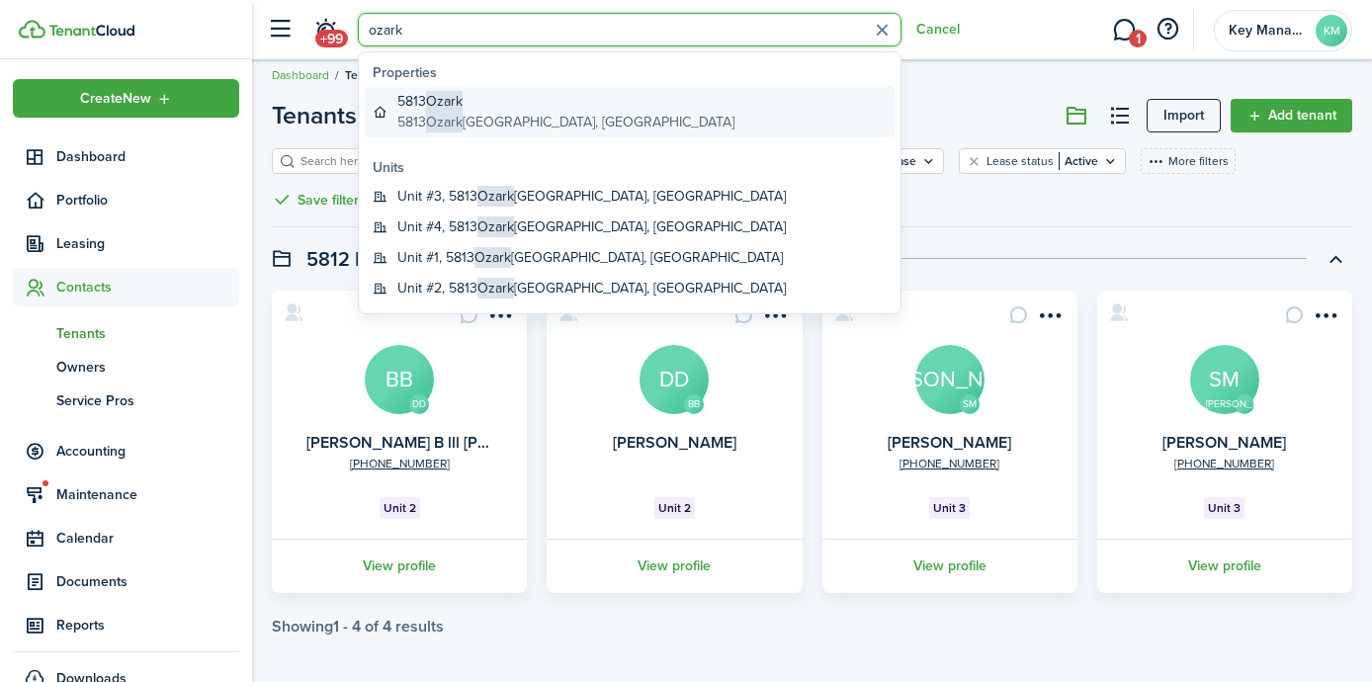
type input "ozark"
click at [498, 103] on global-search-item-title "5813 Ozark" at bounding box center [565, 101] width 337 height 21
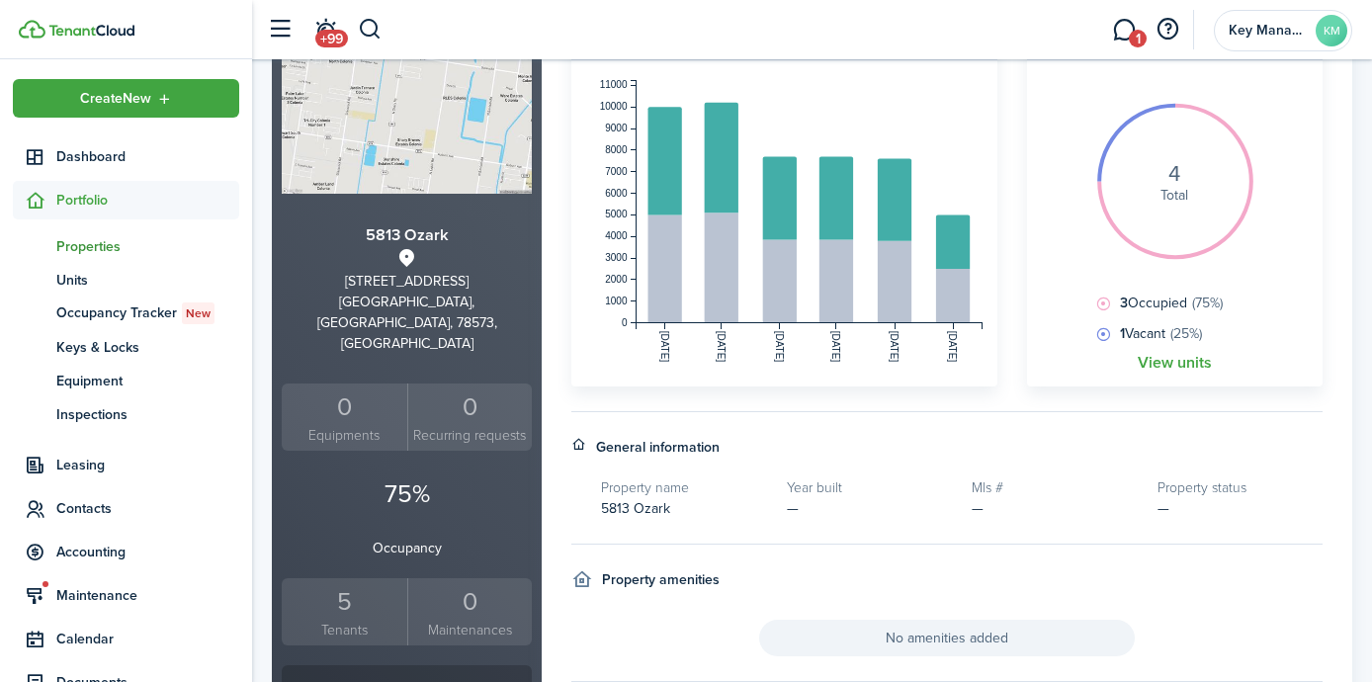
click at [344, 526] on property-sidebar-summary "5813 Ozark [STREET_ADDRESS] Equipments 0 Recurring requests 75% Occupancy 5 Ten…" at bounding box center [407, 434] width 250 height 422
click at [342, 582] on div "5" at bounding box center [345, 601] width 116 height 38
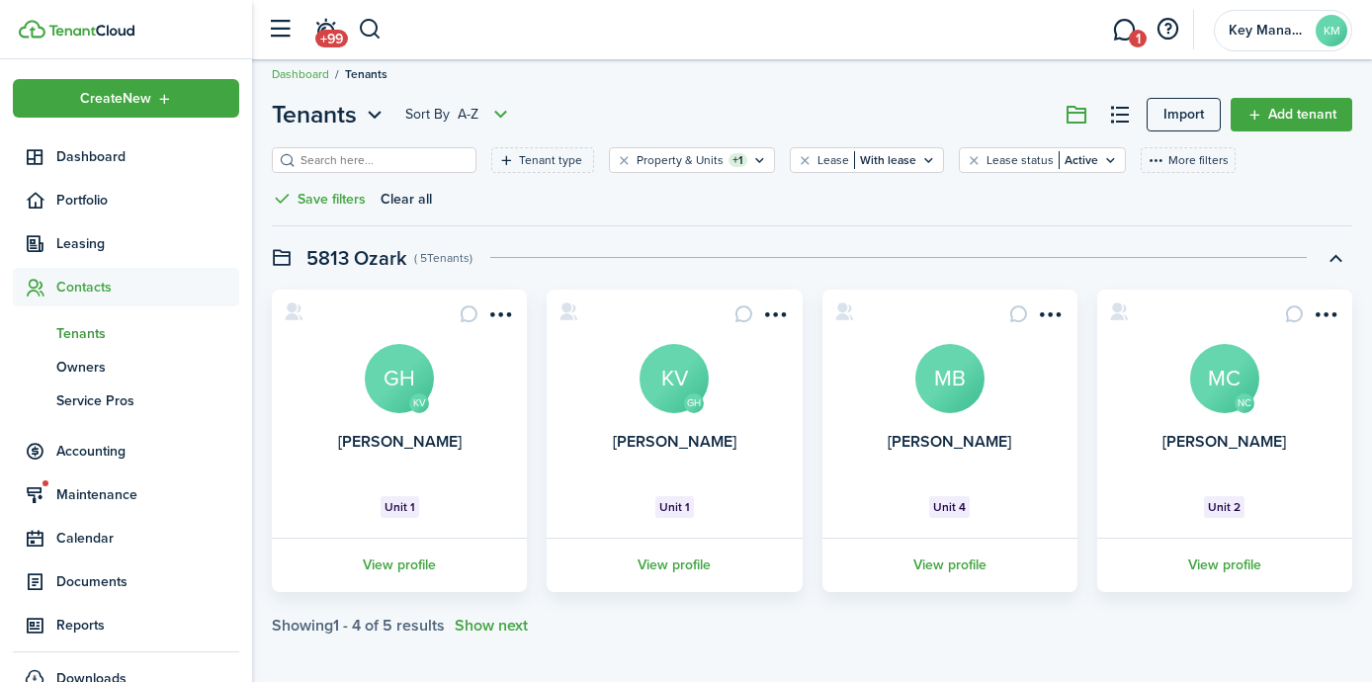
scroll to position [17, 0]
click at [1248, 565] on link "View profile" at bounding box center [1225, 566] width 261 height 54
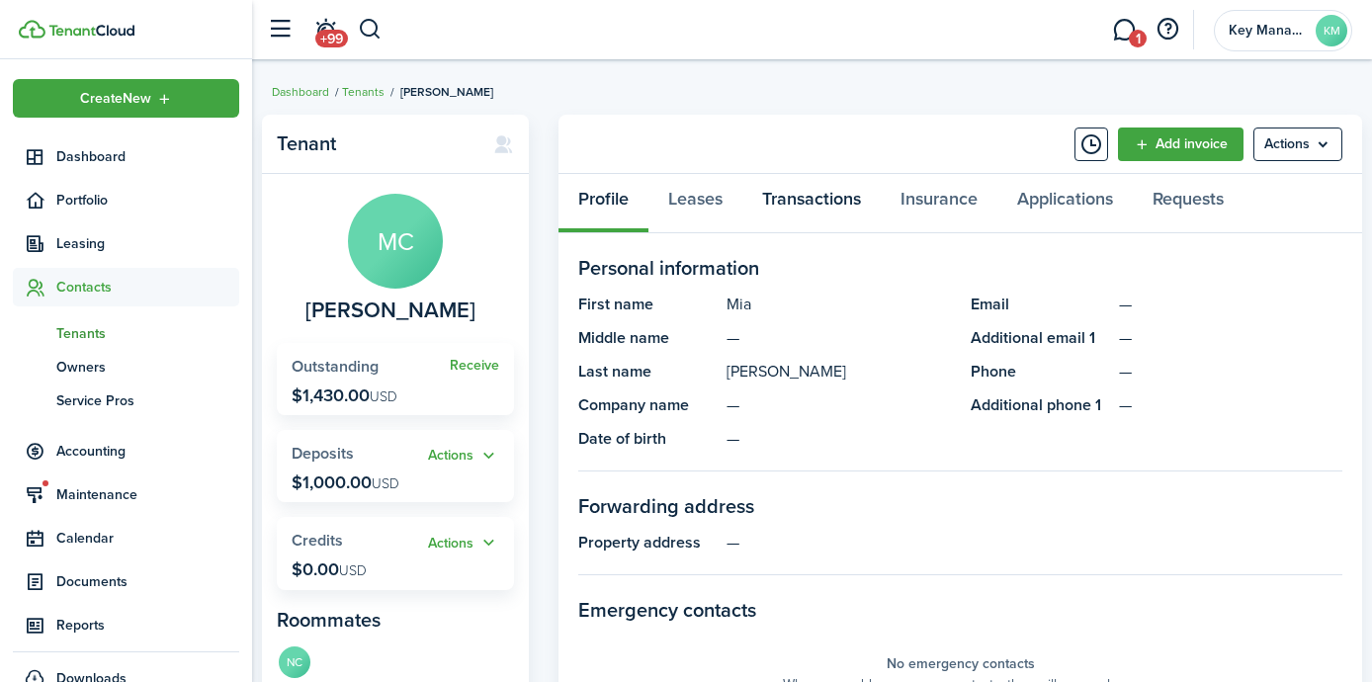
click at [756, 196] on link "Transactions" at bounding box center [812, 203] width 138 height 59
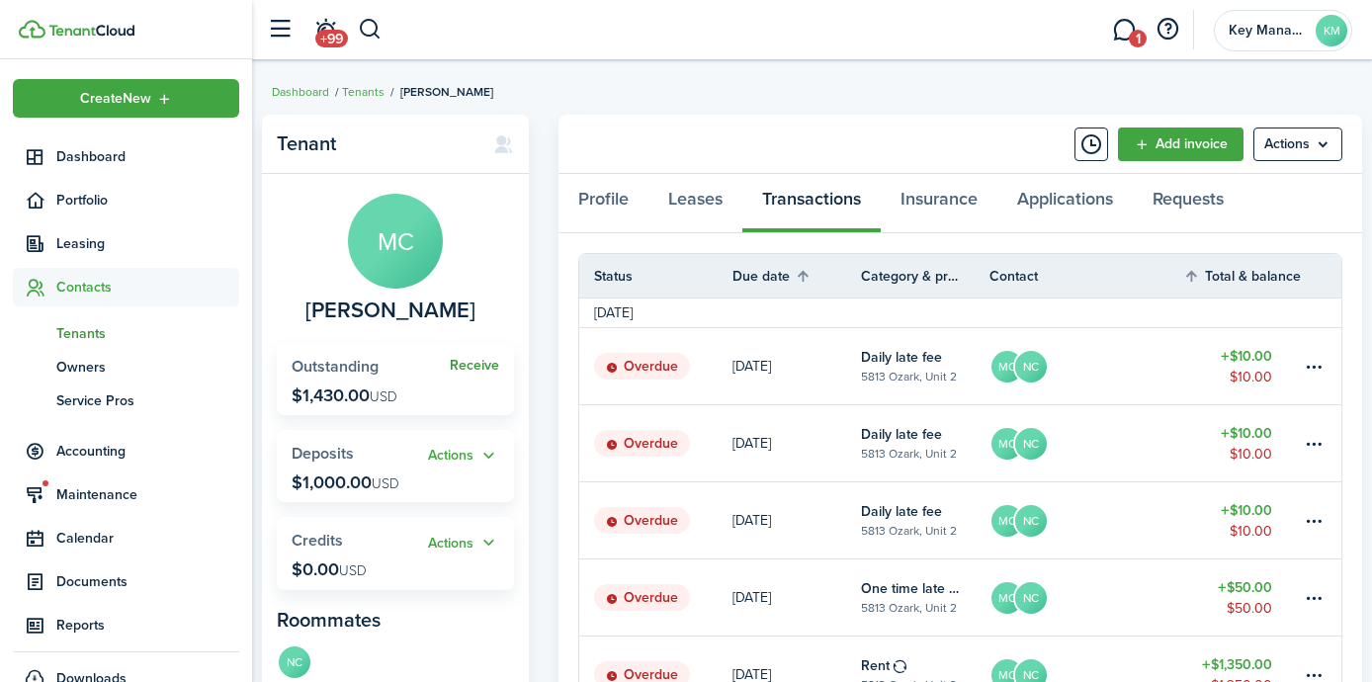
click at [480, 370] on span "Receive" at bounding box center [474, 365] width 49 height 21
click at [481, 369] on link "Receive" at bounding box center [474, 366] width 49 height 16
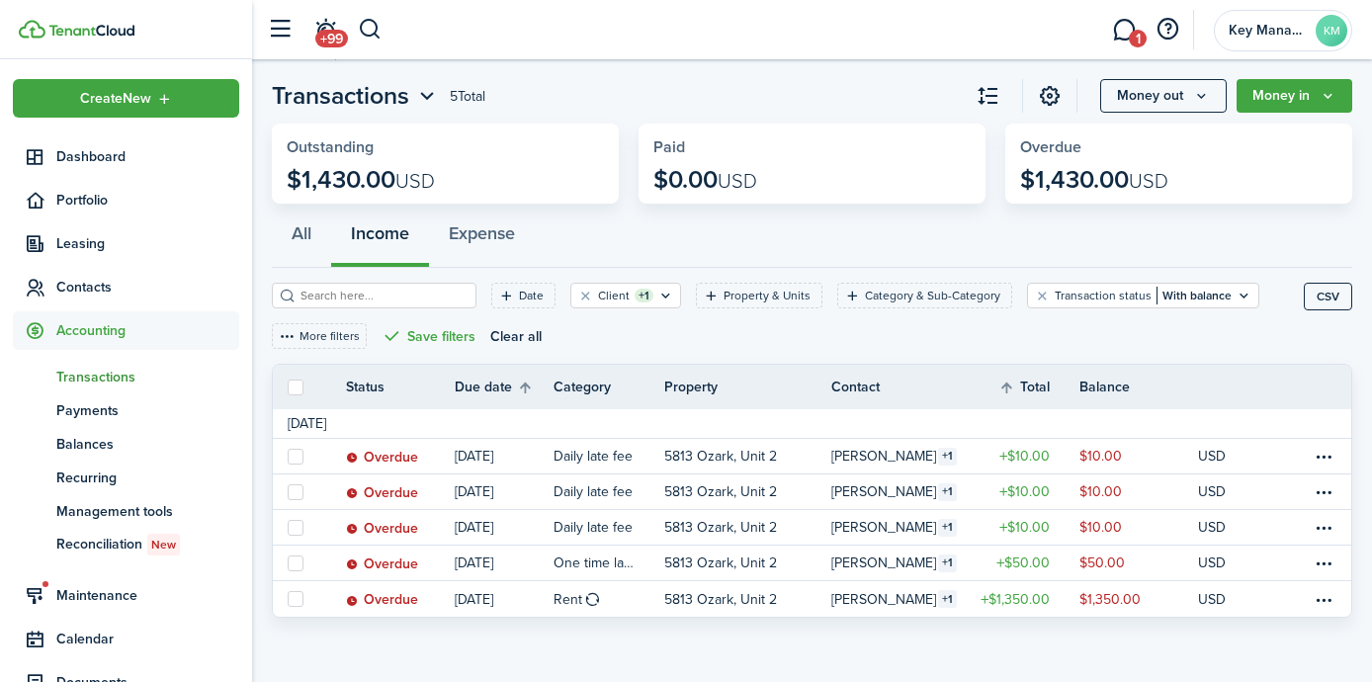
scroll to position [37, 0]
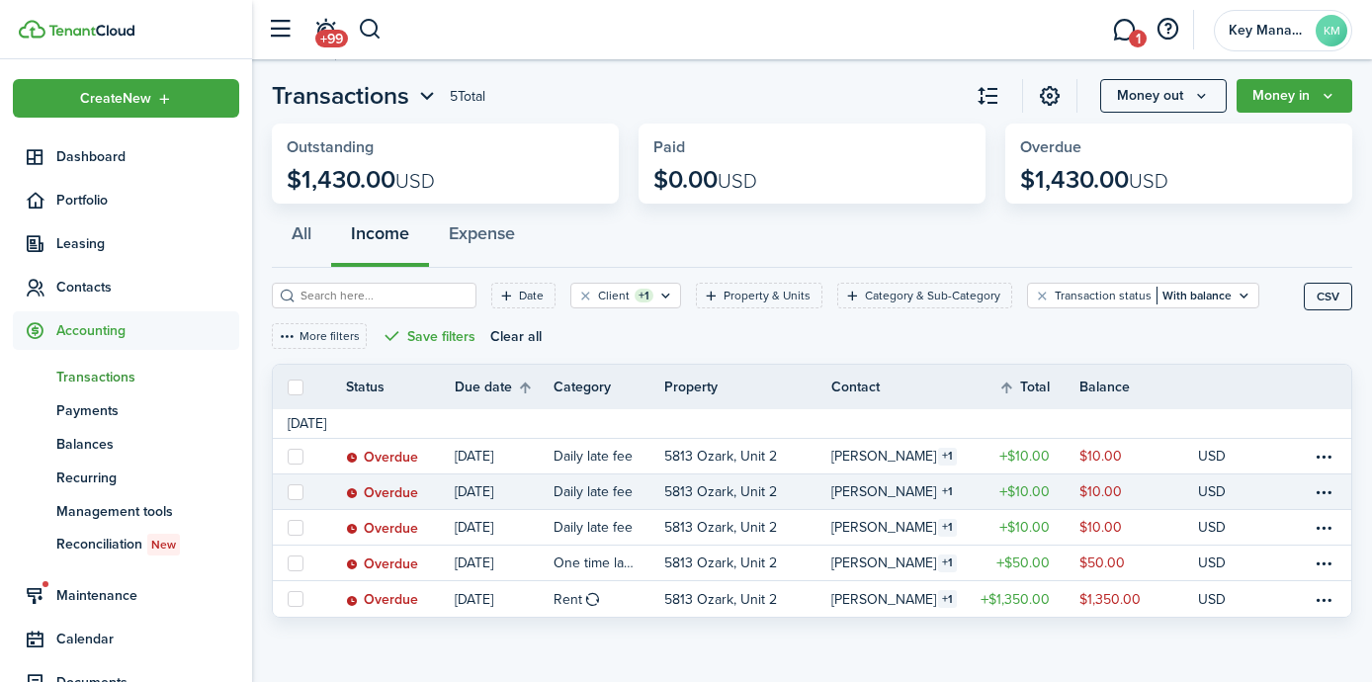
drag, startPoint x: 301, startPoint y: 388, endPoint x: 509, endPoint y: 476, distance: 226.4
click at [301, 388] on label at bounding box center [296, 388] width 16 height 16
click at [288, 388] on input "checkbox" at bounding box center [287, 387] width 1 height 1
checkbox input "true"
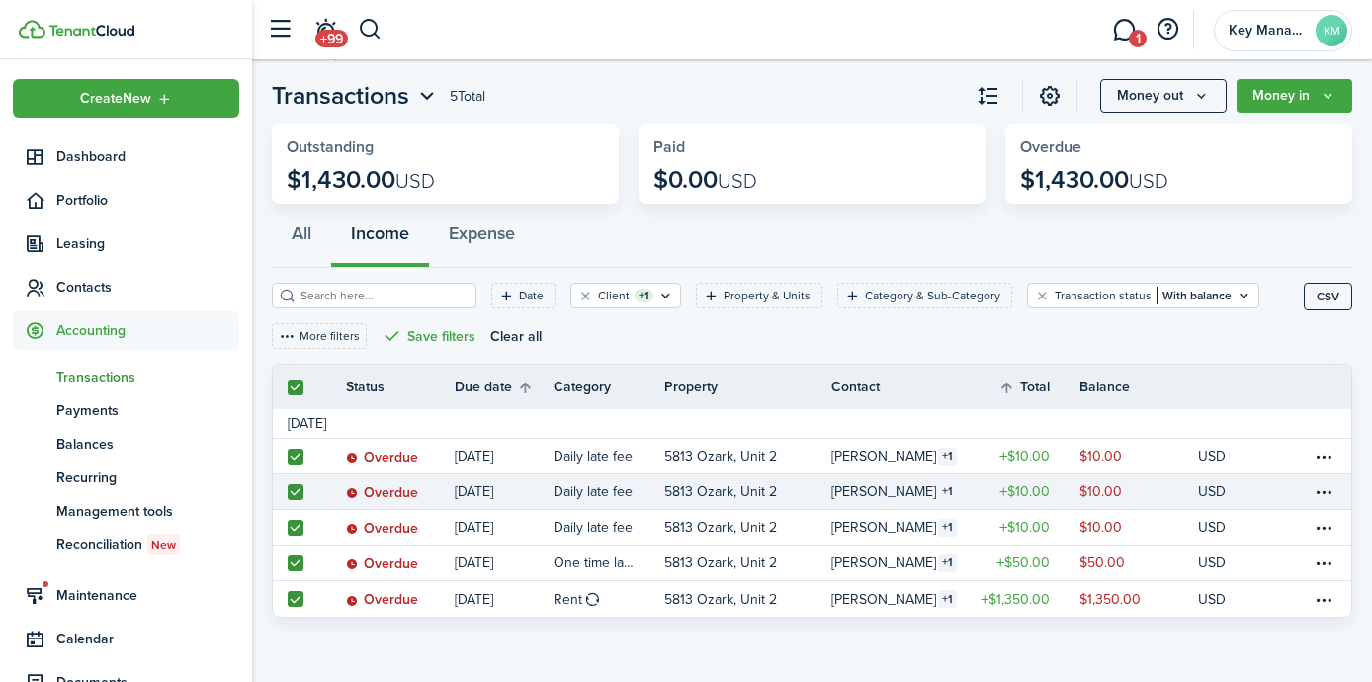
checkbox input "true"
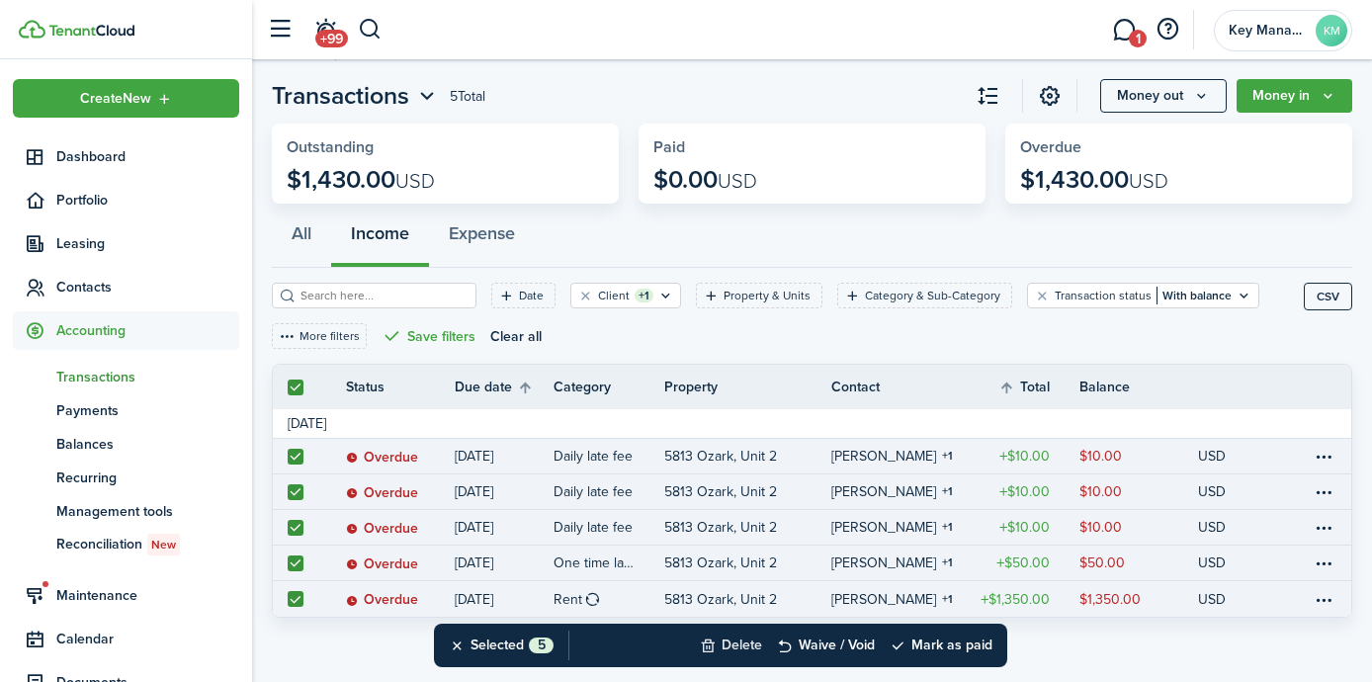
click at [725, 638] on button "Delete" at bounding box center [731, 646] width 62 height 44
click at [976, 643] on button "Confirm" at bounding box center [941, 646] width 79 height 28
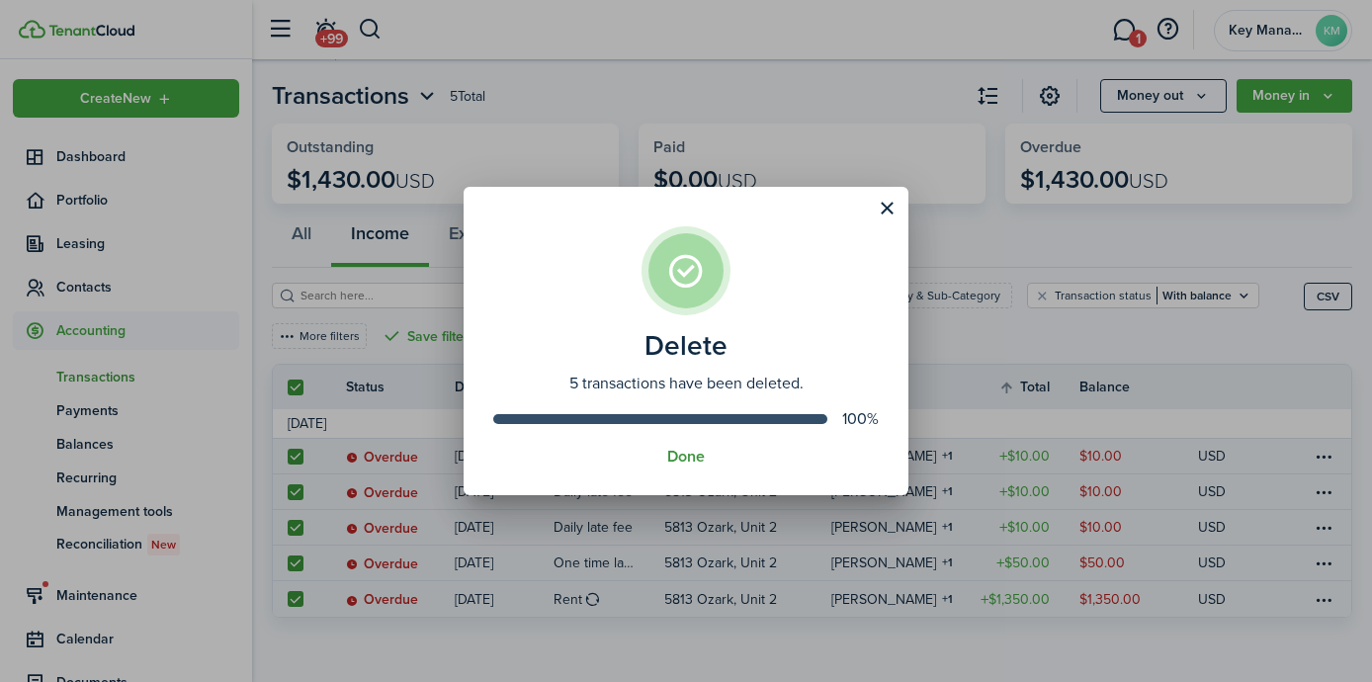
click at [694, 462] on button "Done" at bounding box center [686, 457] width 38 height 18
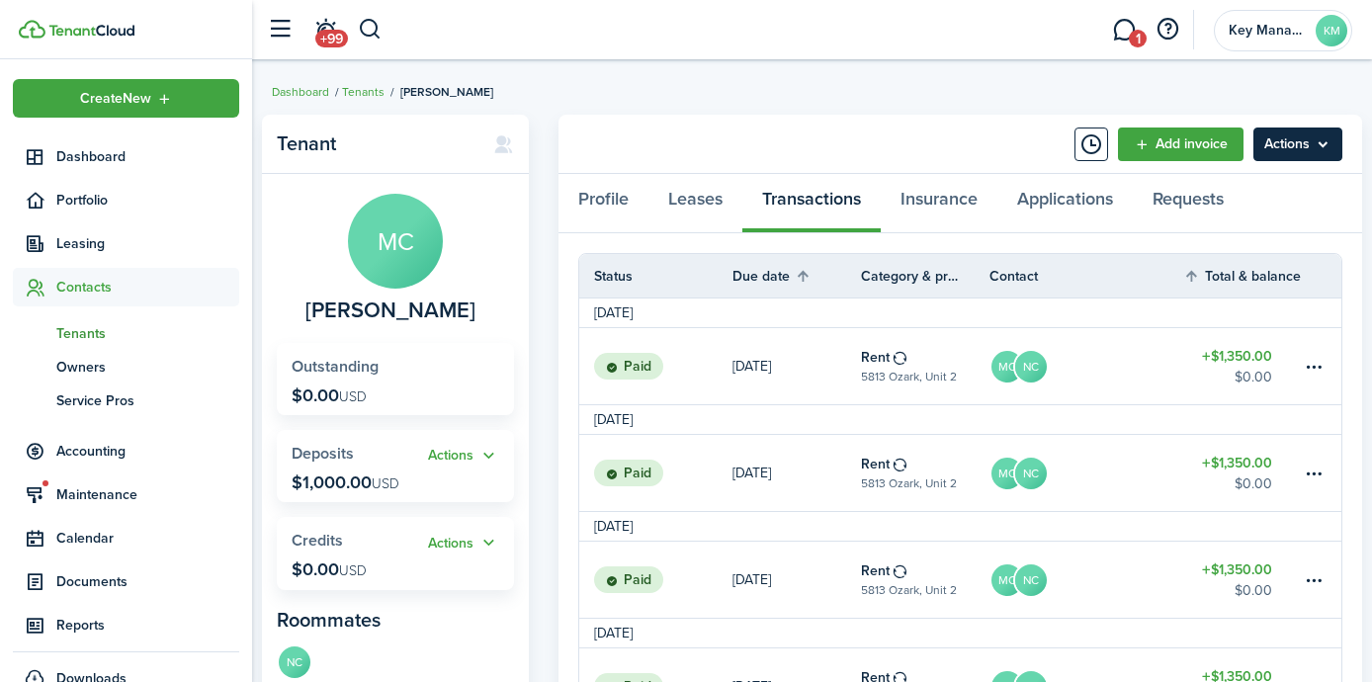
click at [1296, 139] on menu-btn "Actions" at bounding box center [1298, 145] width 89 height 34
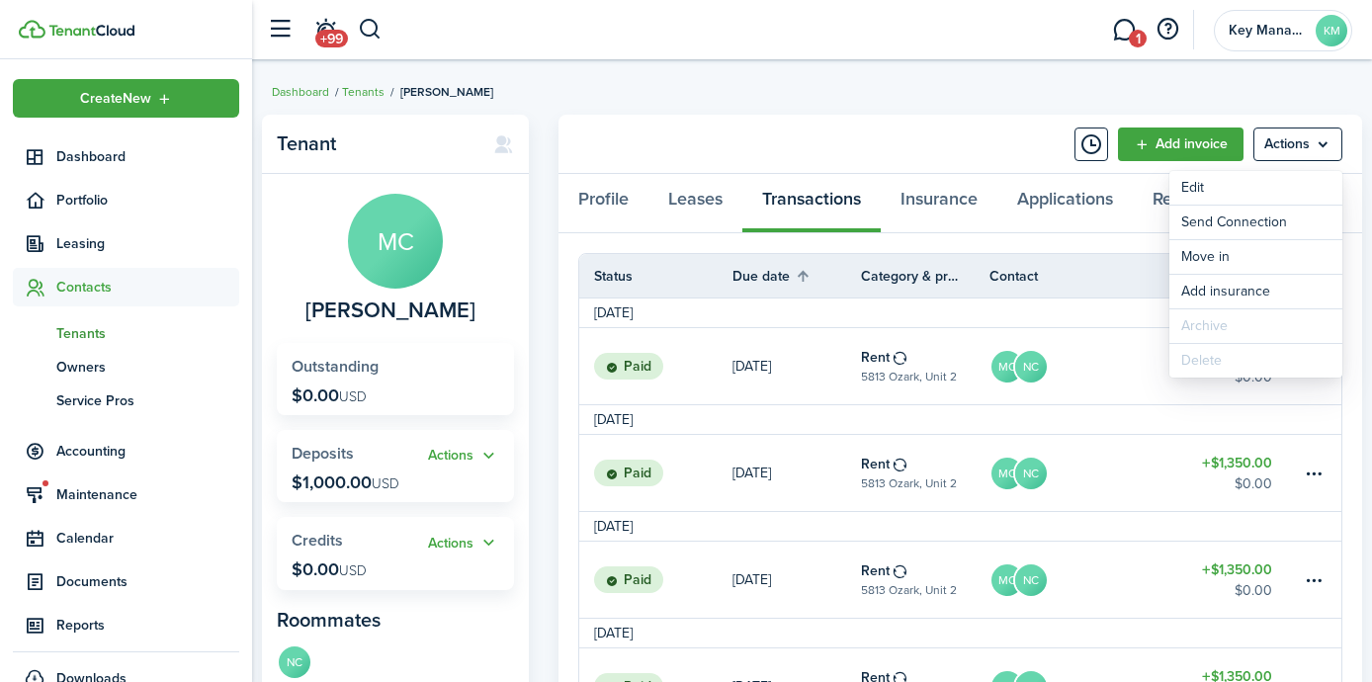
drag, startPoint x: 870, startPoint y: 158, endPoint x: 801, endPoint y: 174, distance: 71.0
click at [870, 158] on panel-main-header "Add invoice Actions" at bounding box center [961, 144] width 804 height 59
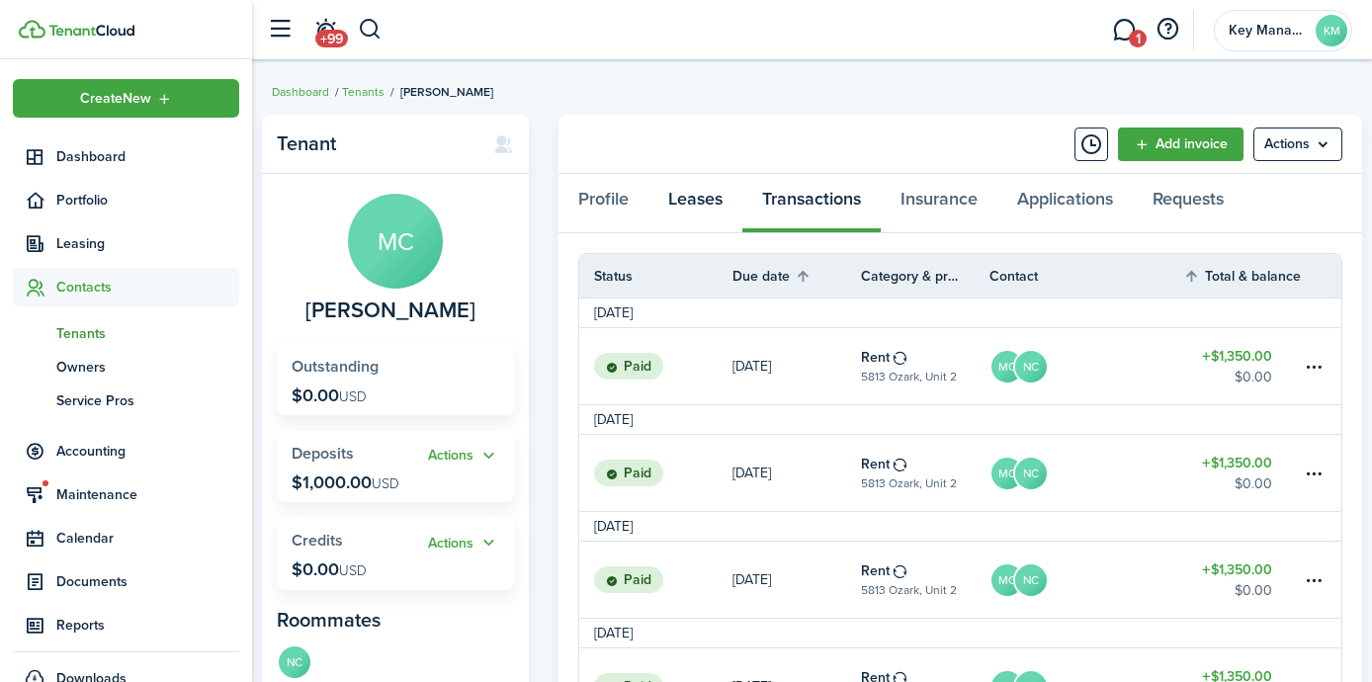
click at [709, 197] on link "Leases" at bounding box center [696, 203] width 94 height 59
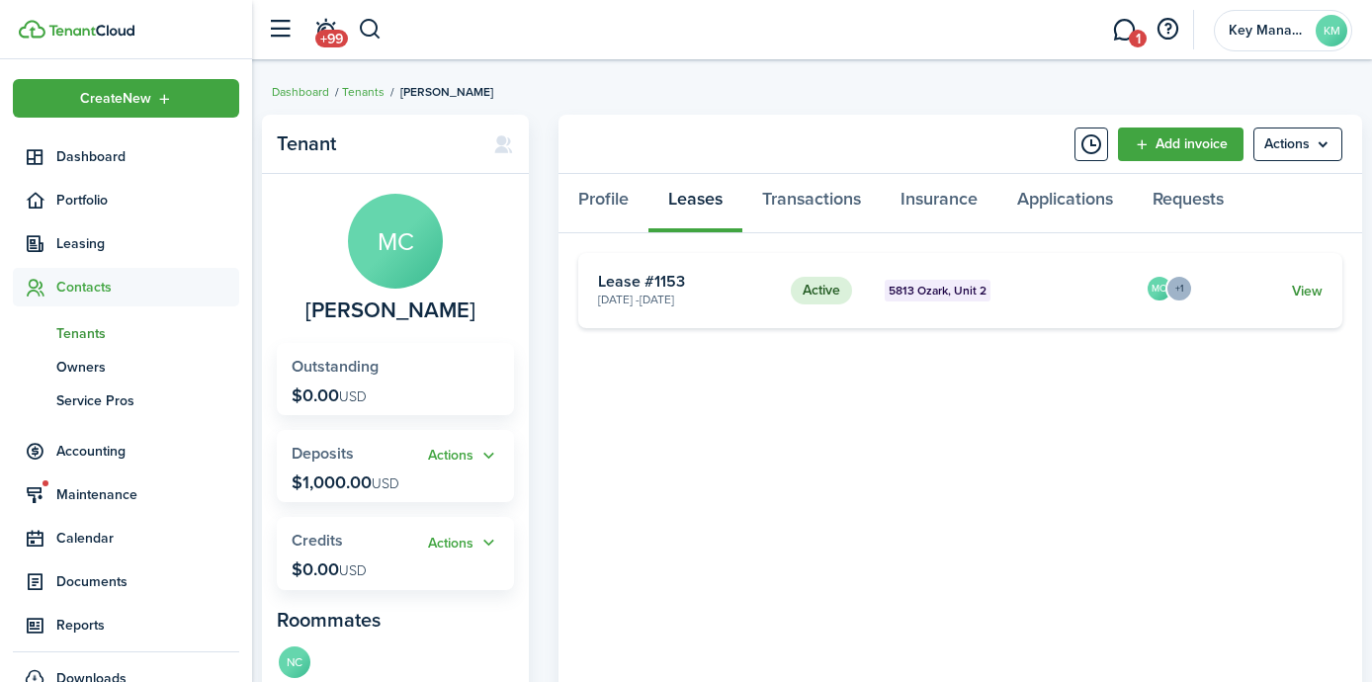
click at [1308, 294] on link "View" at bounding box center [1307, 291] width 31 height 21
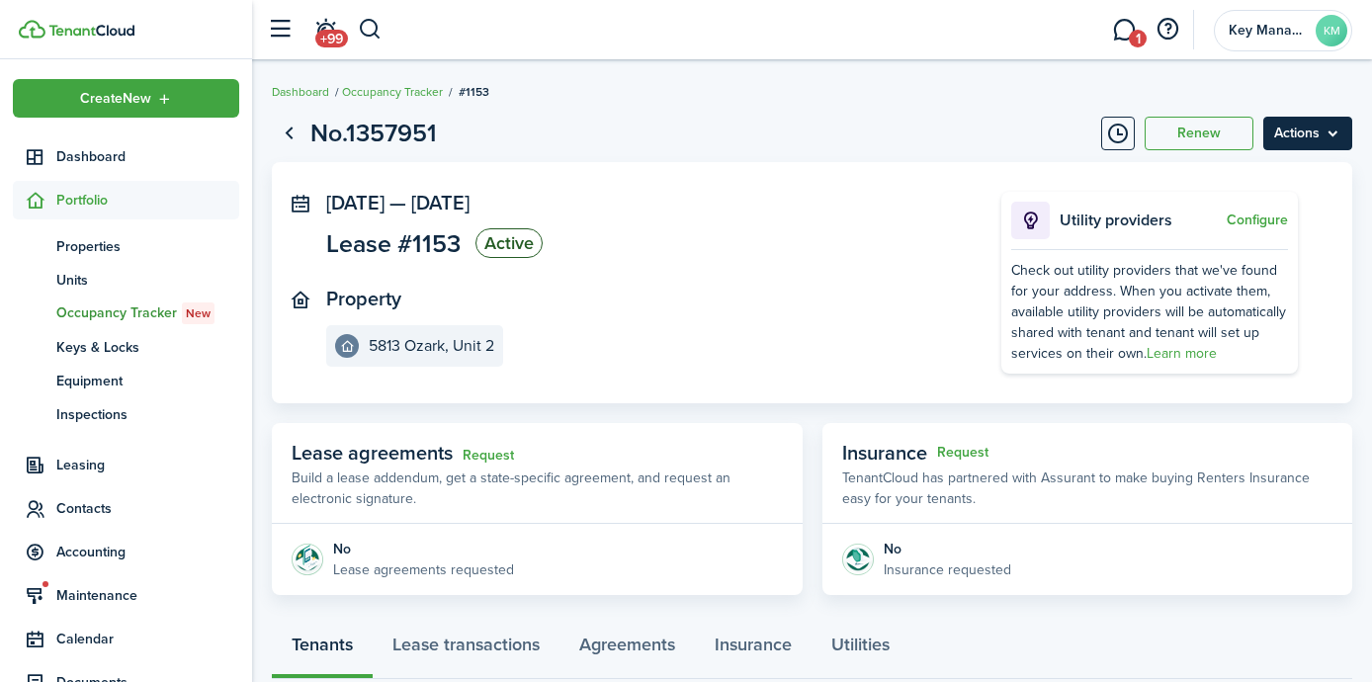
click at [1307, 143] on menu-btn "Actions" at bounding box center [1308, 134] width 89 height 34
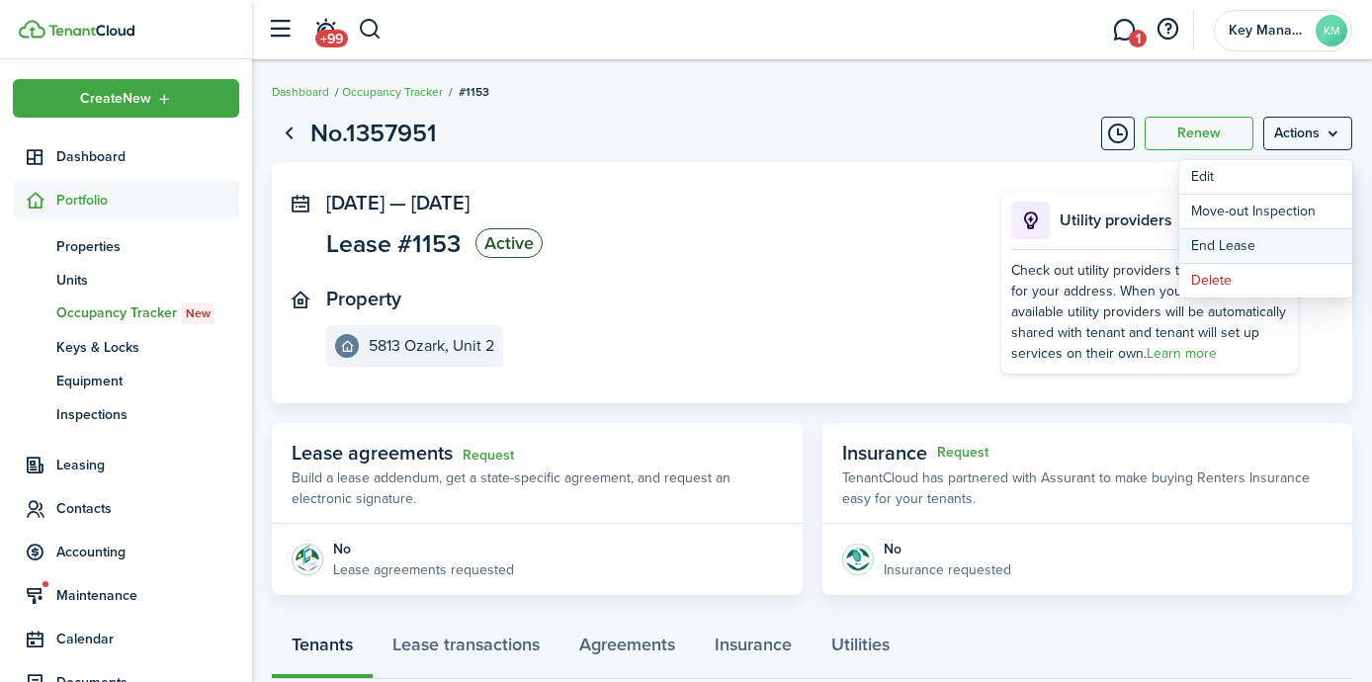
click at [1243, 248] on link "End Lease" at bounding box center [1266, 246] width 173 height 34
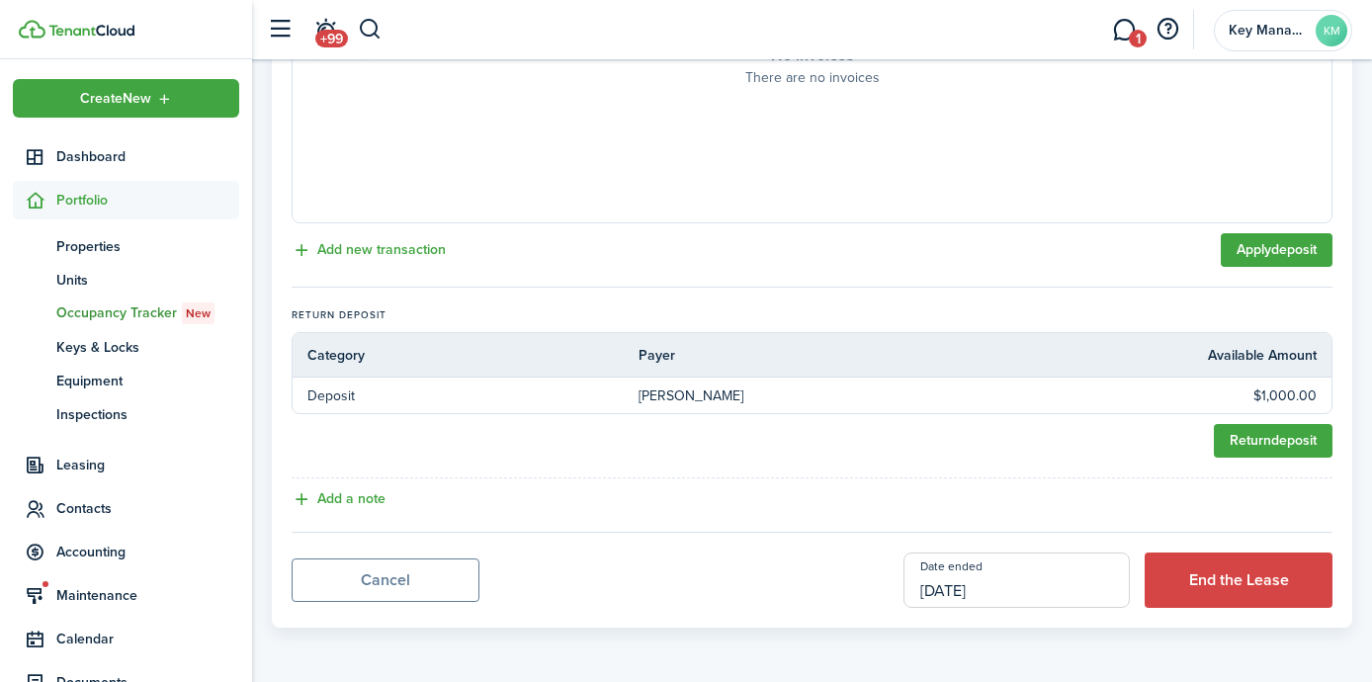
scroll to position [681, 0]
click at [1205, 588] on button "End the Lease" at bounding box center [1239, 580] width 188 height 55
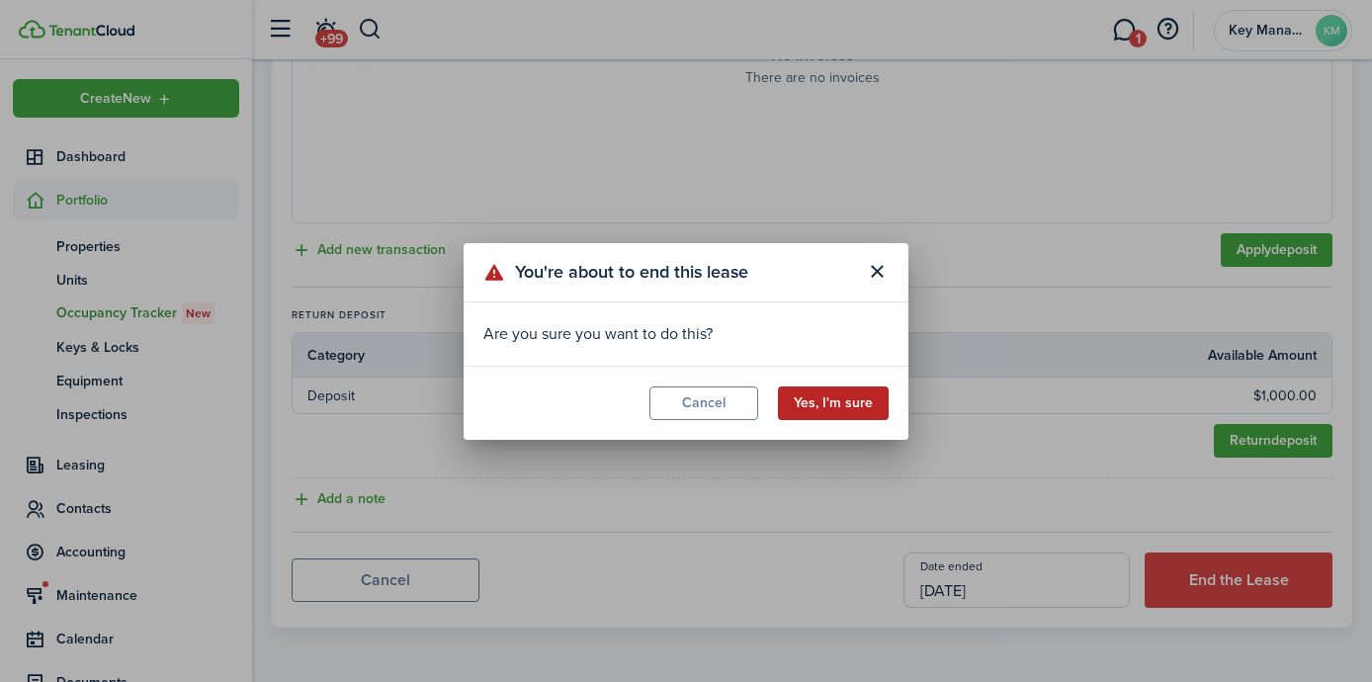
click at [839, 402] on button "Yes, I'm sure" at bounding box center [833, 404] width 111 height 34
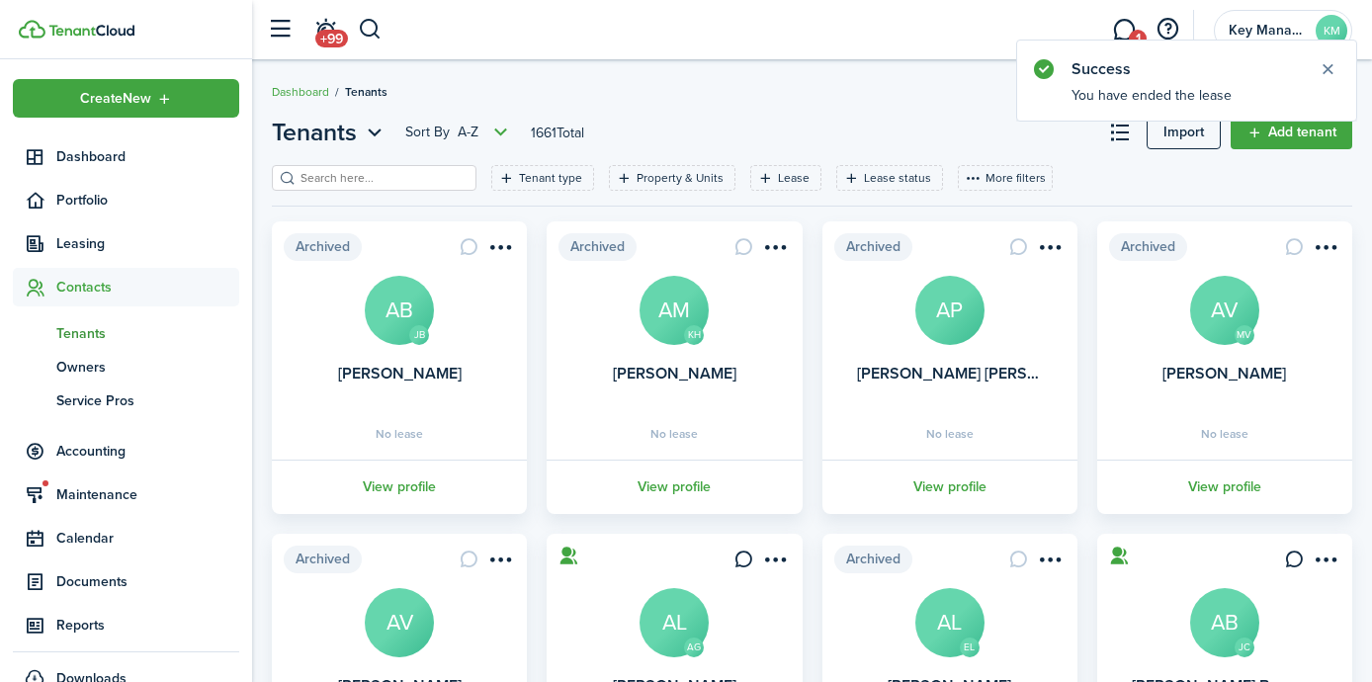
click at [89, 29] on img at bounding box center [91, 31] width 86 height 12
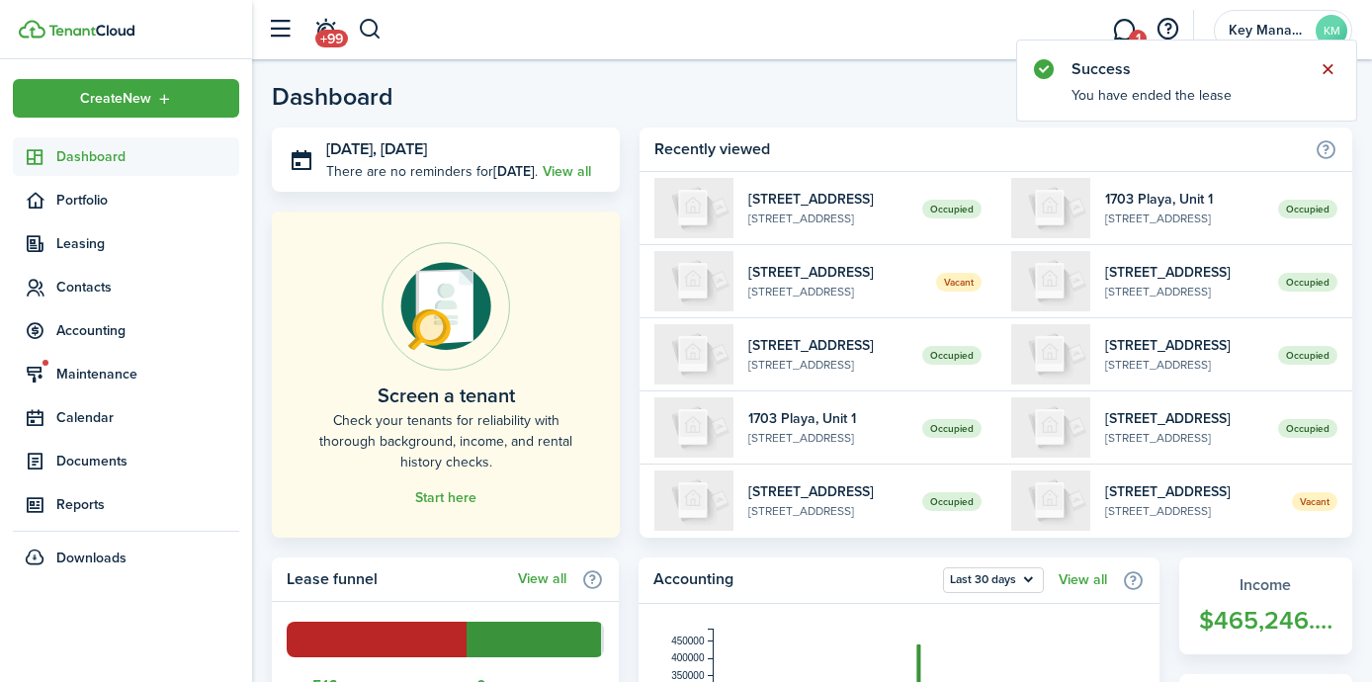
click at [1327, 67] on button "Close notify" at bounding box center [1328, 69] width 28 height 28
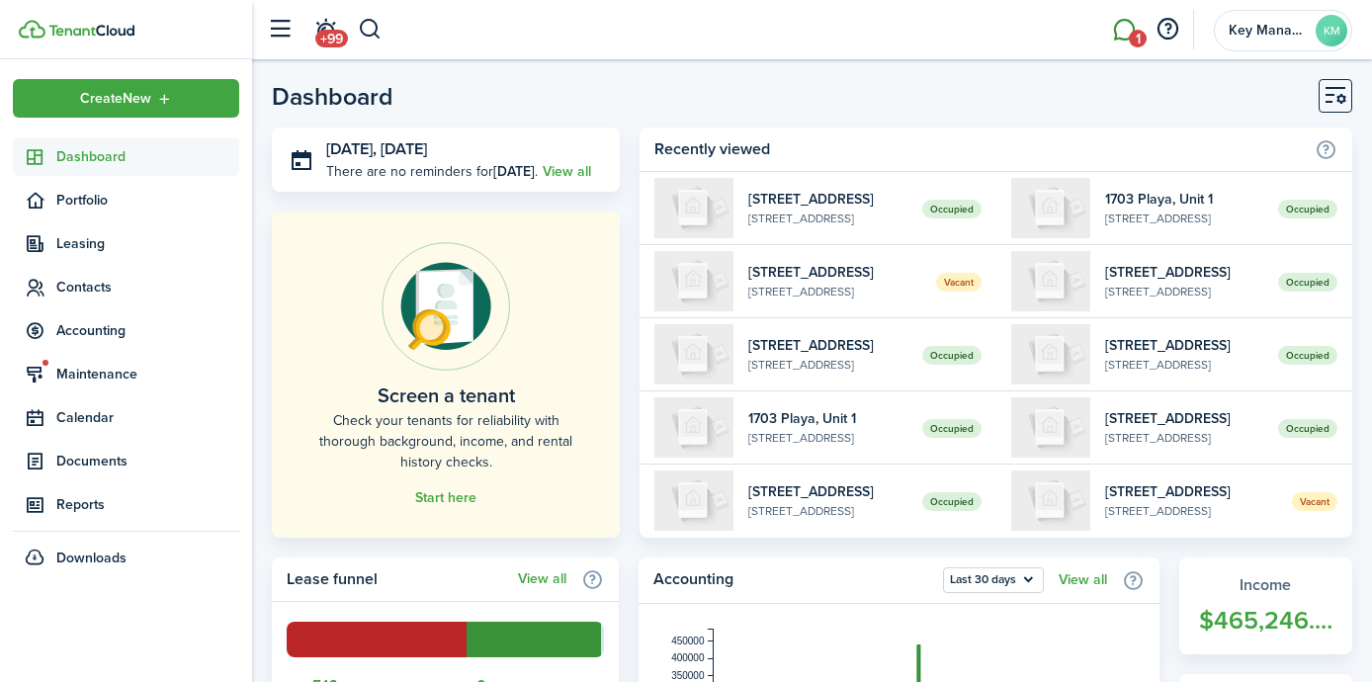
click at [1127, 35] on link "1" at bounding box center [1124, 30] width 38 height 50
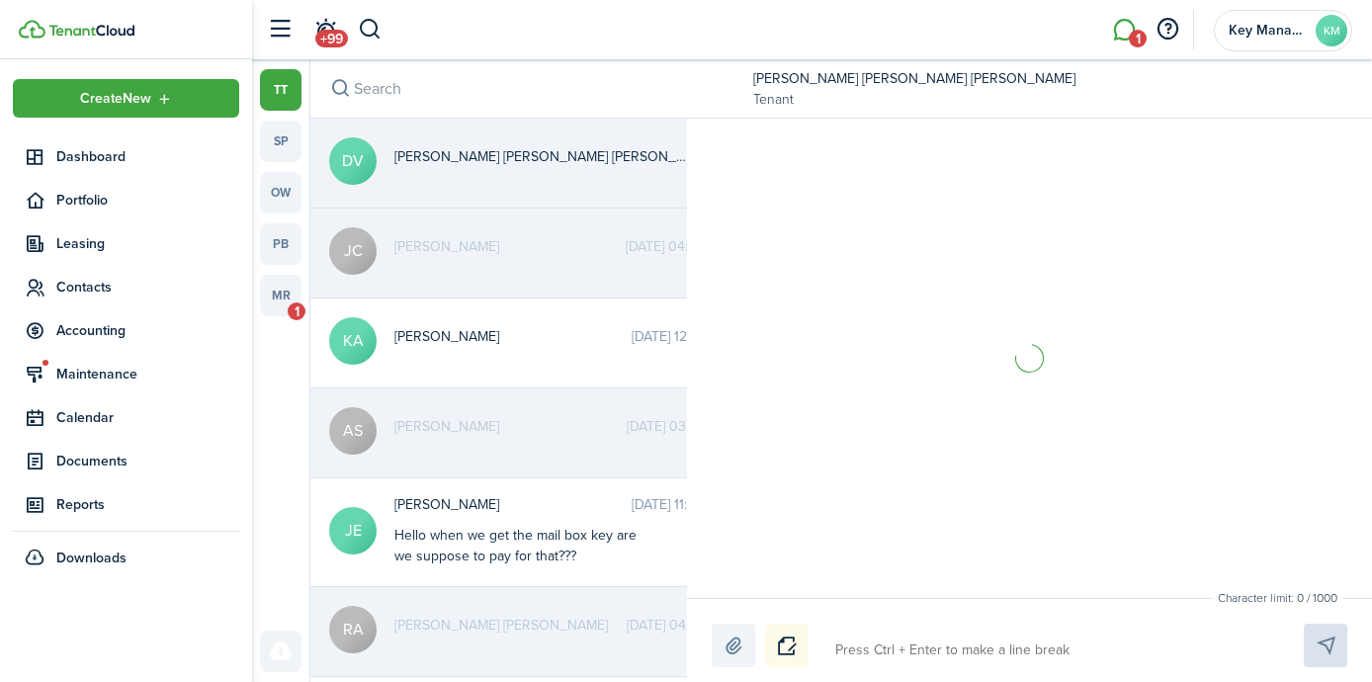
scroll to position [76, 0]
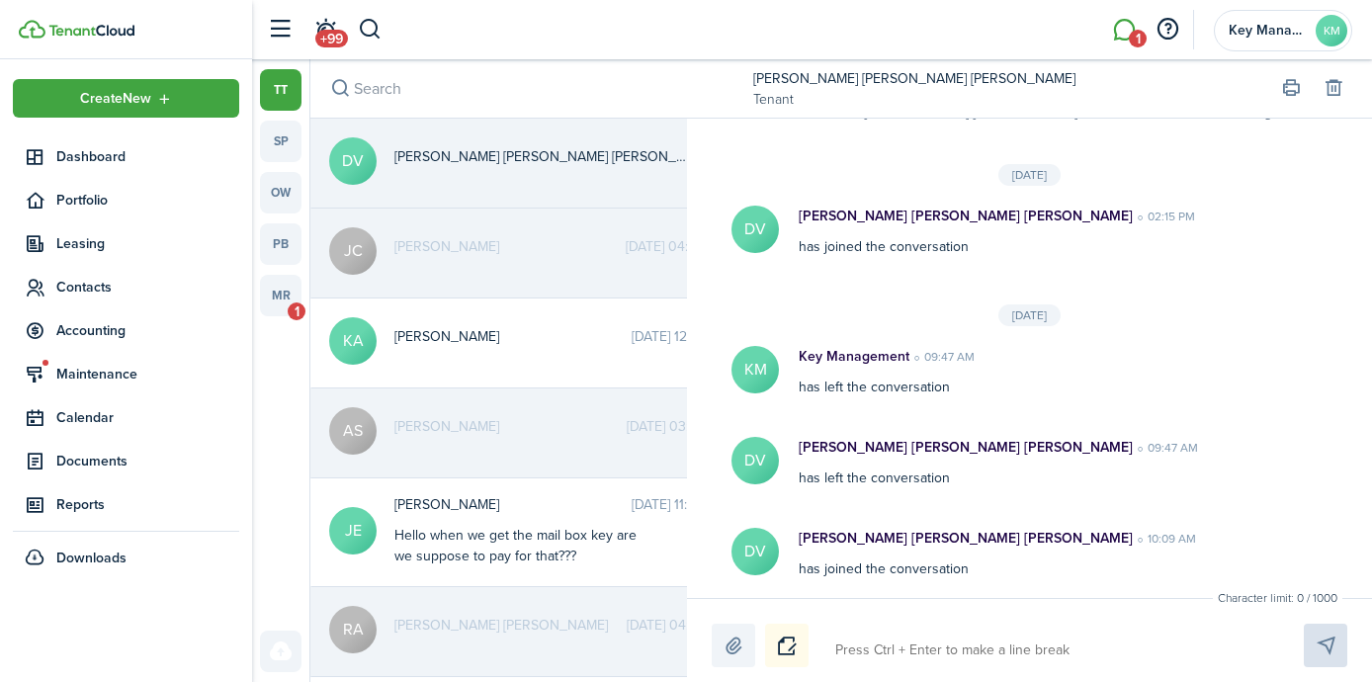
click at [303, 294] on messenger-channel-list-host "tt sp ow pb mr 1" at bounding box center [280, 370] width 57 height 623
click at [65, 36] on img at bounding box center [91, 31] width 86 height 12
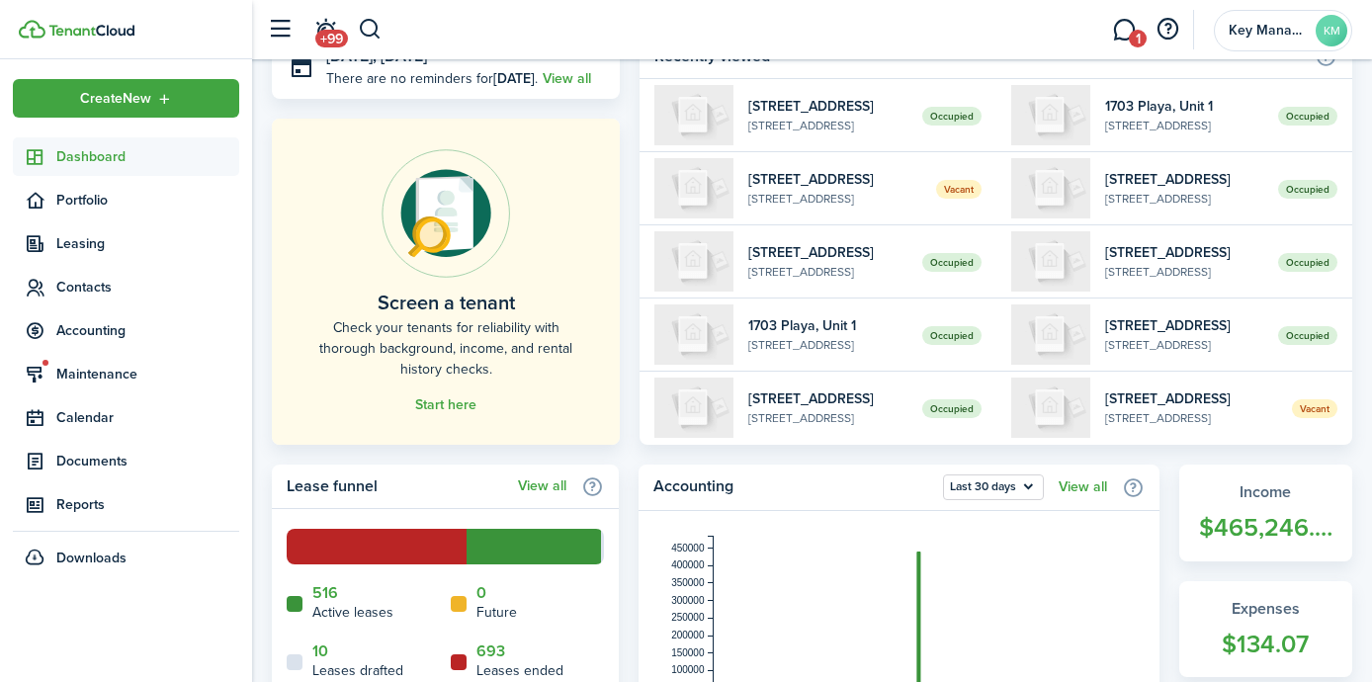
scroll to position [97, 0]
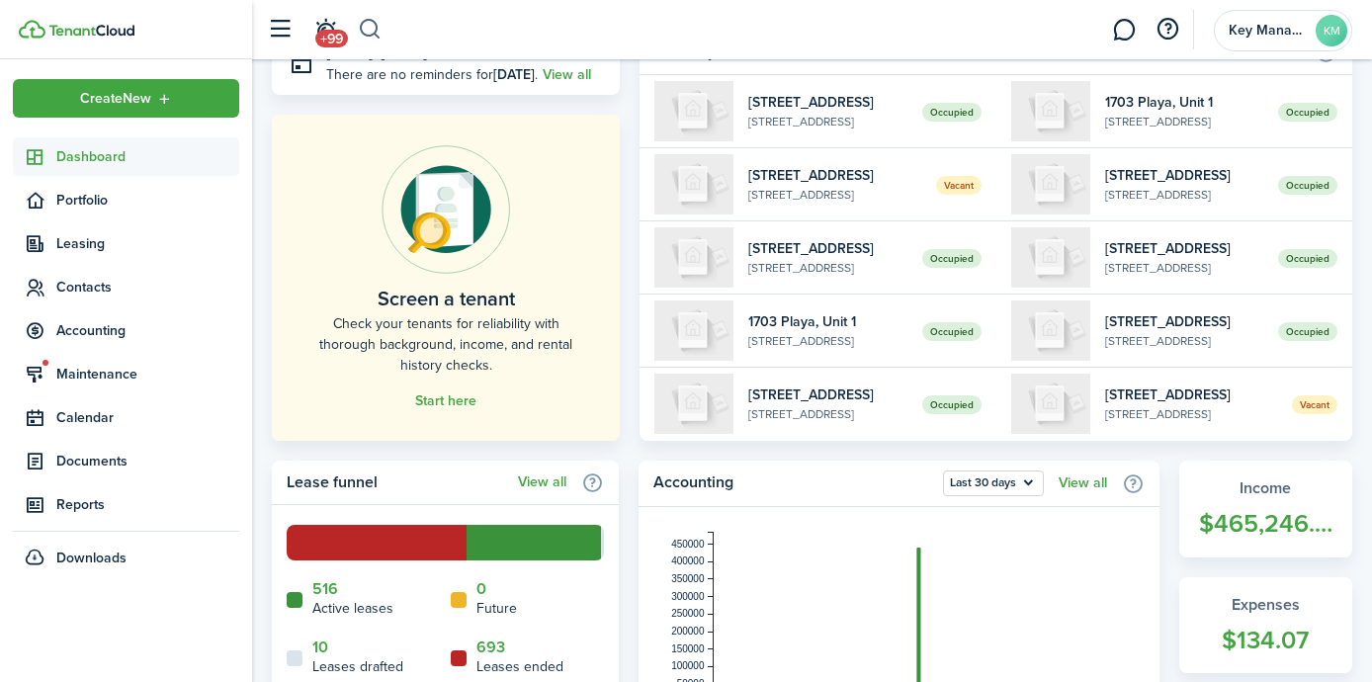
click at [373, 25] on button "button" at bounding box center [370, 30] width 25 height 34
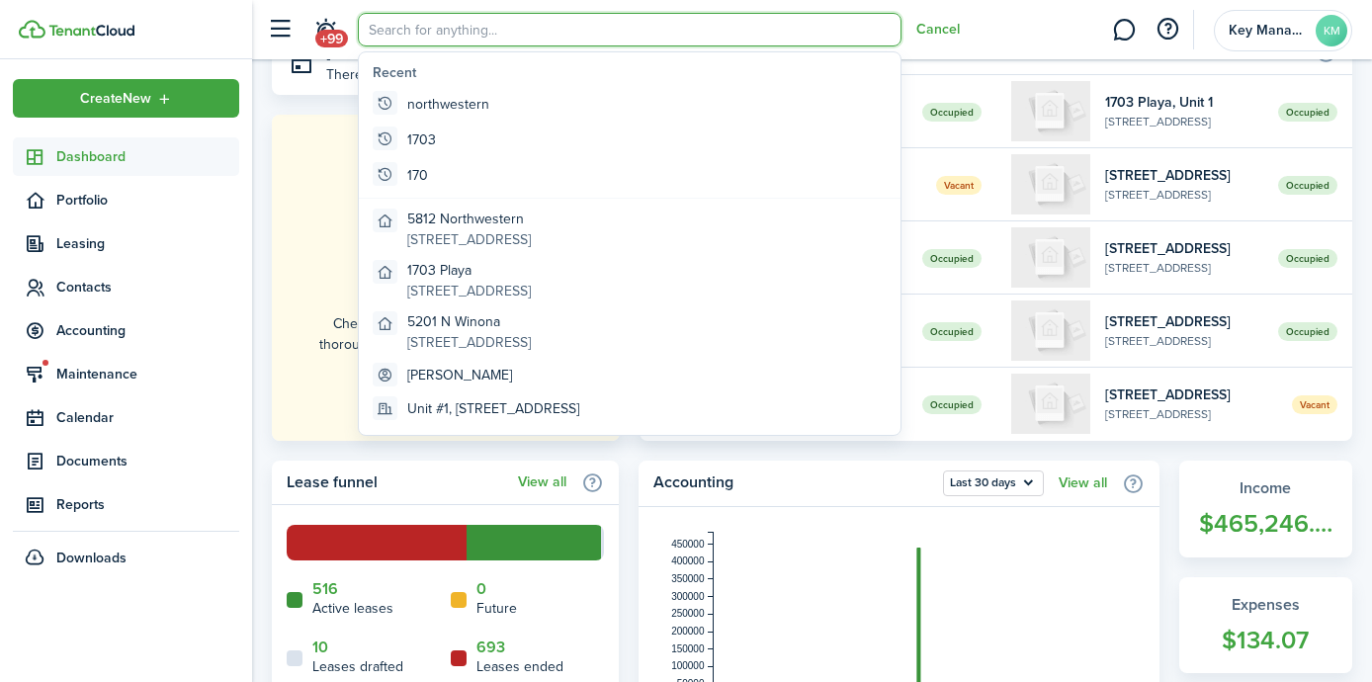
scroll to position [0, 0]
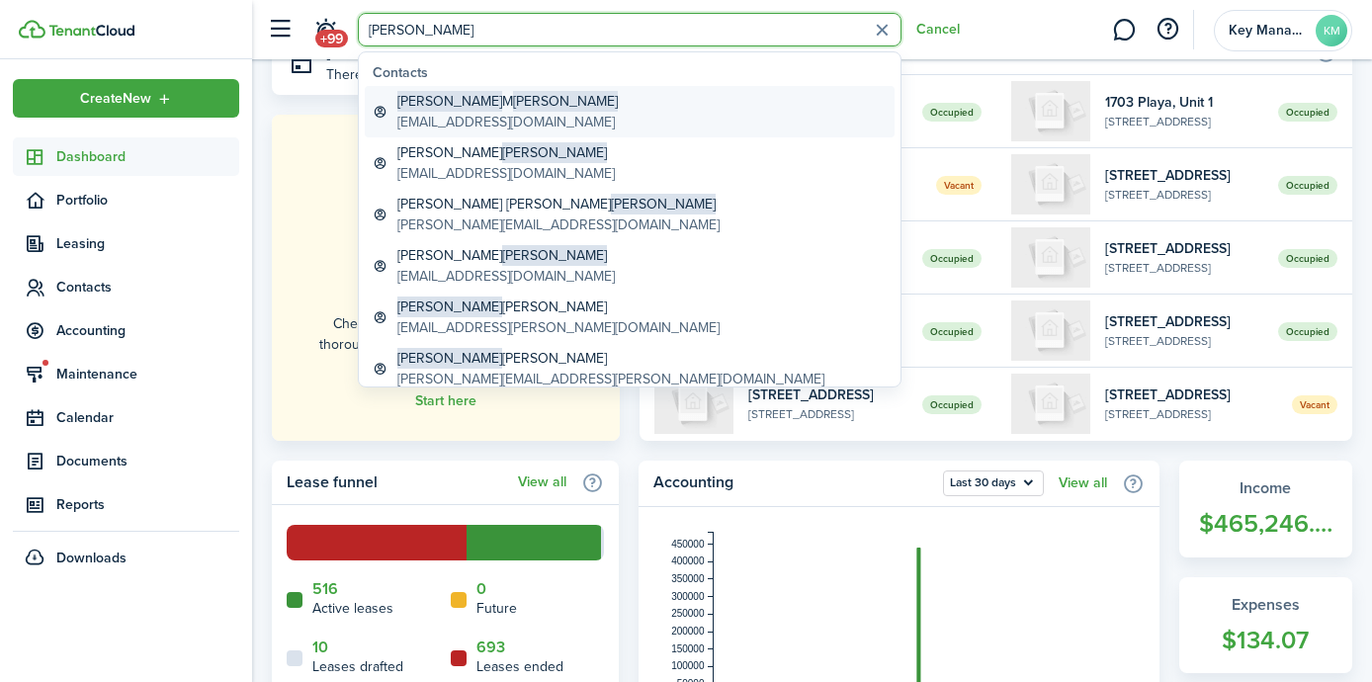
type input "[PERSON_NAME]"
click at [513, 99] on span "[PERSON_NAME]" at bounding box center [565, 101] width 105 height 21
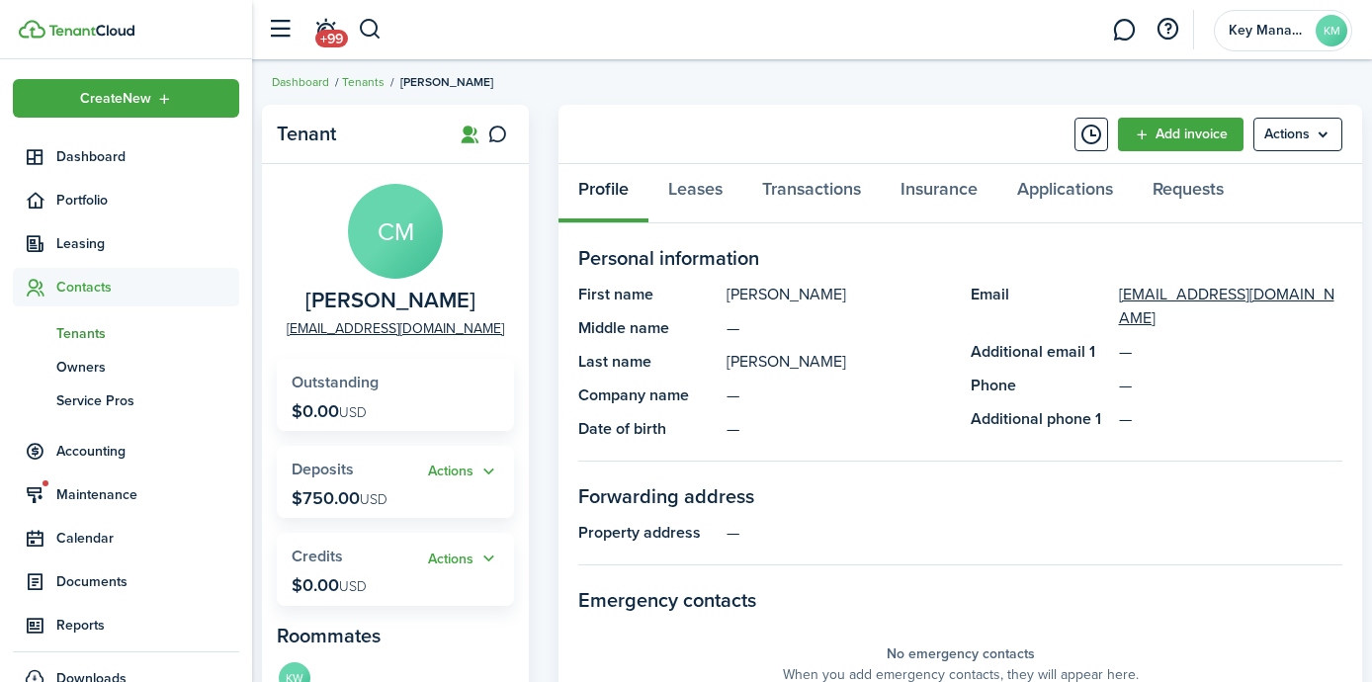
scroll to position [12, 0]
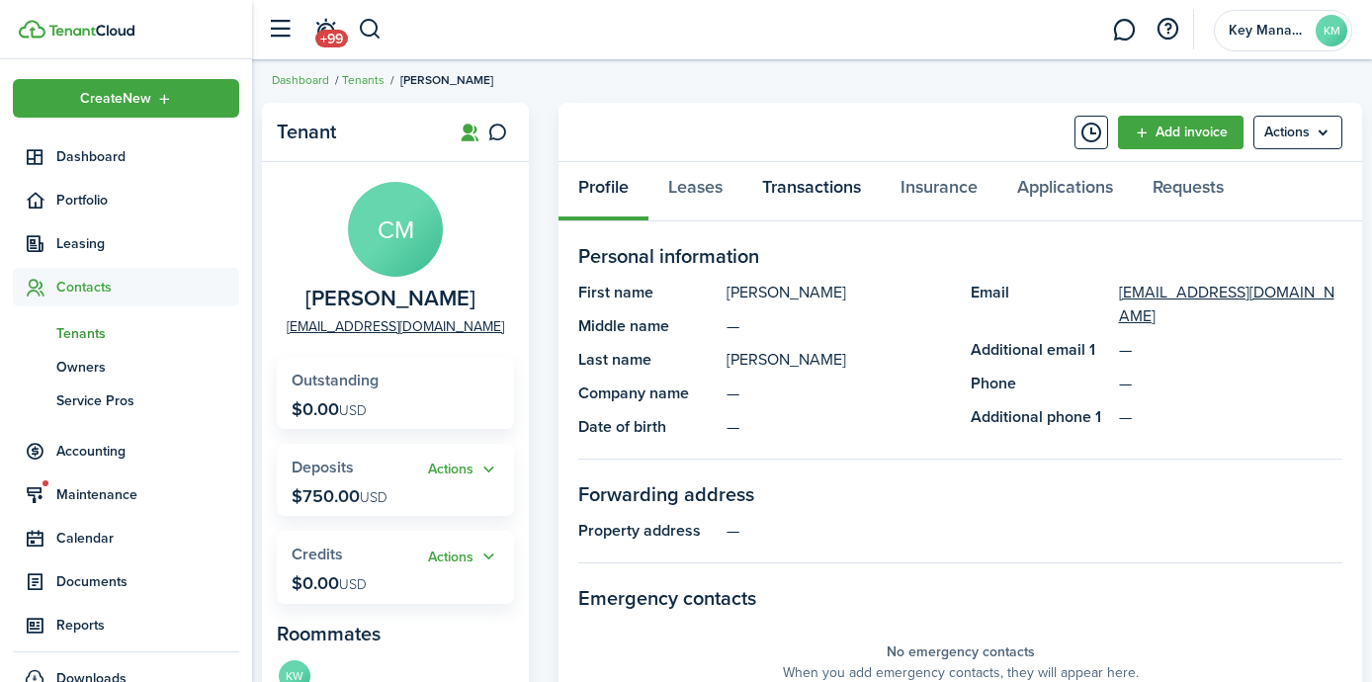
click at [777, 188] on link "Transactions" at bounding box center [812, 191] width 138 height 59
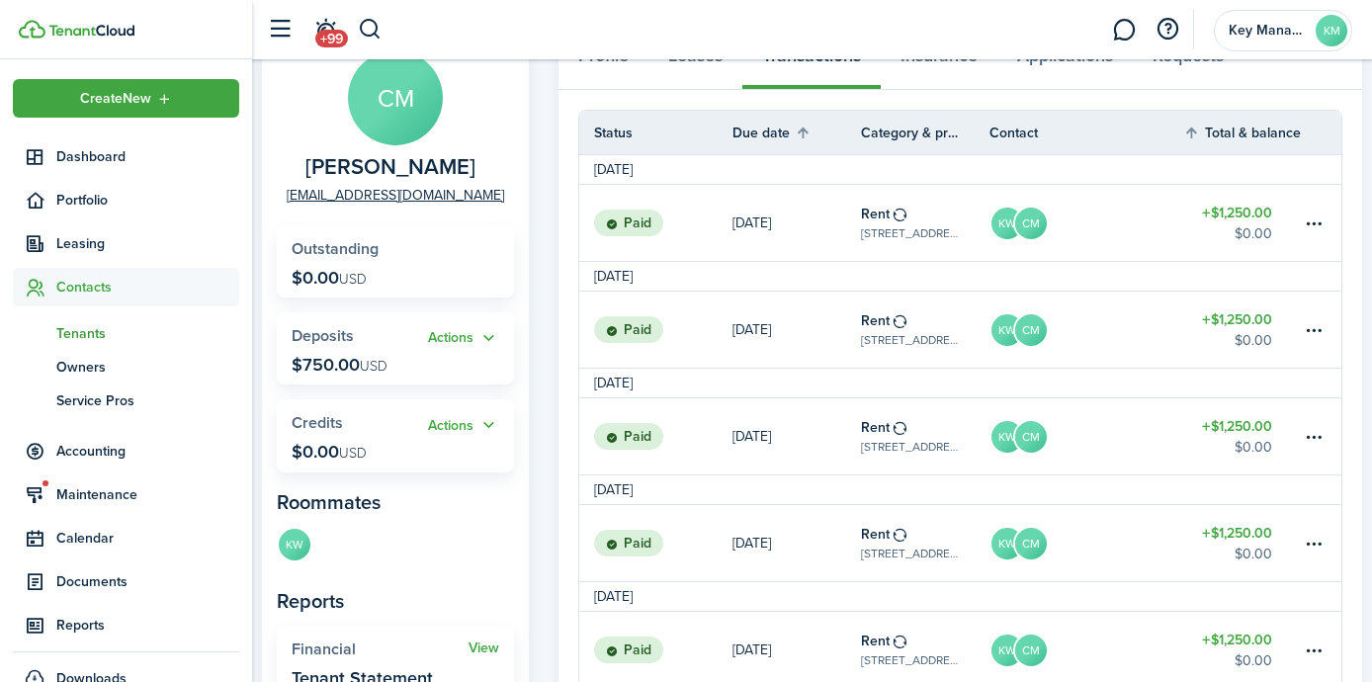
scroll to position [145, 0]
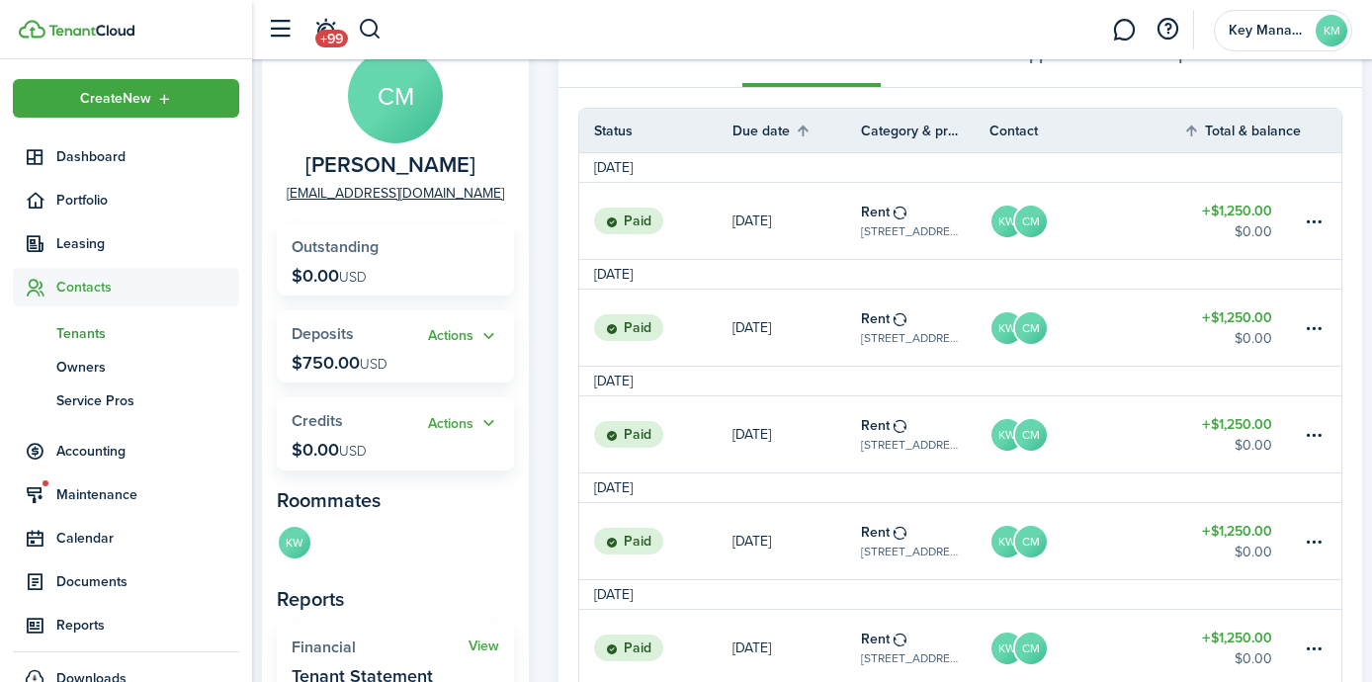
click at [123, 35] on img at bounding box center [91, 31] width 86 height 12
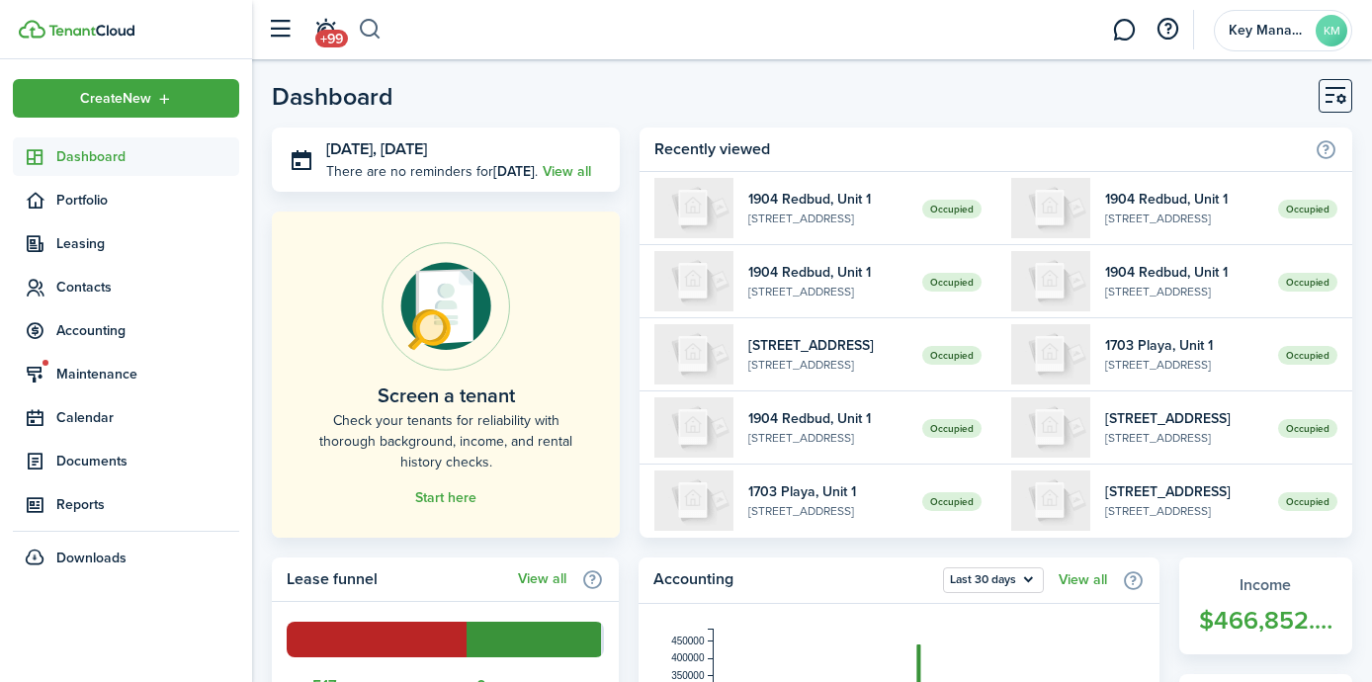
click at [368, 35] on button "button" at bounding box center [370, 30] width 25 height 34
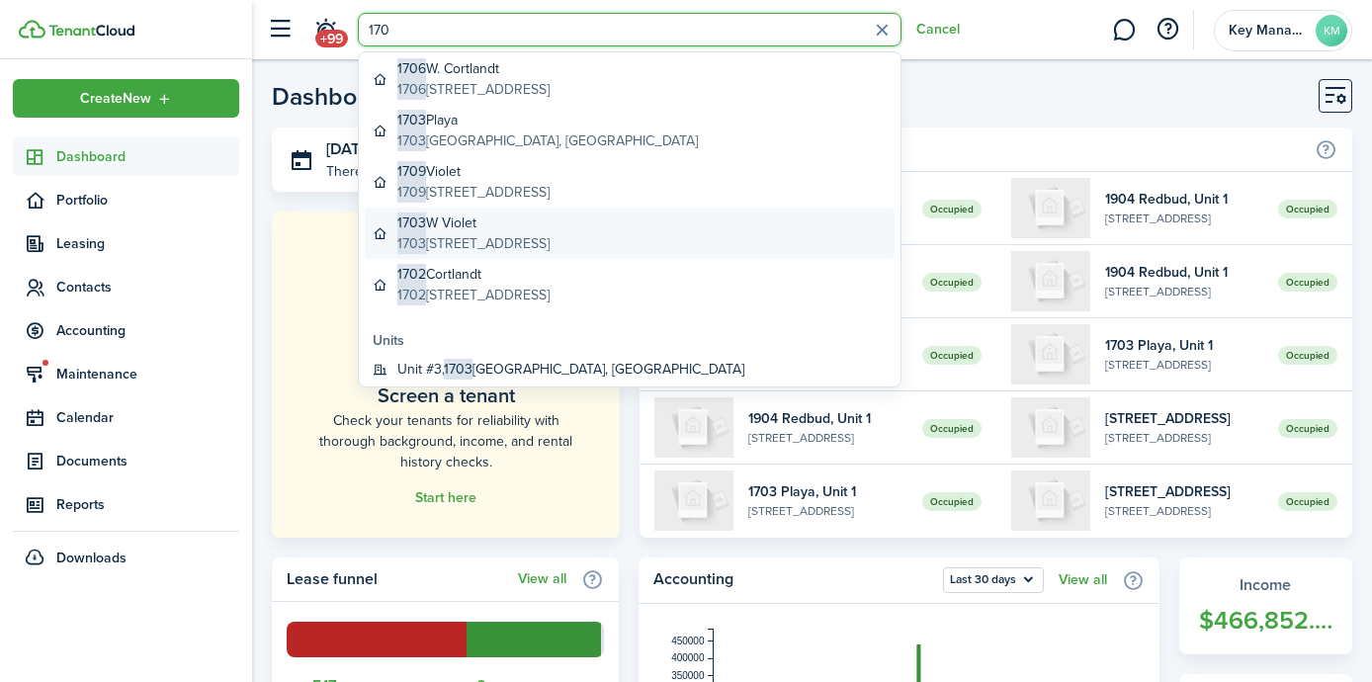
scroll to position [26, 0]
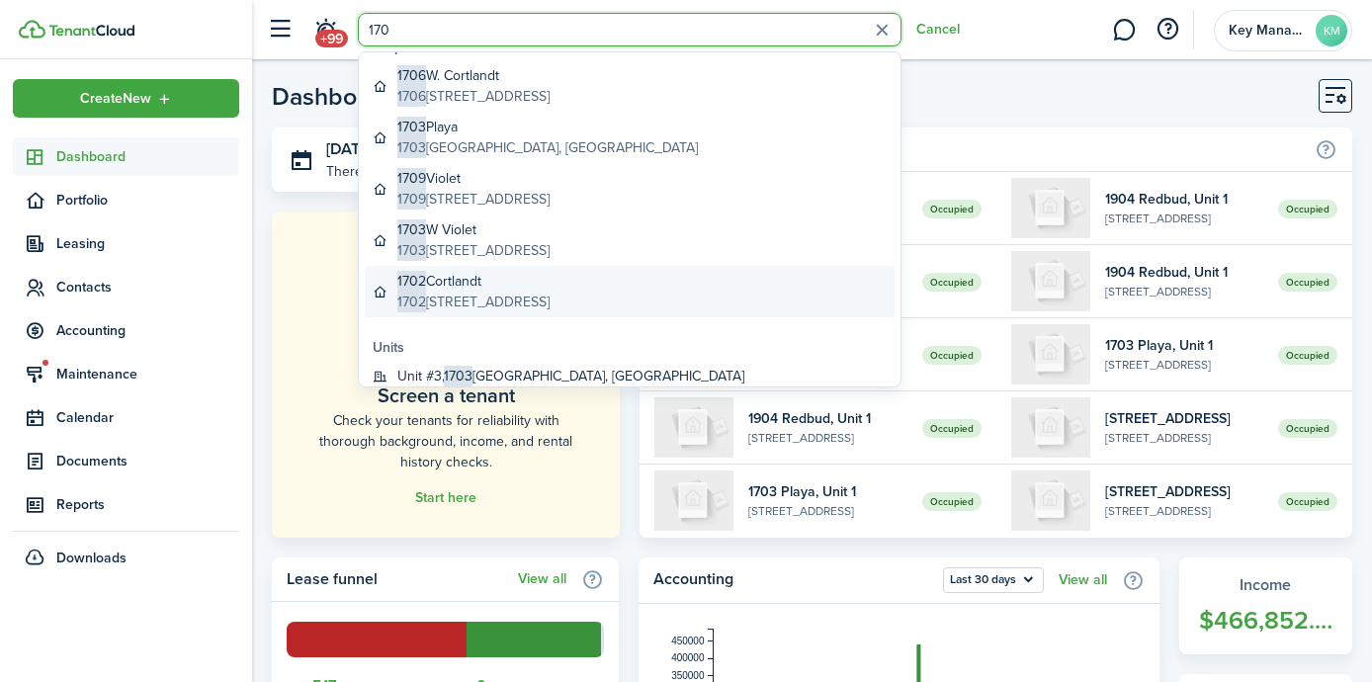
type input "170"
click at [516, 284] on global-search-item-title "1702 Cortlandt" at bounding box center [473, 281] width 152 height 21
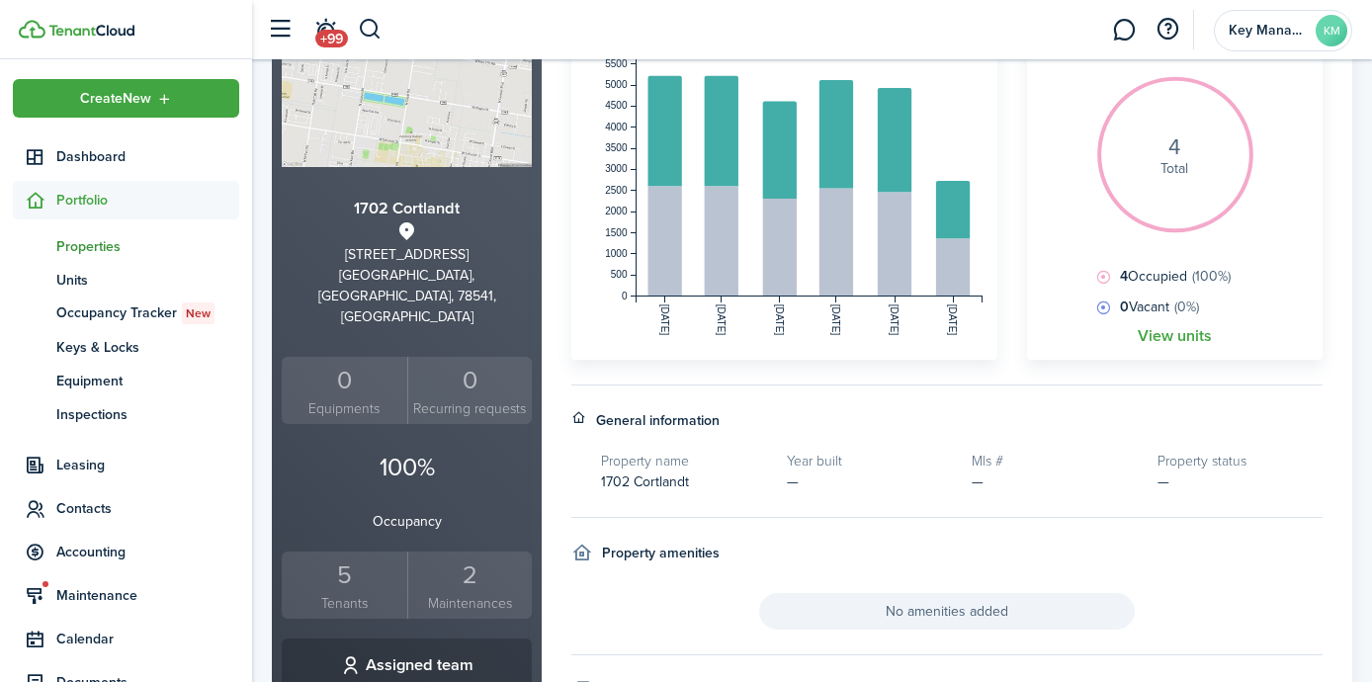
scroll to position [267, 0]
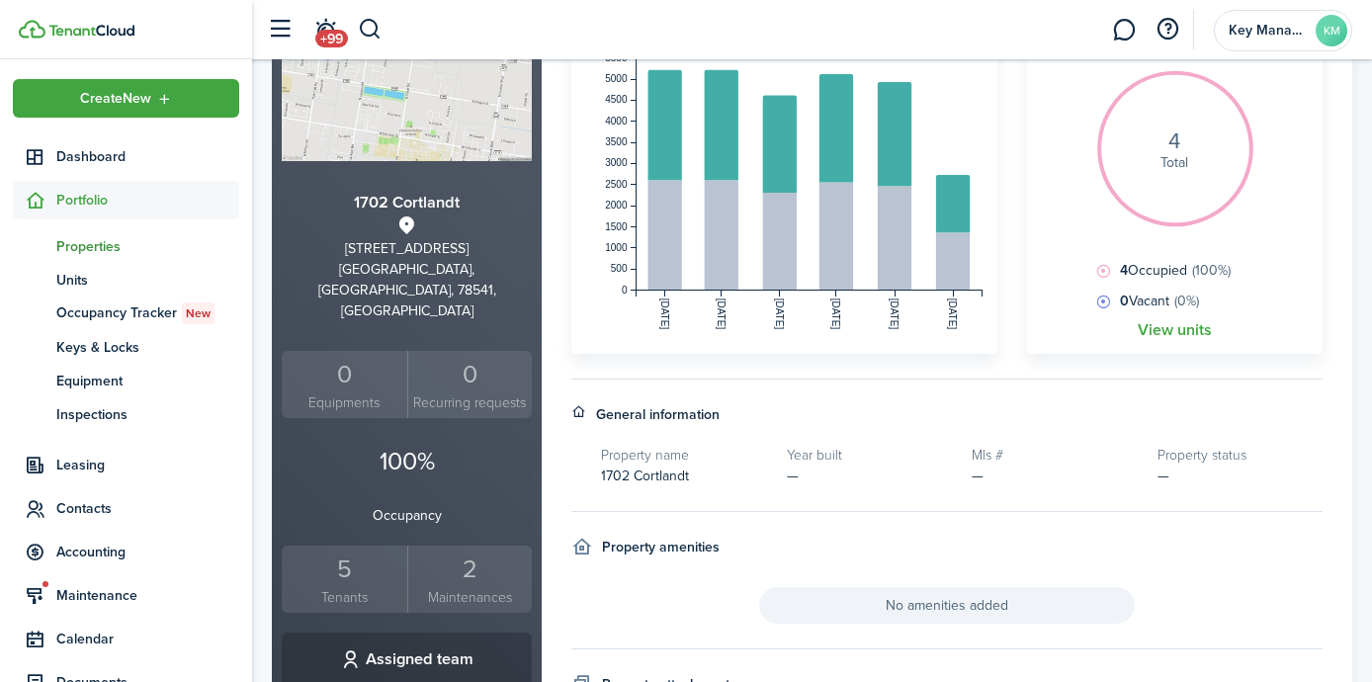
click at [374, 551] on div "5" at bounding box center [345, 570] width 116 height 38
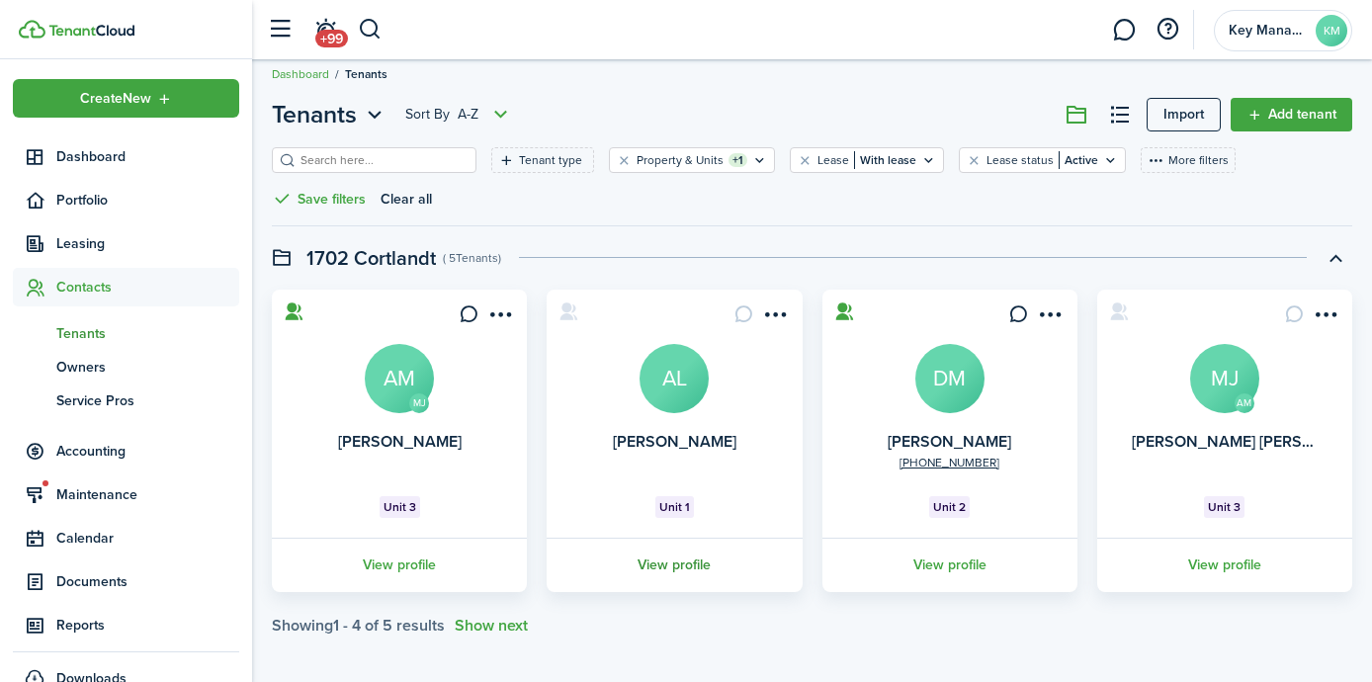
scroll to position [17, 0]
click at [690, 561] on link "View profile" at bounding box center [674, 566] width 261 height 54
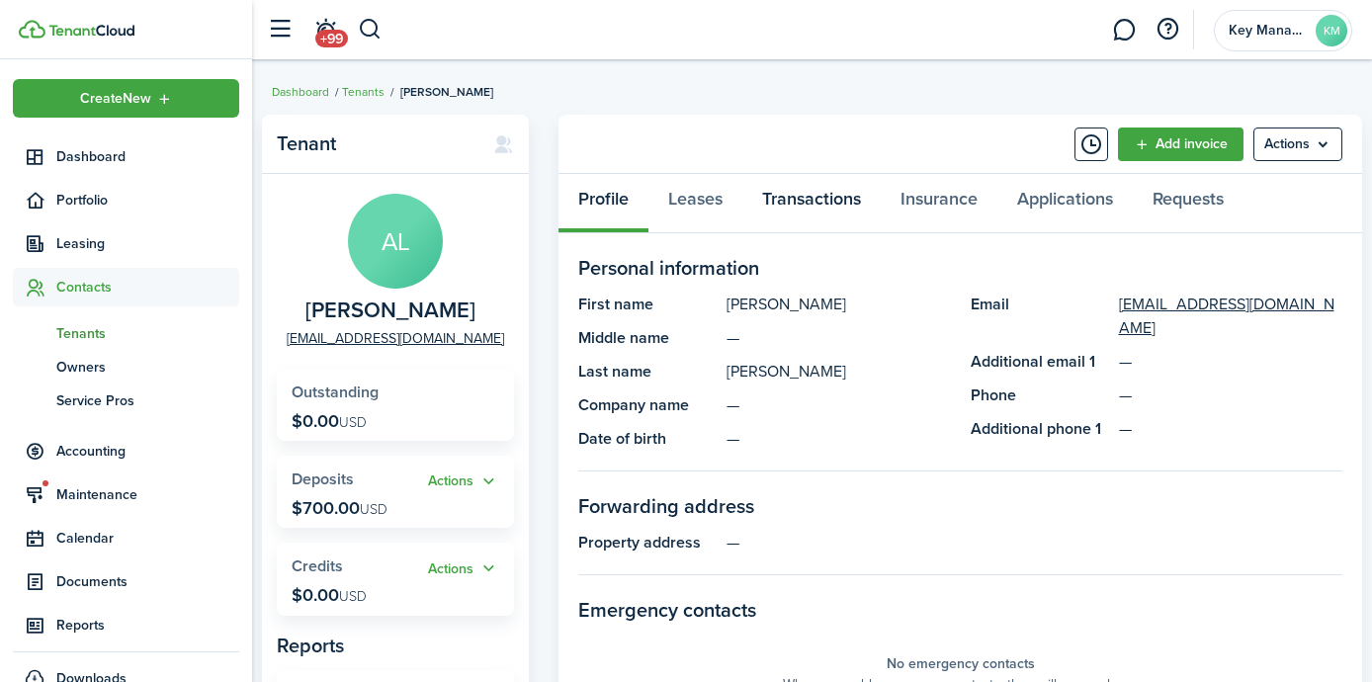
click at [852, 196] on link "Transactions" at bounding box center [812, 203] width 138 height 59
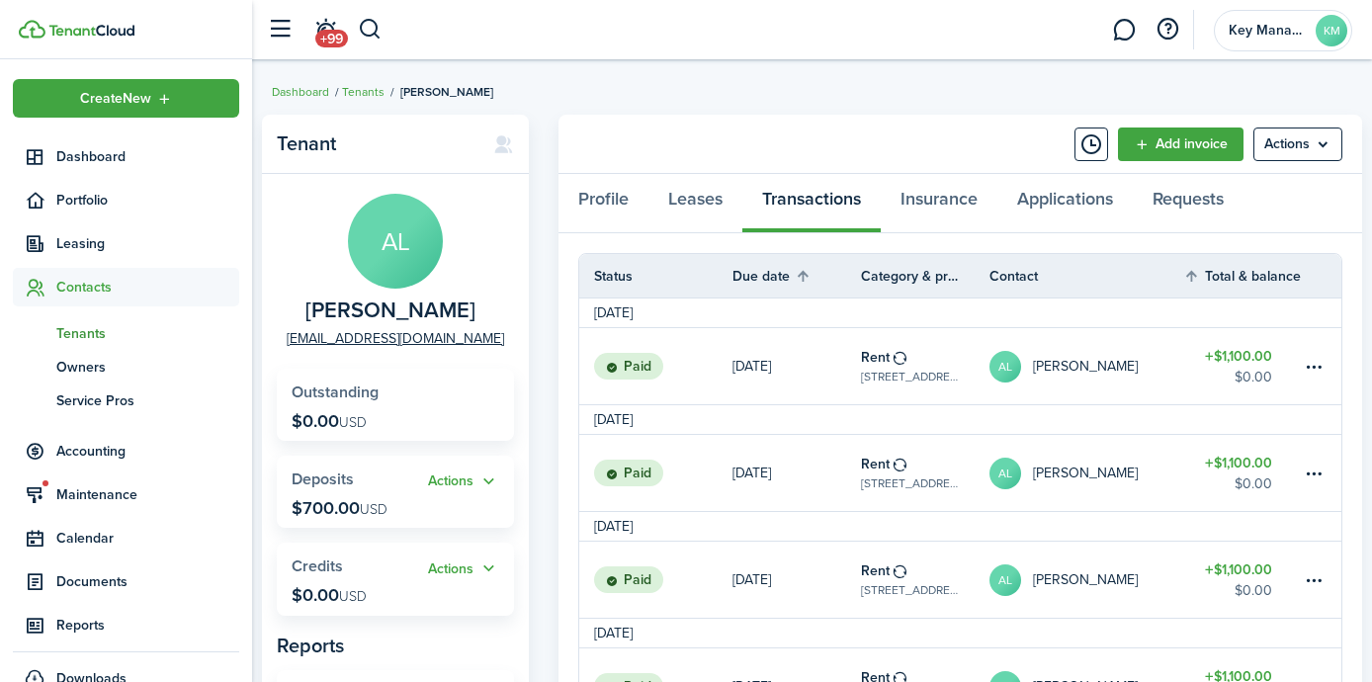
click at [109, 35] on img at bounding box center [91, 31] width 86 height 12
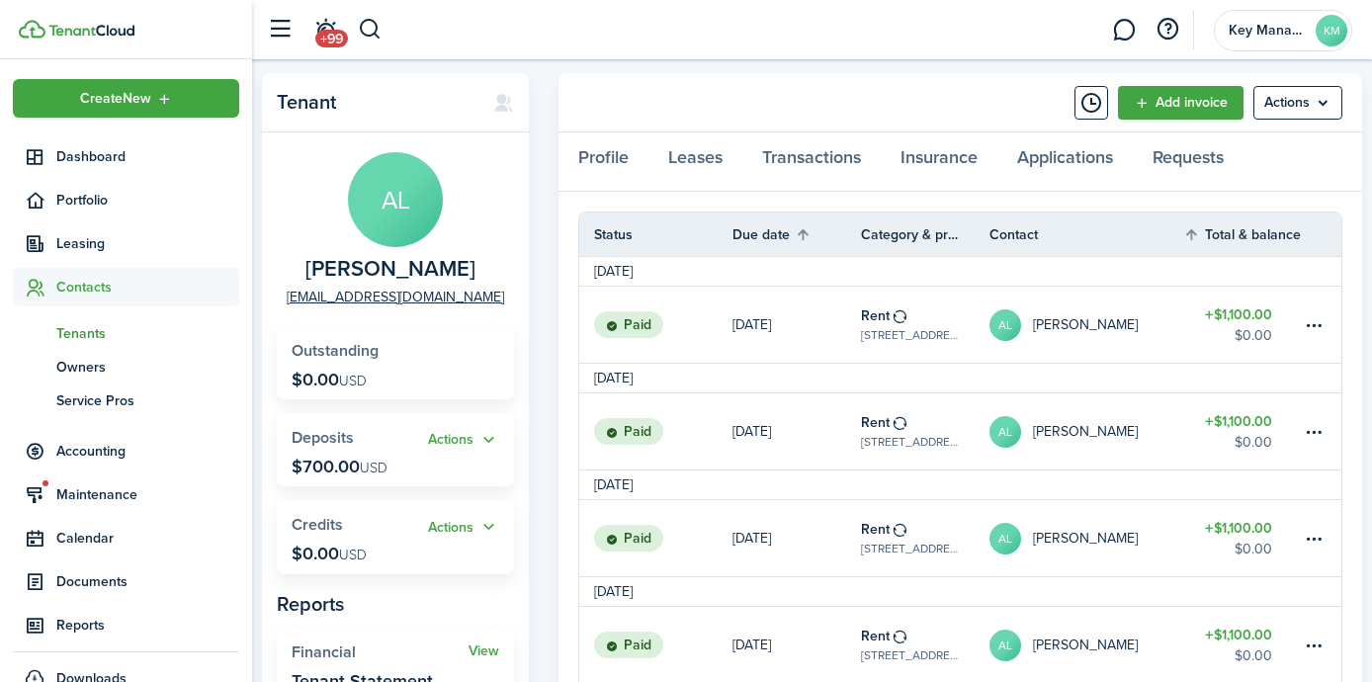
scroll to position [50, 0]
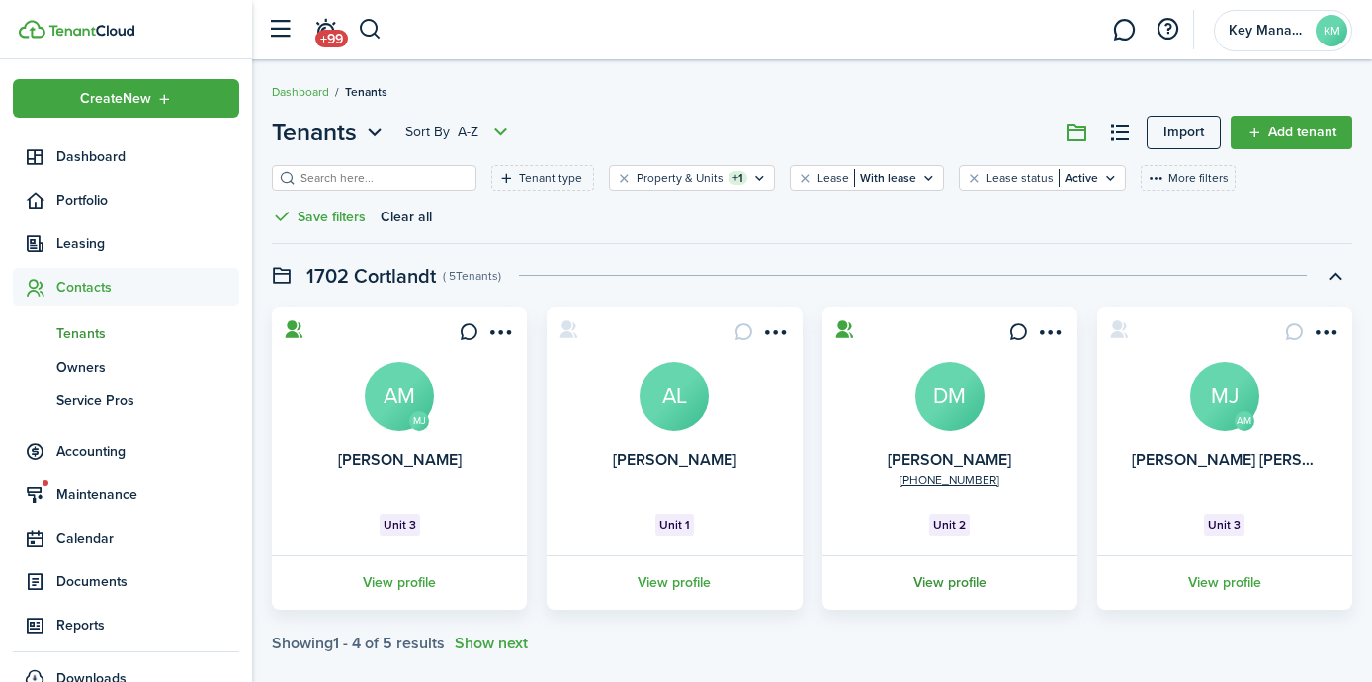
click at [957, 567] on link "View profile" at bounding box center [950, 583] width 261 height 54
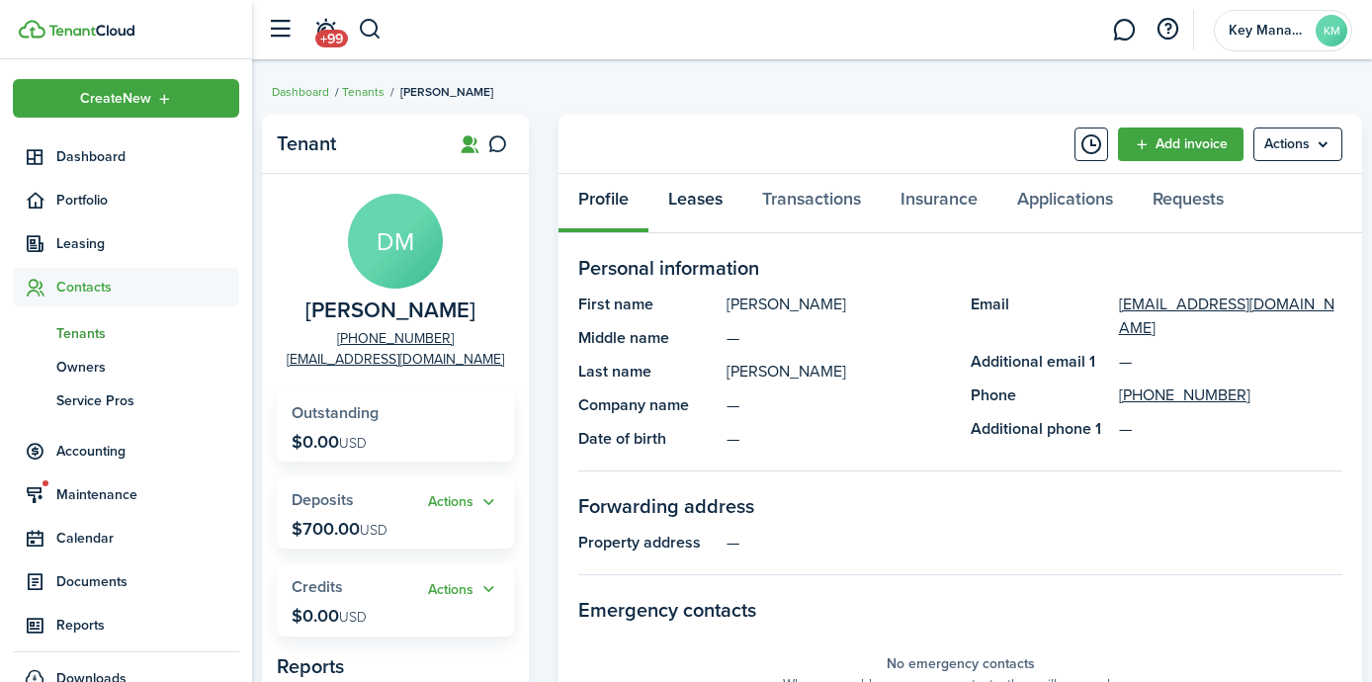
click at [659, 197] on link "Leases" at bounding box center [696, 203] width 94 height 59
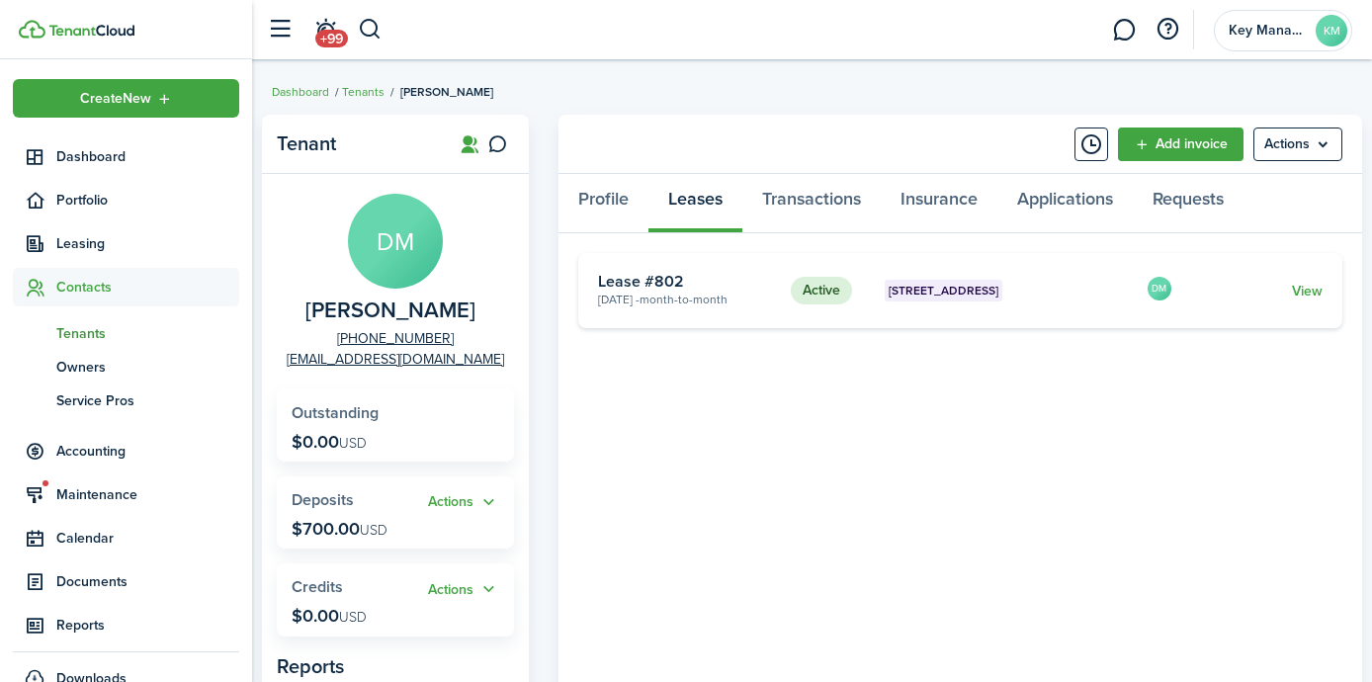
scroll to position [1, 0]
click at [1311, 289] on link "View" at bounding box center [1307, 290] width 31 height 21
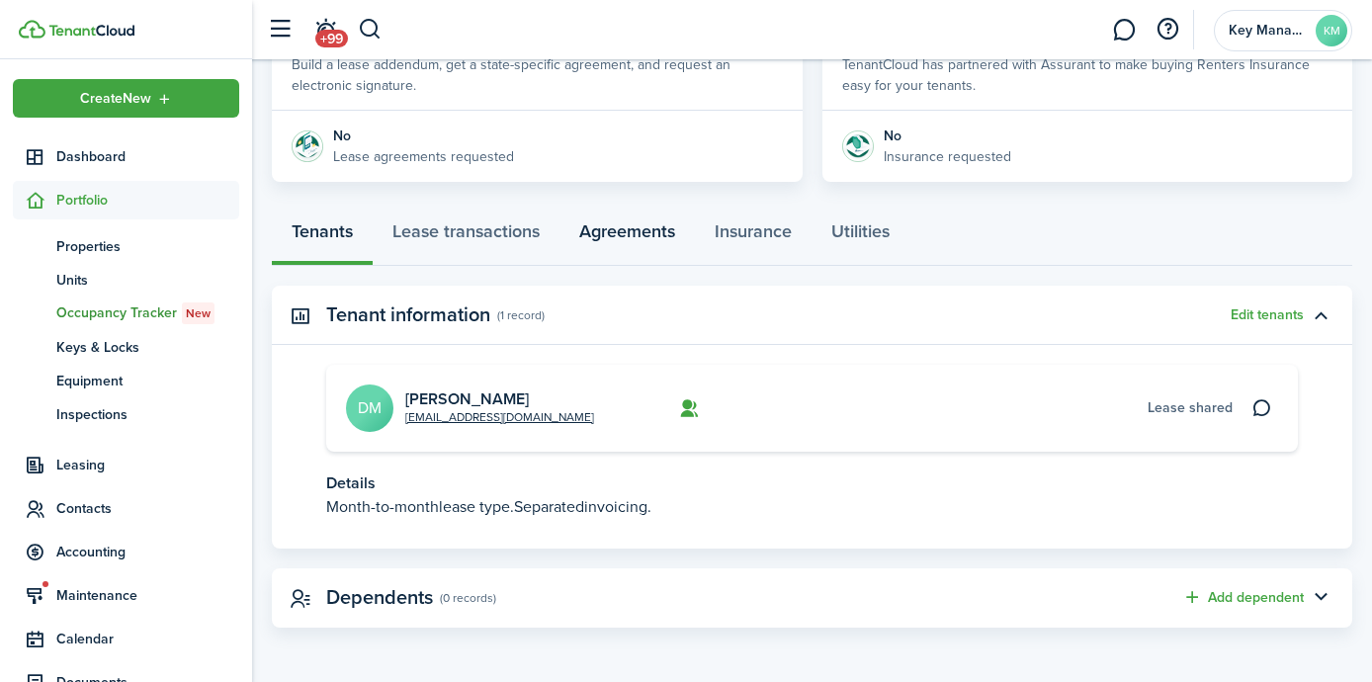
scroll to position [412, 0]
click at [646, 239] on link "Agreements" at bounding box center [627, 237] width 135 height 59
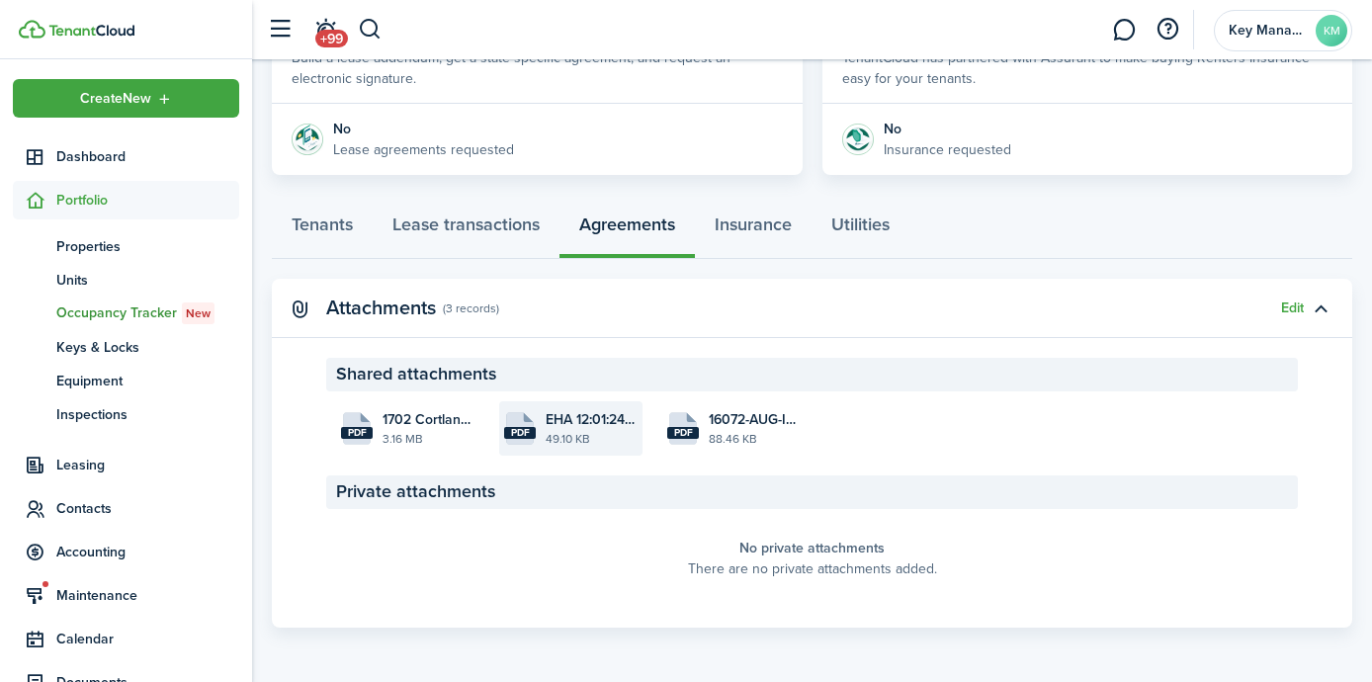
scroll to position [419, 0]
click at [393, 435] on file-size "3.16 MB" at bounding box center [429, 440] width 92 height 18
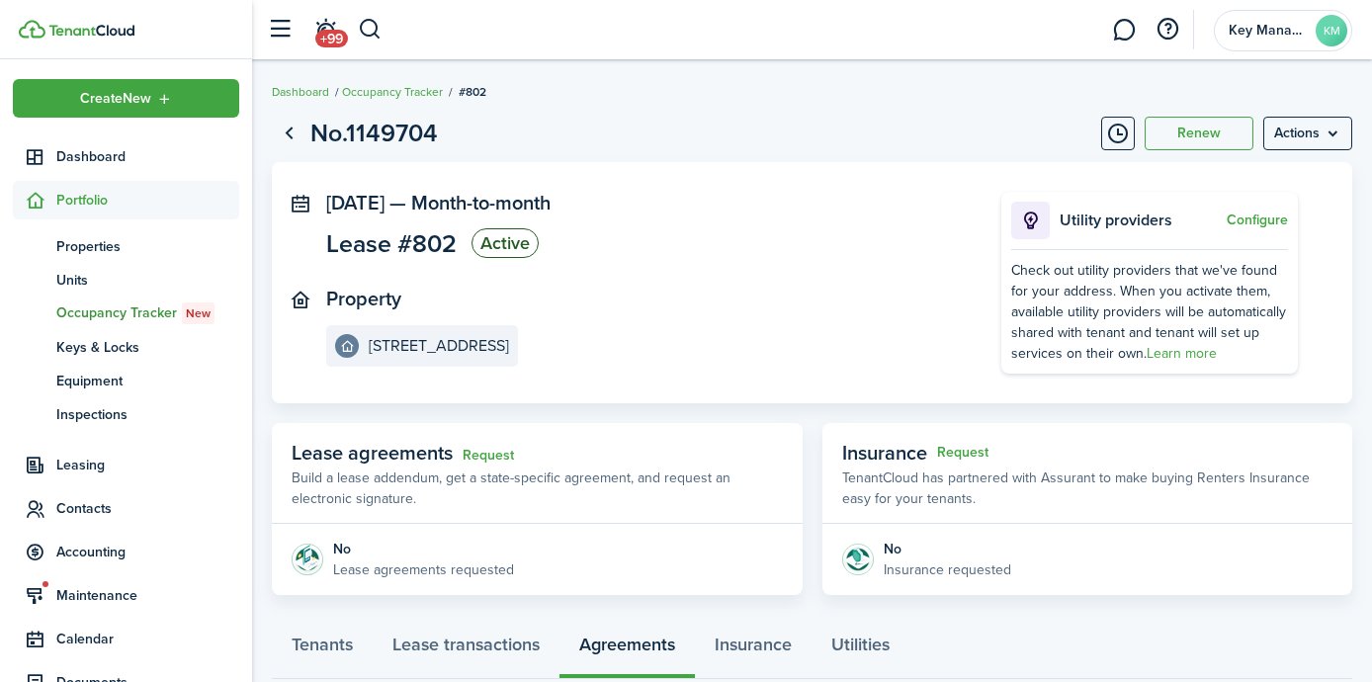
scroll to position [0, 0]
click at [366, 26] on button "button" at bounding box center [370, 30] width 25 height 34
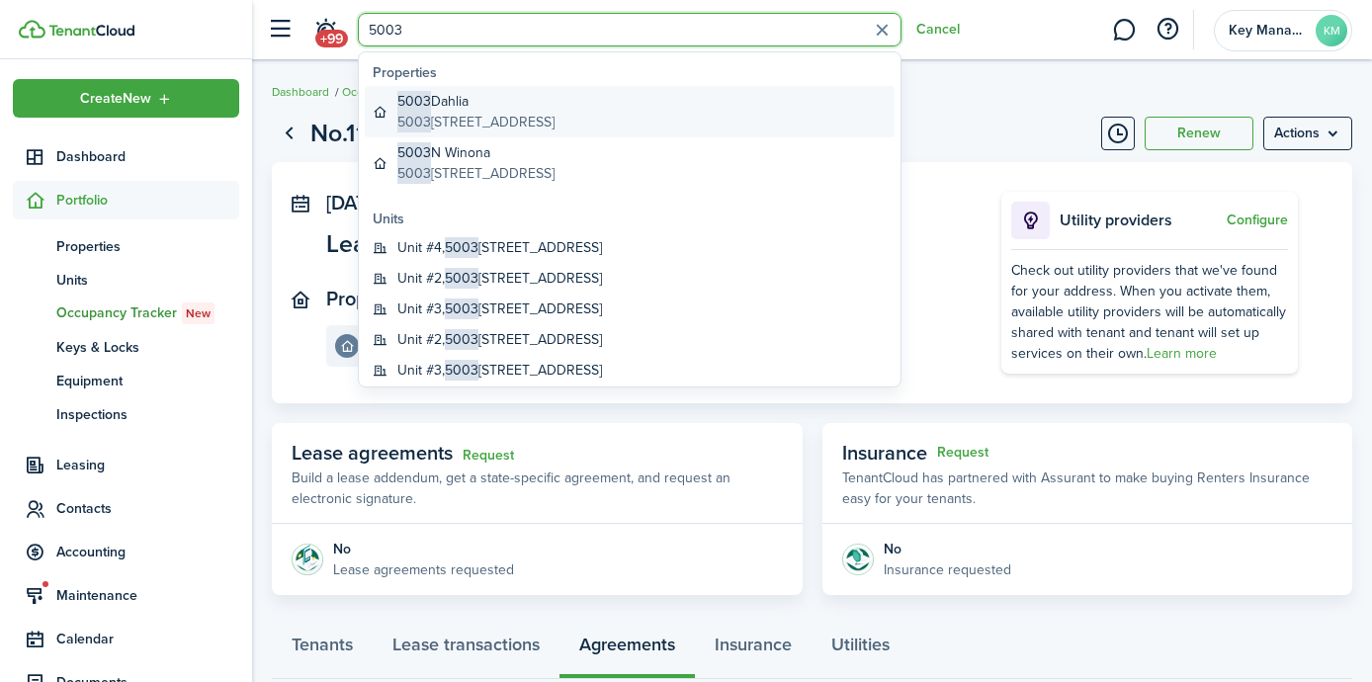
type input "5003"
click at [524, 105] on global-search-item-title "5003 Dahlia" at bounding box center [475, 101] width 157 height 21
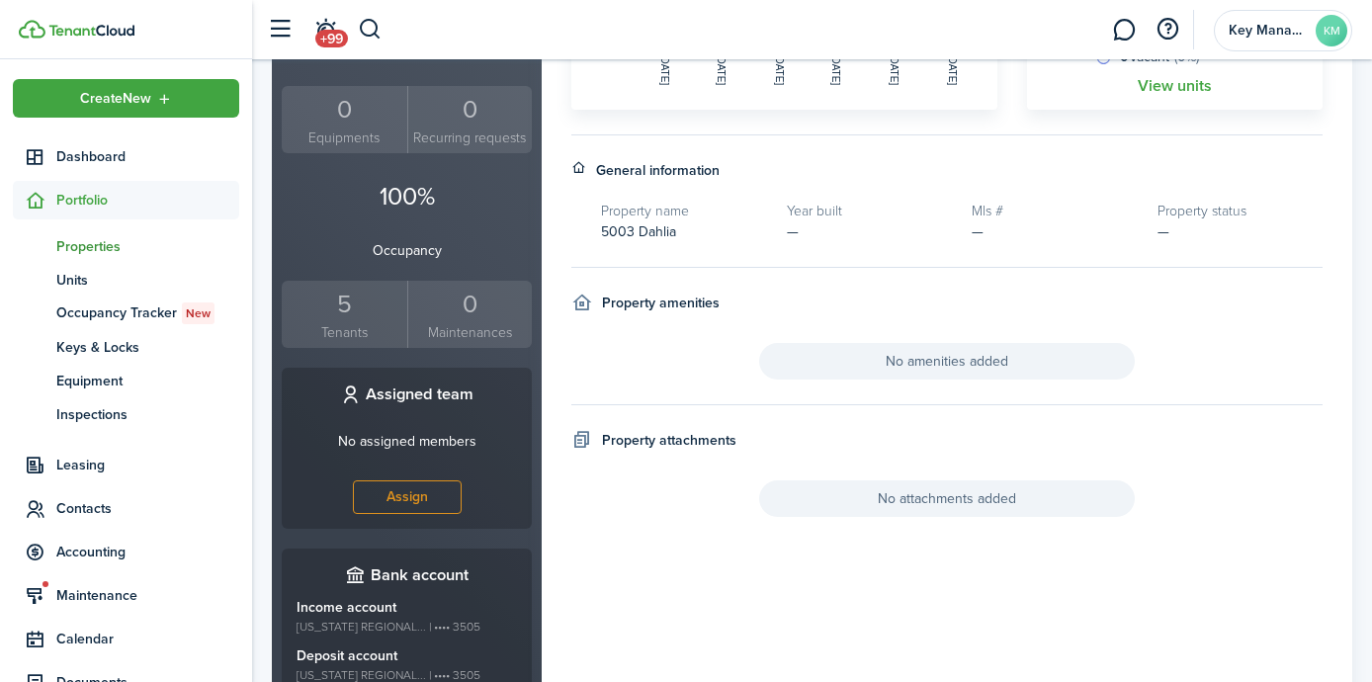
scroll to position [567, 0]
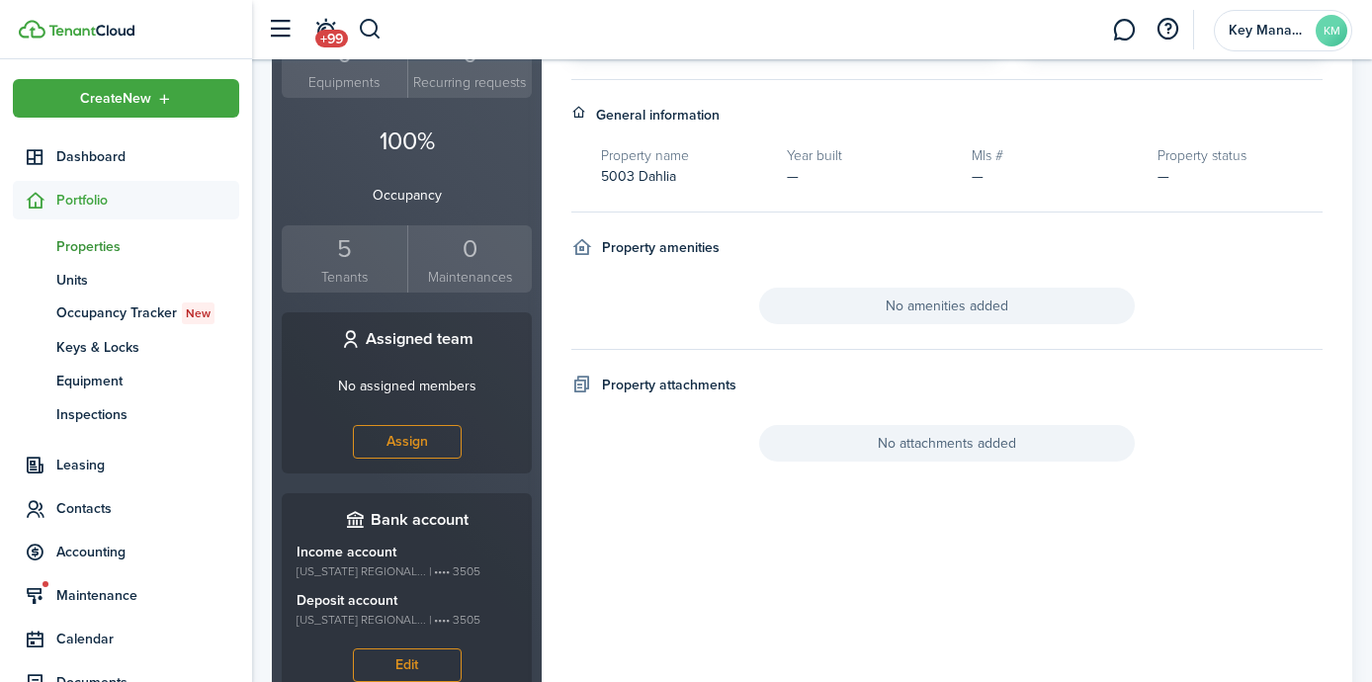
click at [360, 235] on div "5" at bounding box center [345, 249] width 116 height 38
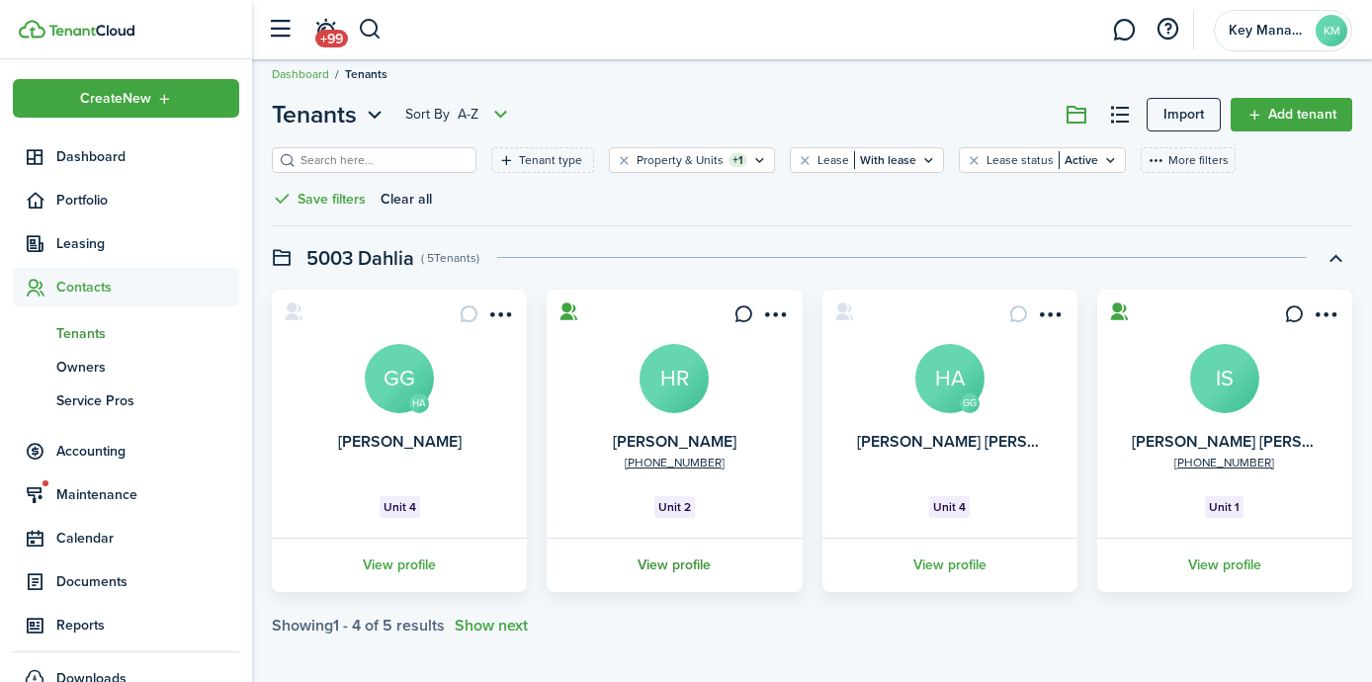
scroll to position [17, 0]
click at [436, 560] on link "View profile" at bounding box center [399, 566] width 261 height 54
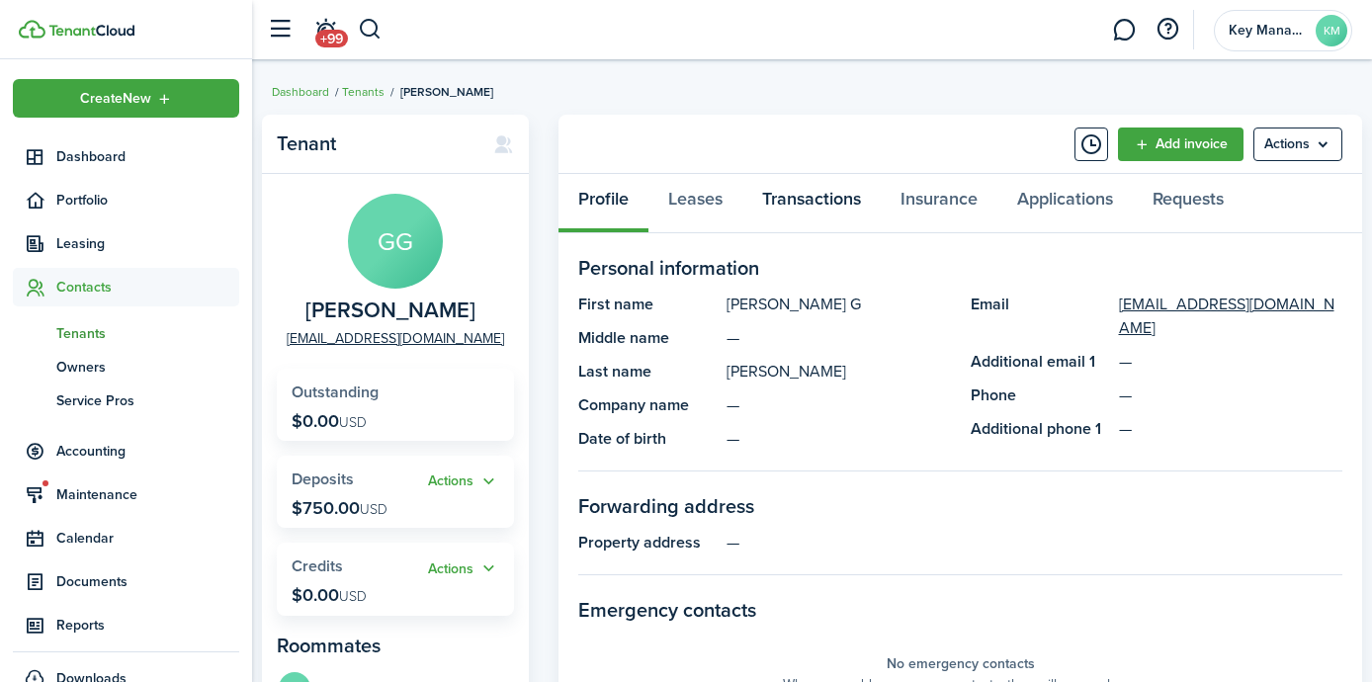
click at [832, 209] on link "Transactions" at bounding box center [812, 203] width 138 height 59
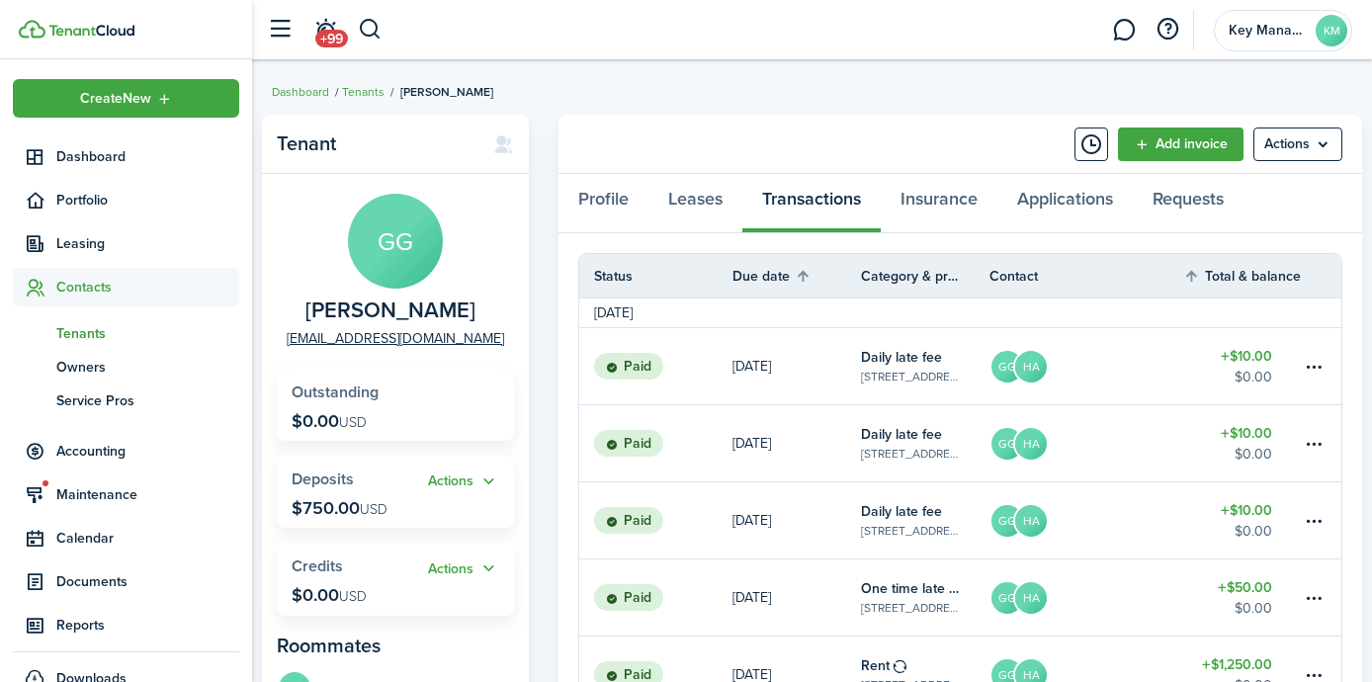
click at [89, 29] on img at bounding box center [91, 31] width 86 height 12
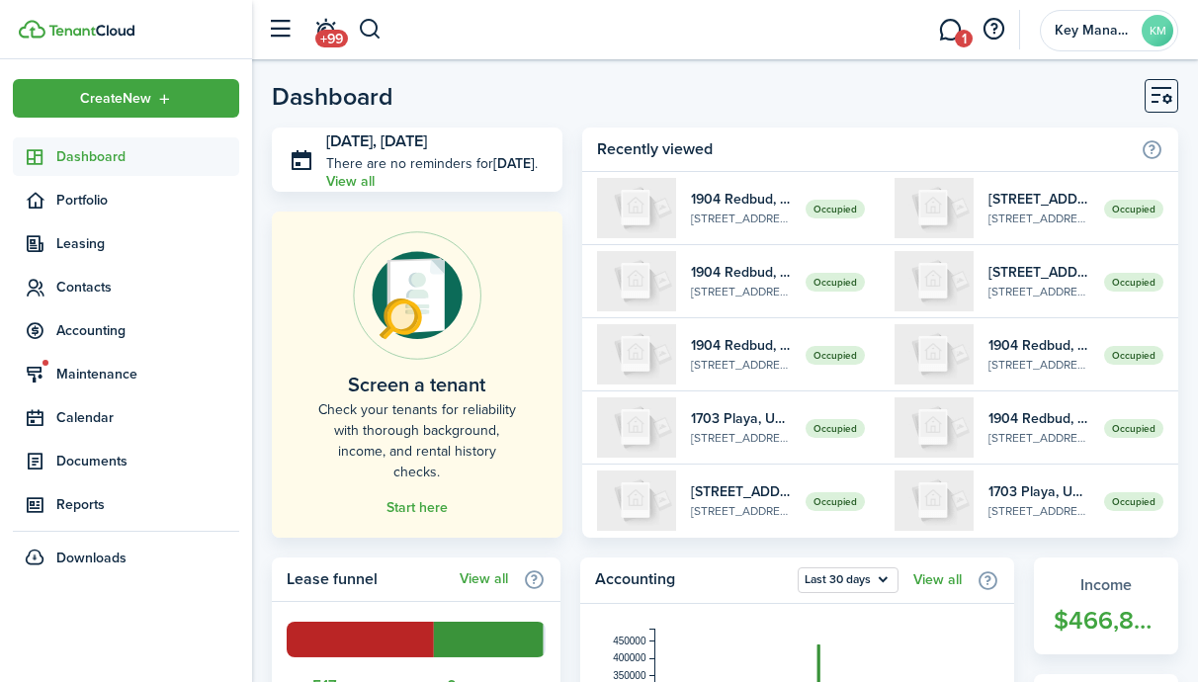
click at [108, 32] on img at bounding box center [91, 31] width 86 height 12
click at [93, 39] on sidebar-logo at bounding box center [126, 29] width 252 height 59
click at [100, 35] on img at bounding box center [91, 31] width 86 height 12
